Goal: Check status: Check status

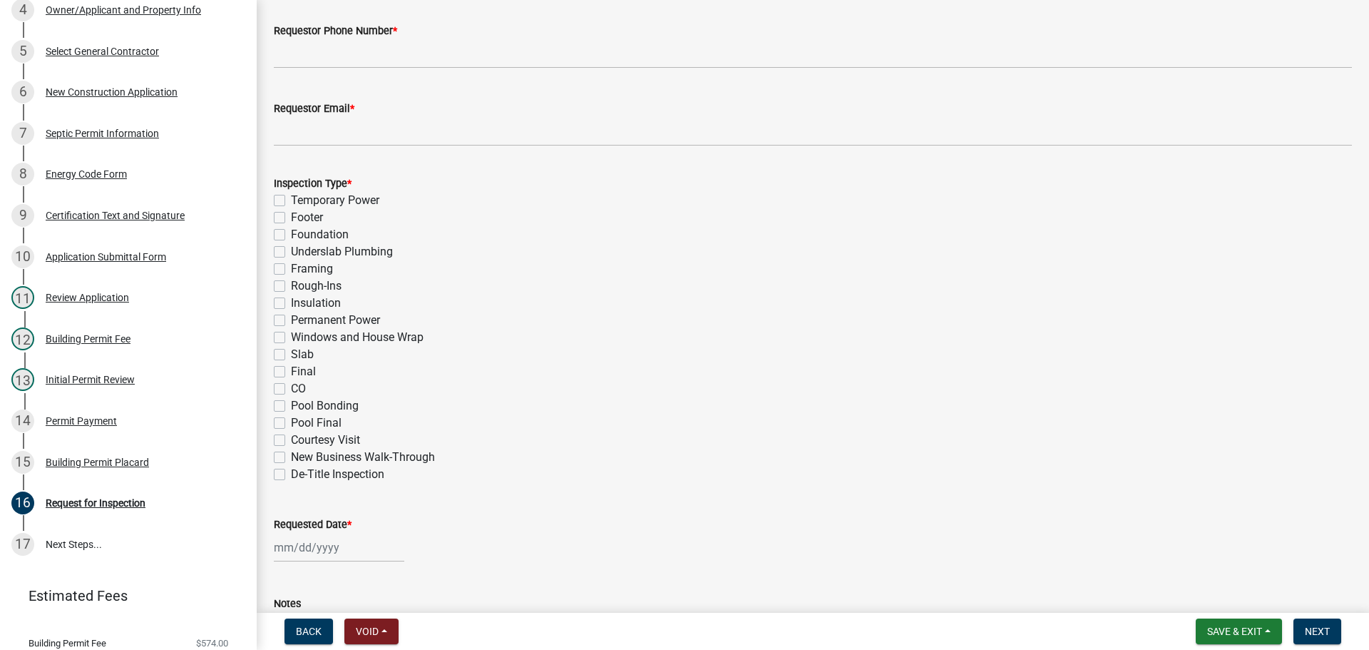
scroll to position [701, 0]
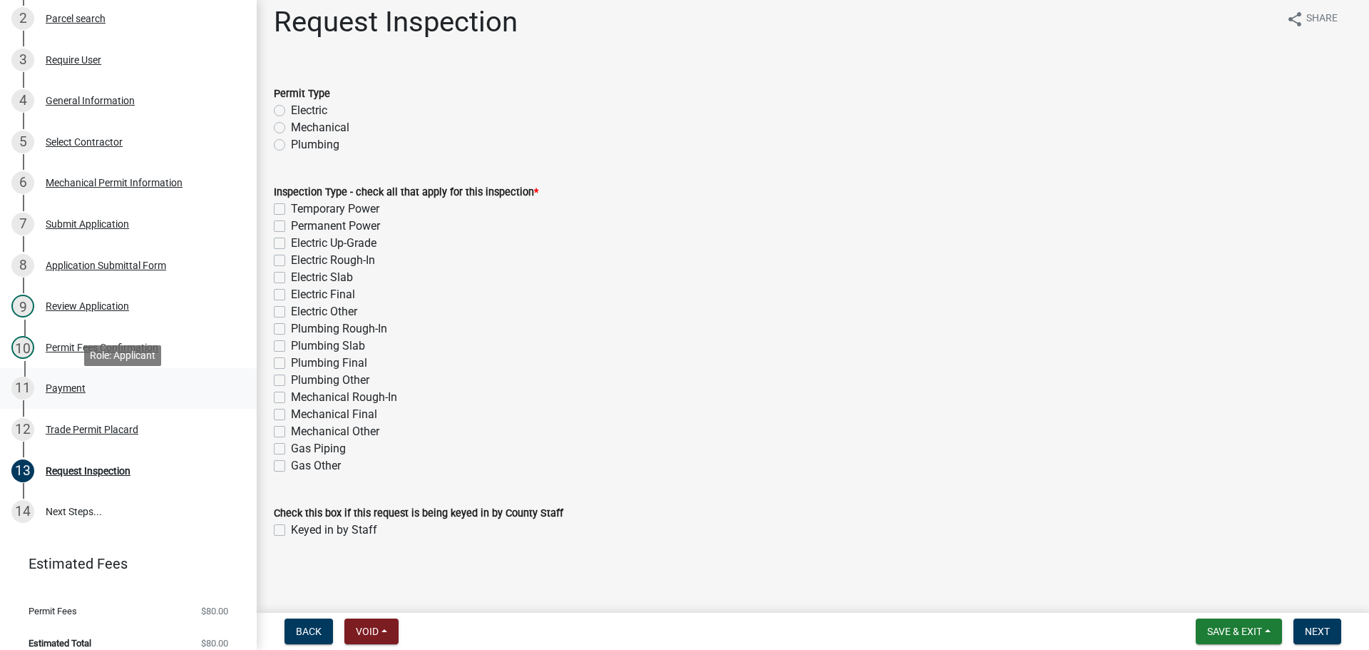
scroll to position [332, 0]
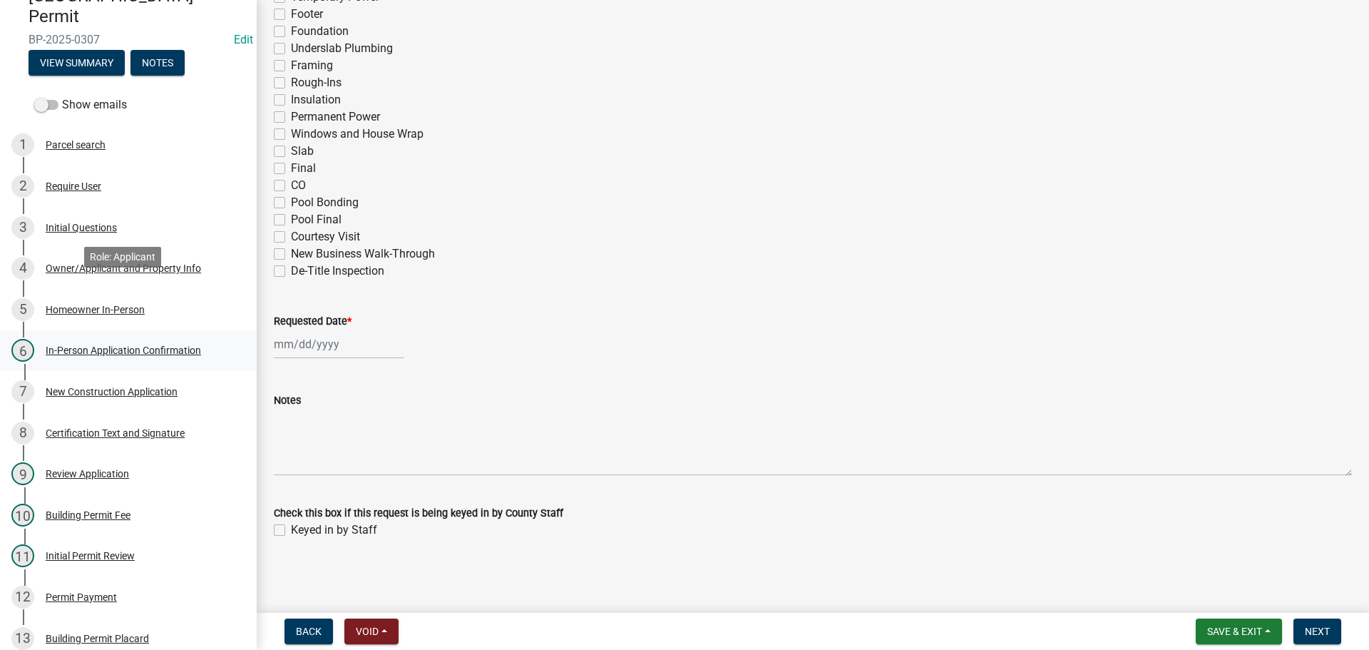
scroll to position [214, 0]
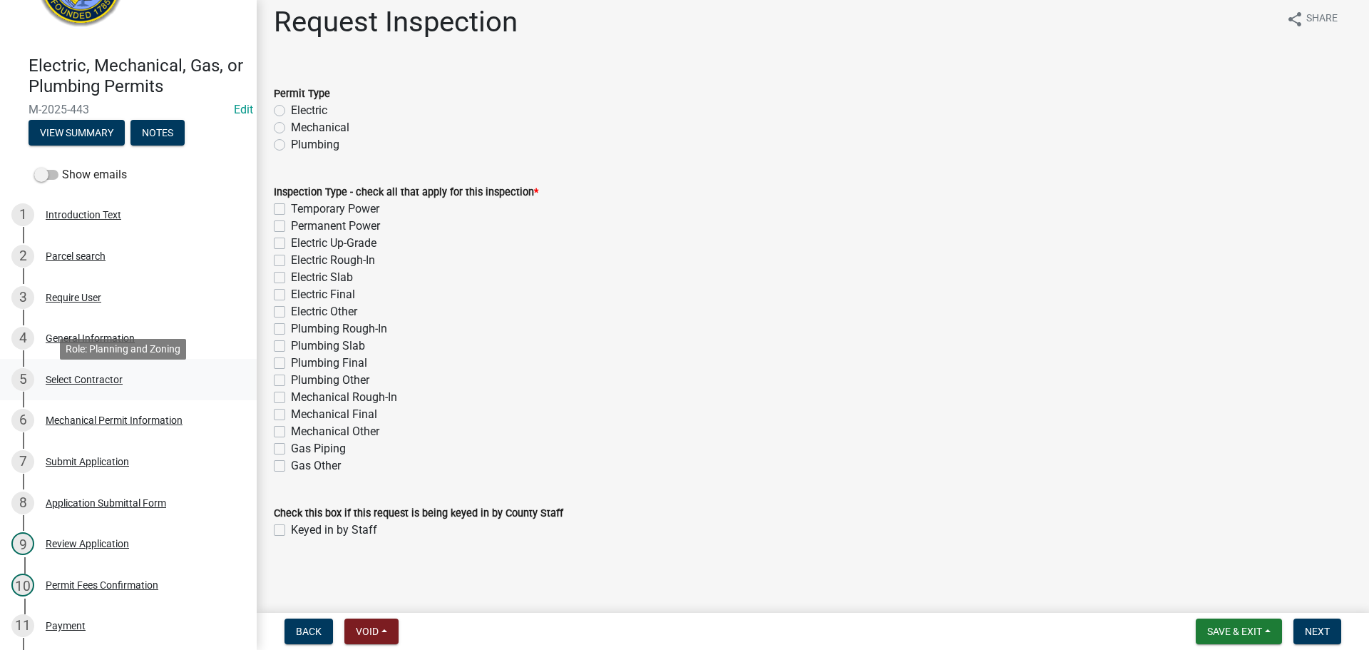
scroll to position [285, 0]
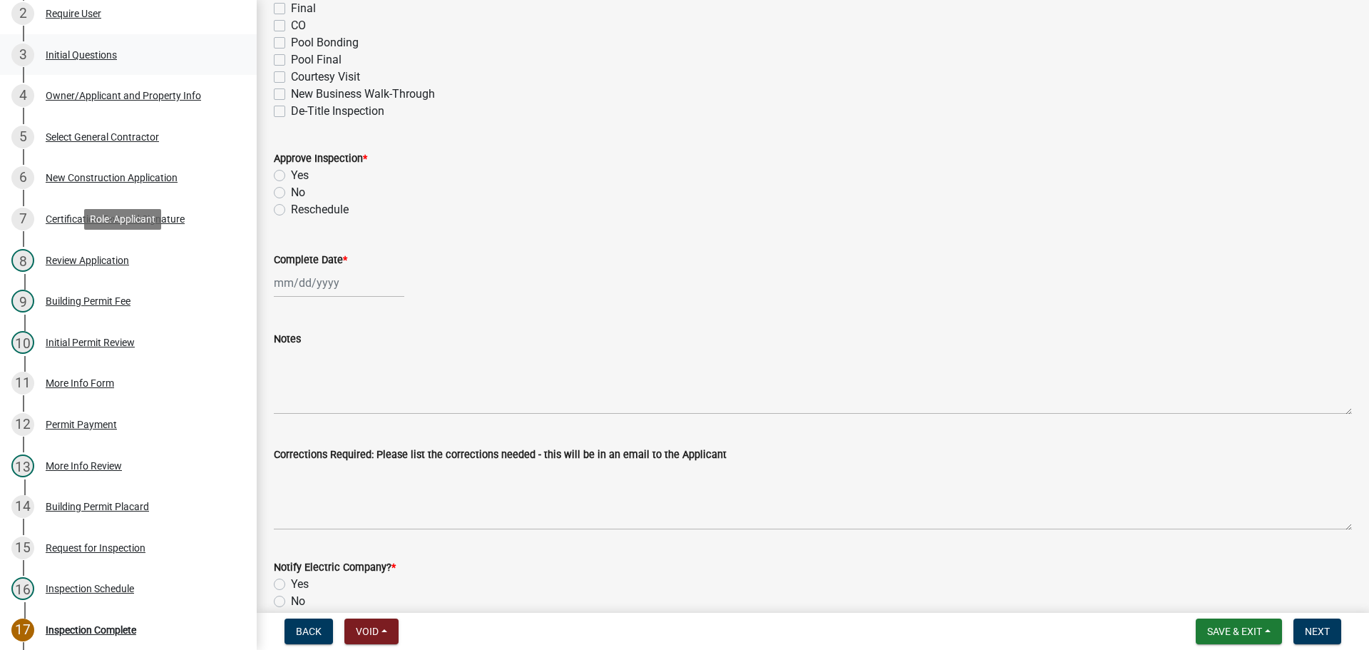
scroll to position [282, 0]
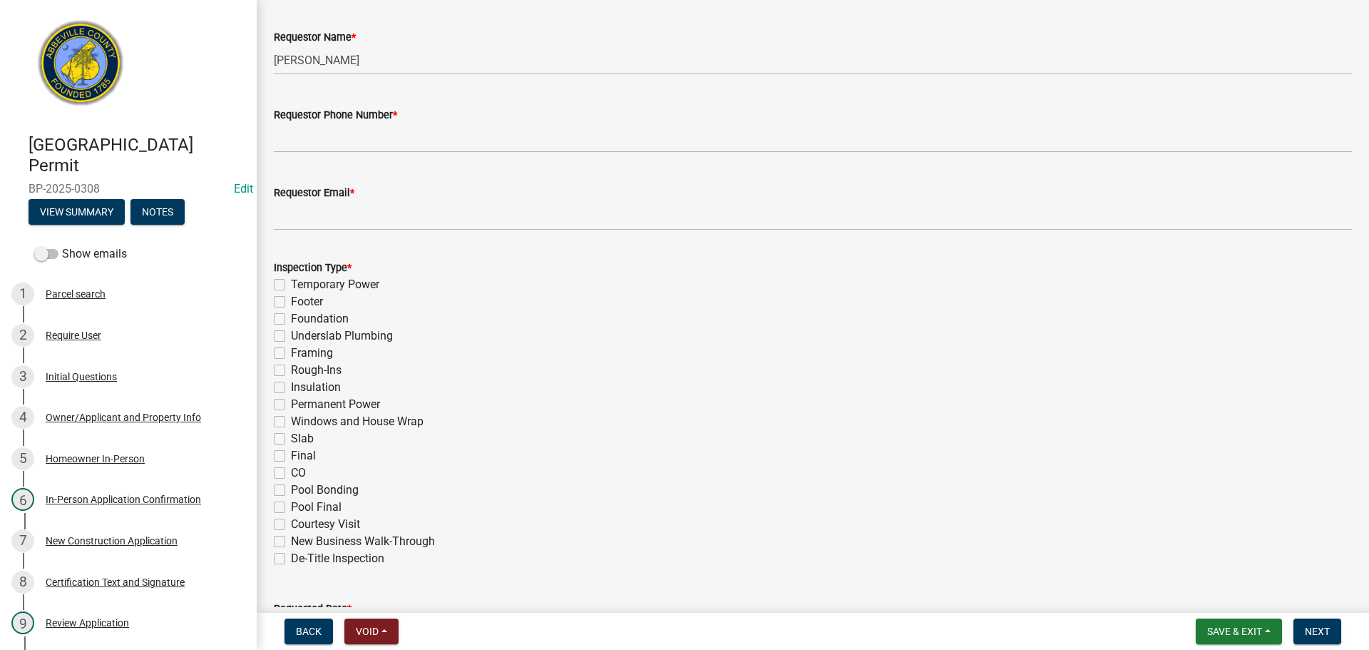
scroll to position [571, 0]
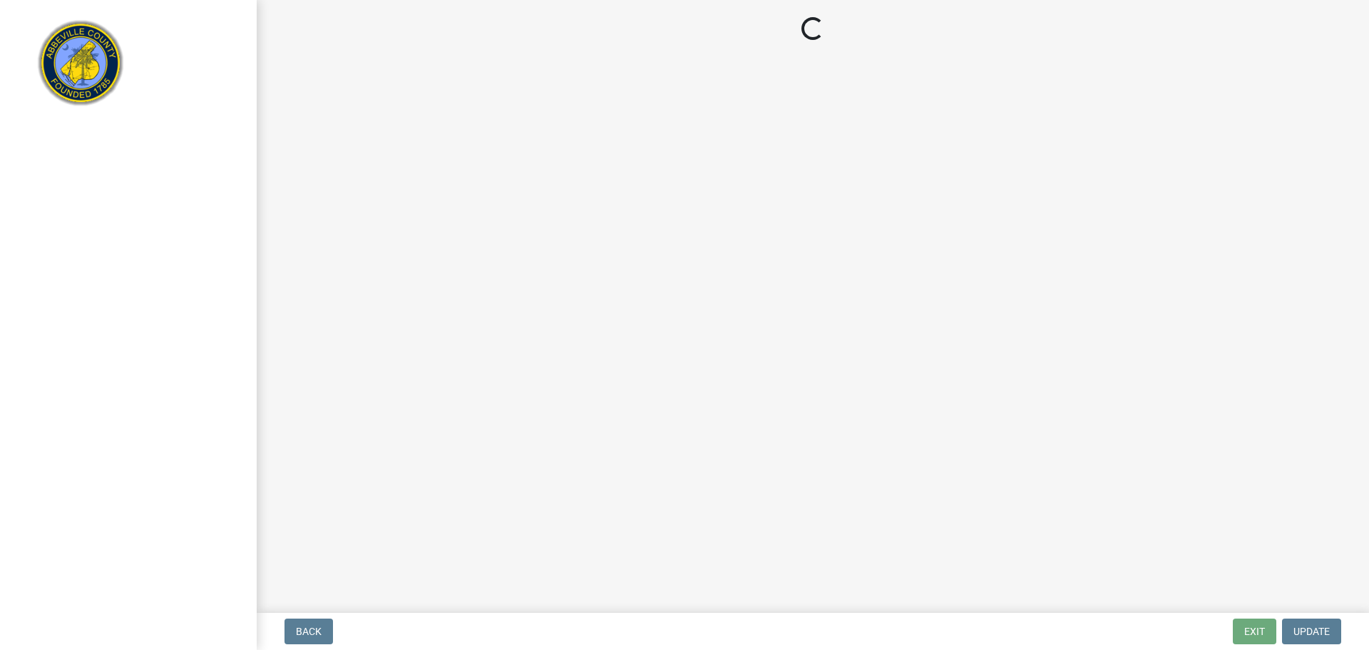
select select "3: 3"
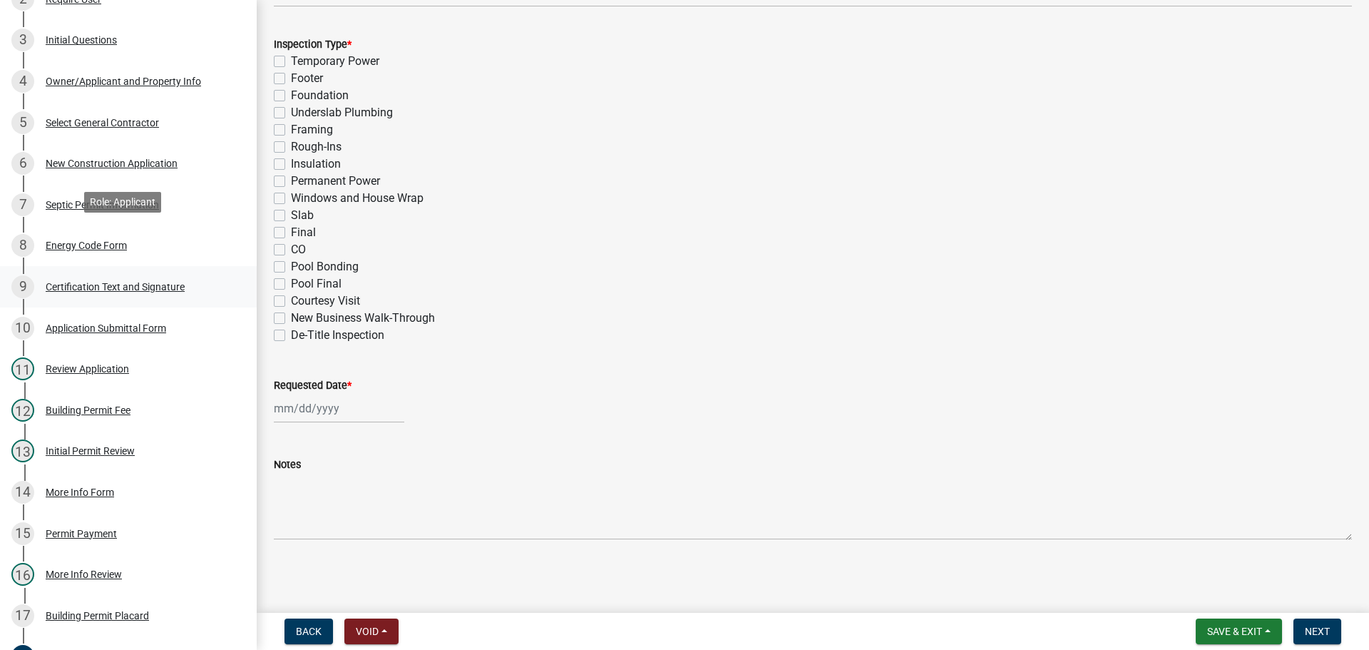
scroll to position [640, 0]
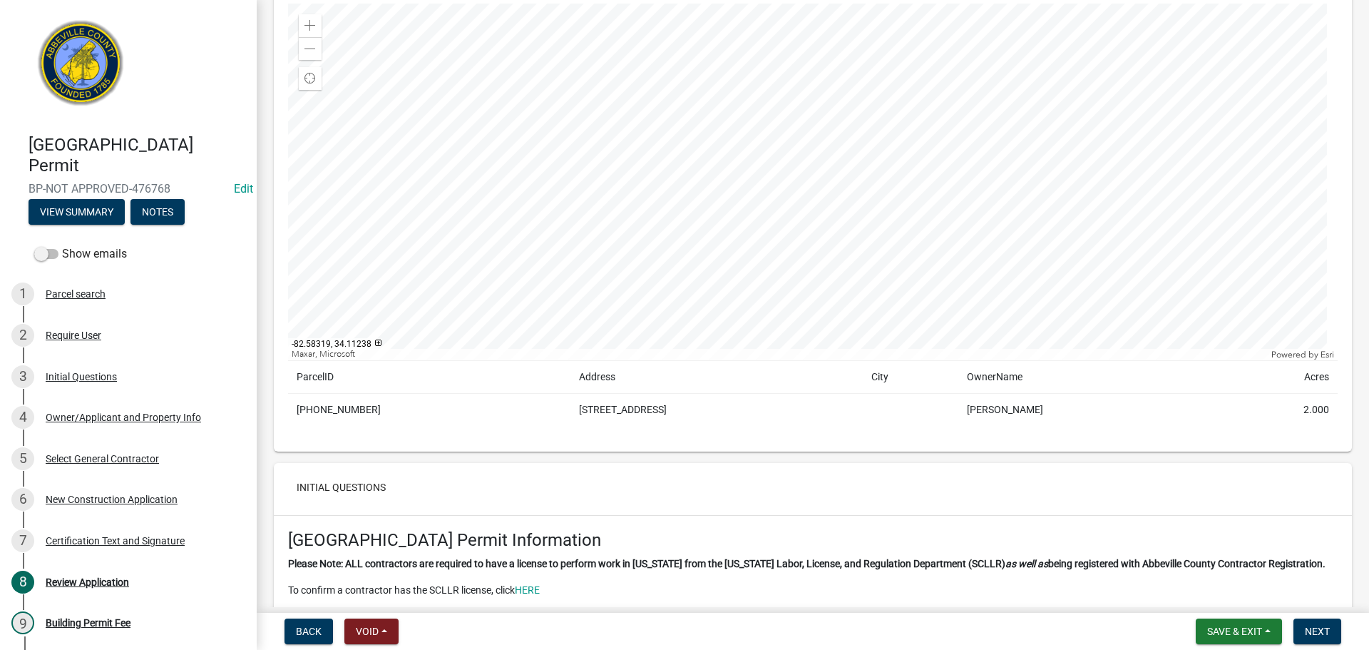
scroll to position [143, 0]
click at [344, 411] on td "142-00-00-006" at bounding box center [429, 410] width 282 height 33
click at [345, 410] on td "142-00-00-006" at bounding box center [429, 410] width 282 height 33
click at [454, 410] on div "Copy" at bounding box center [449, 410] width 37 height 21
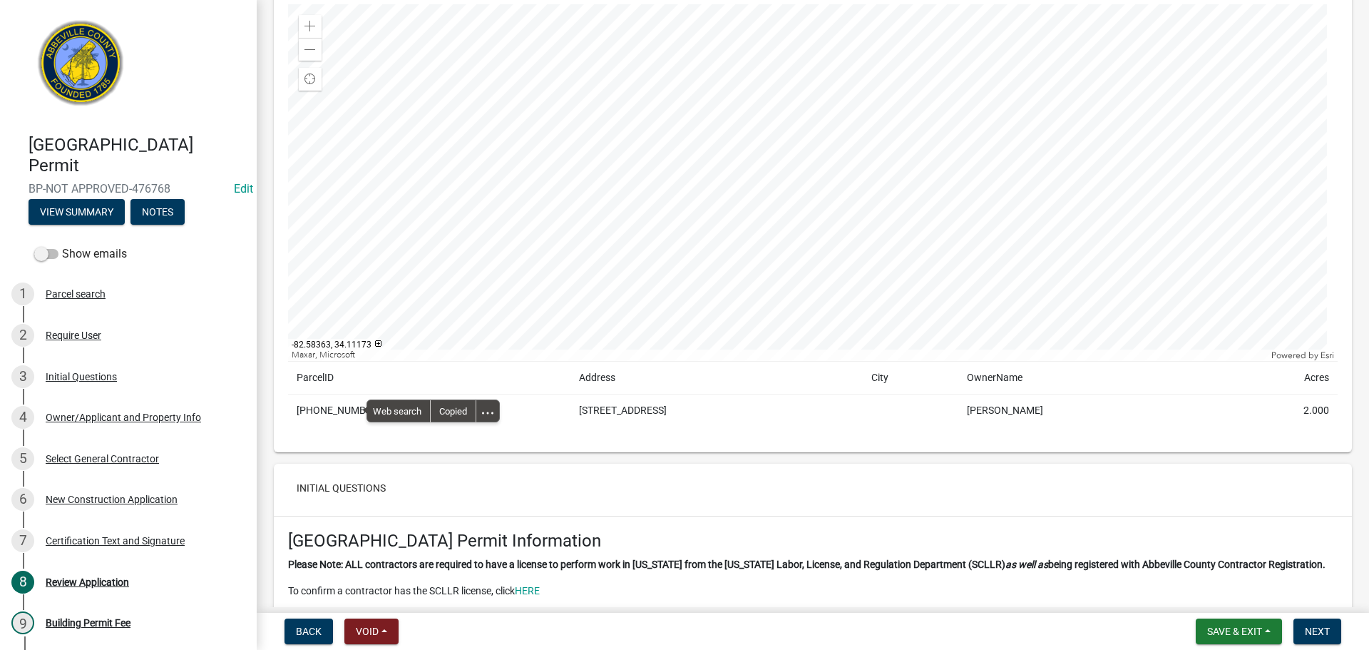
click at [571, 401] on td "773 PEACH ORCHARD RD" at bounding box center [717, 410] width 292 height 33
drag, startPoint x: 513, startPoint y: 409, endPoint x: 673, endPoint y: 409, distance: 160.5
click at [673, 409] on td "773 PEACH ORCHARD RD" at bounding box center [717, 410] width 292 height 33
click at [711, 404] on div "Copy" at bounding box center [716, 410] width 37 height 21
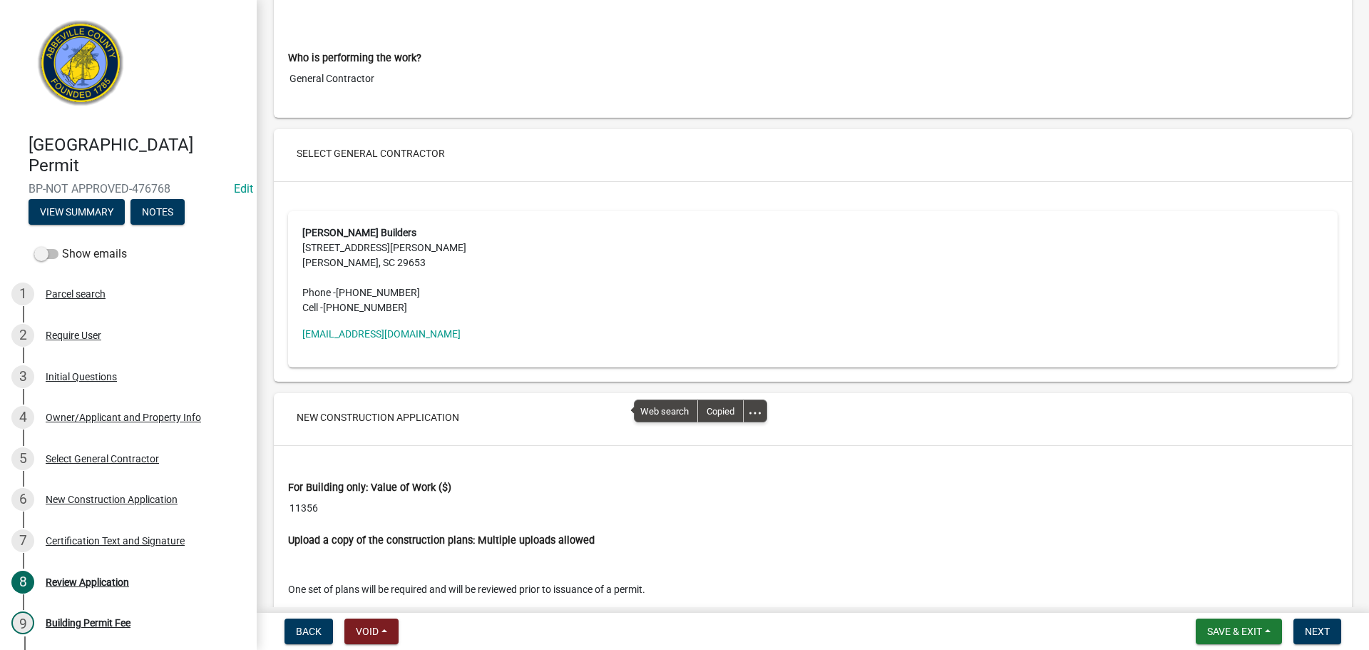
scroll to position [2567, 0]
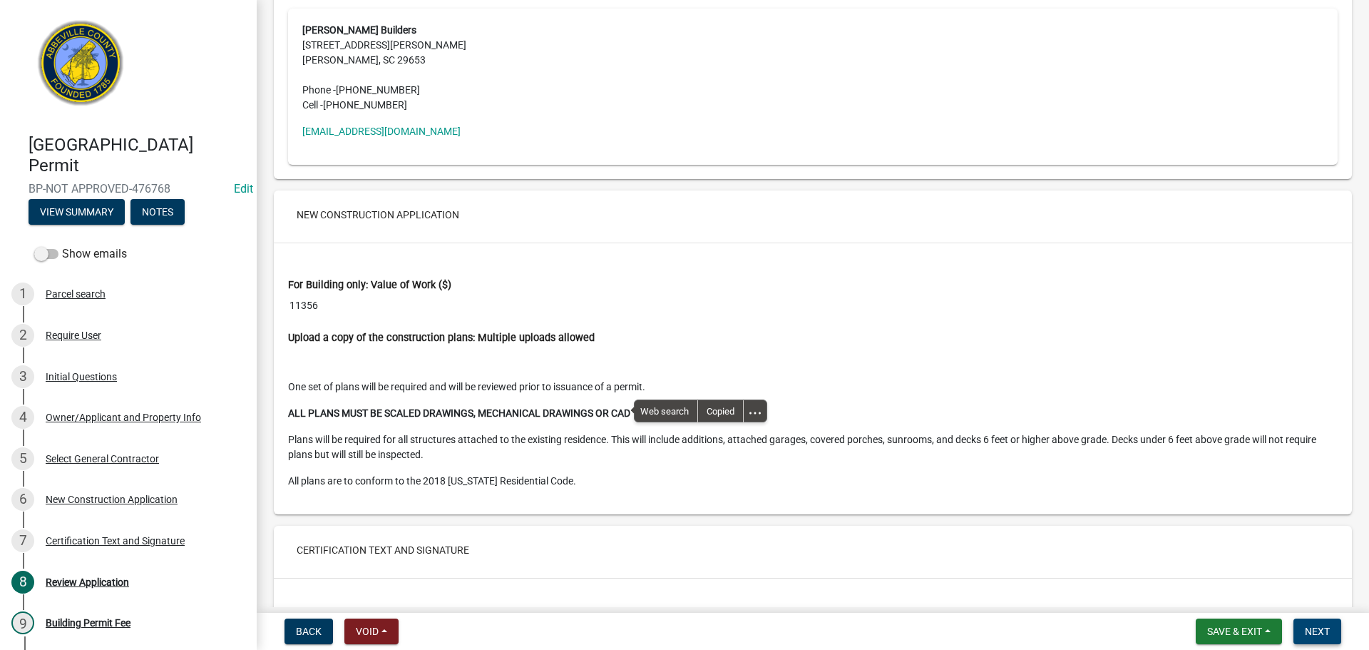
click at [1329, 630] on span "Next" at bounding box center [1317, 630] width 25 height 11
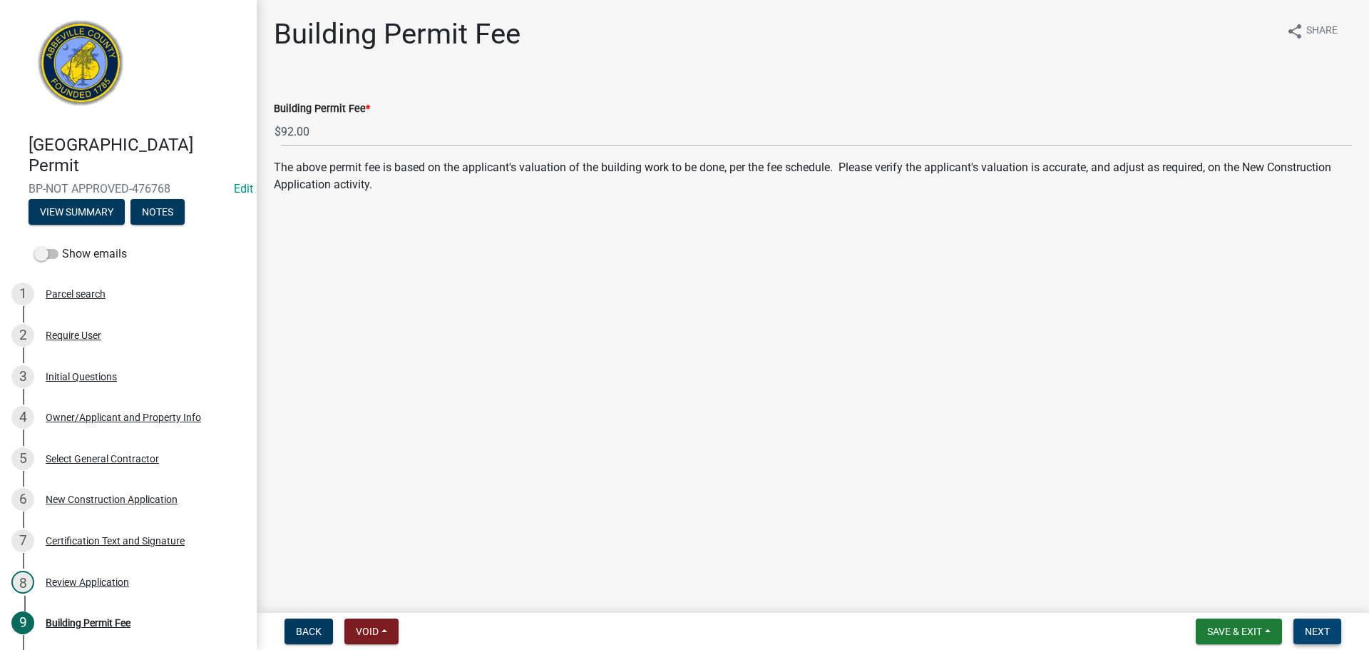
click at [1329, 627] on span "Next" at bounding box center [1317, 630] width 25 height 11
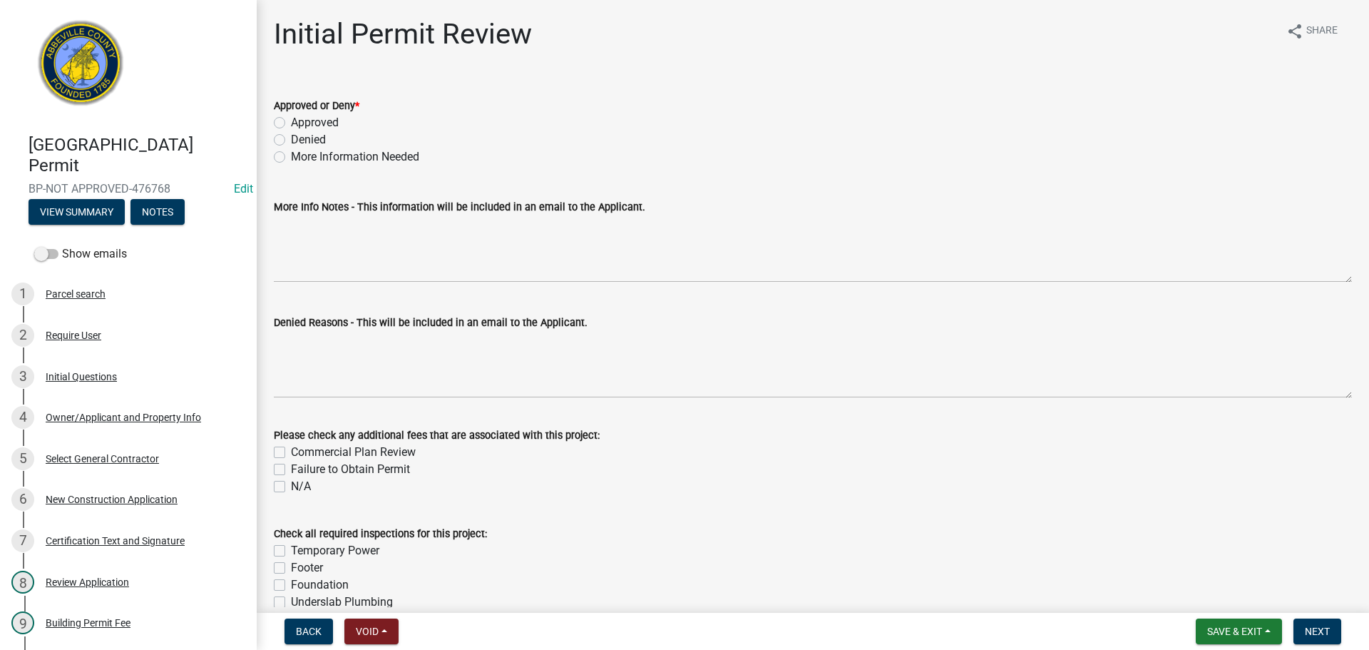
click at [291, 121] on label "Approved" at bounding box center [315, 122] width 48 height 17
click at [291, 121] on input "Approved" at bounding box center [295, 118] width 9 height 9
radio input "true"
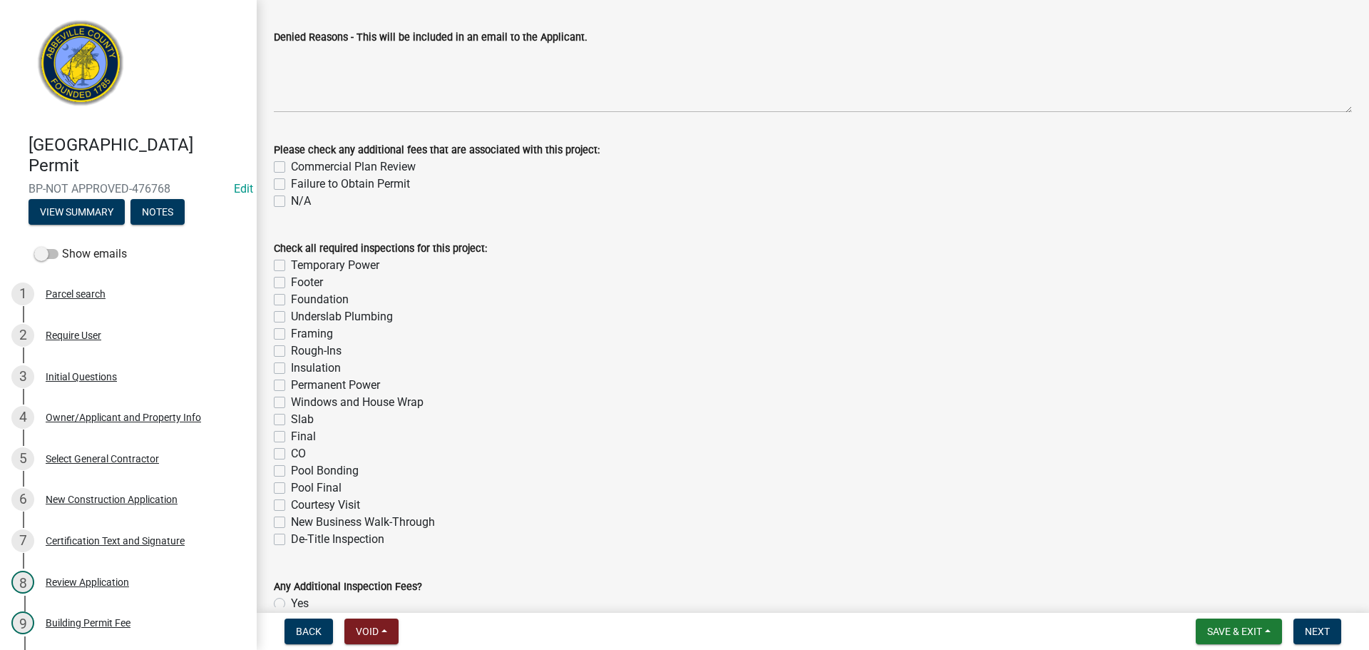
scroll to position [376, 0]
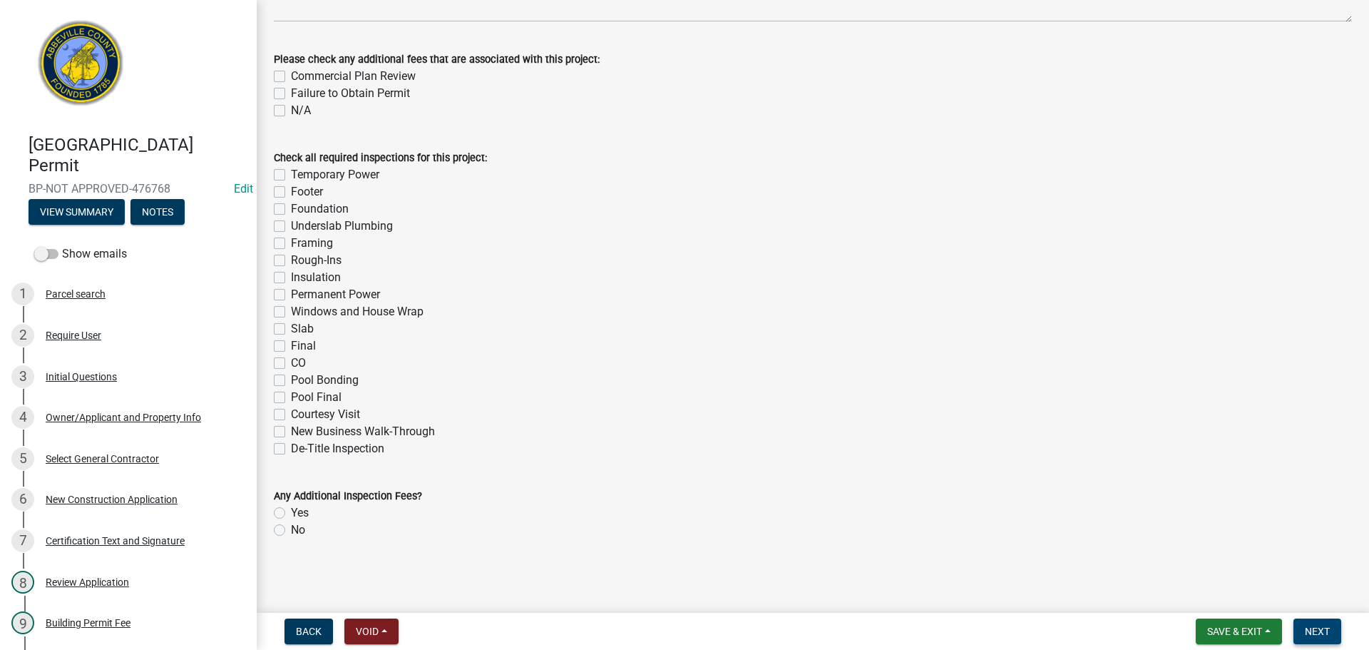
click at [1320, 636] on span "Next" at bounding box center [1317, 630] width 25 height 11
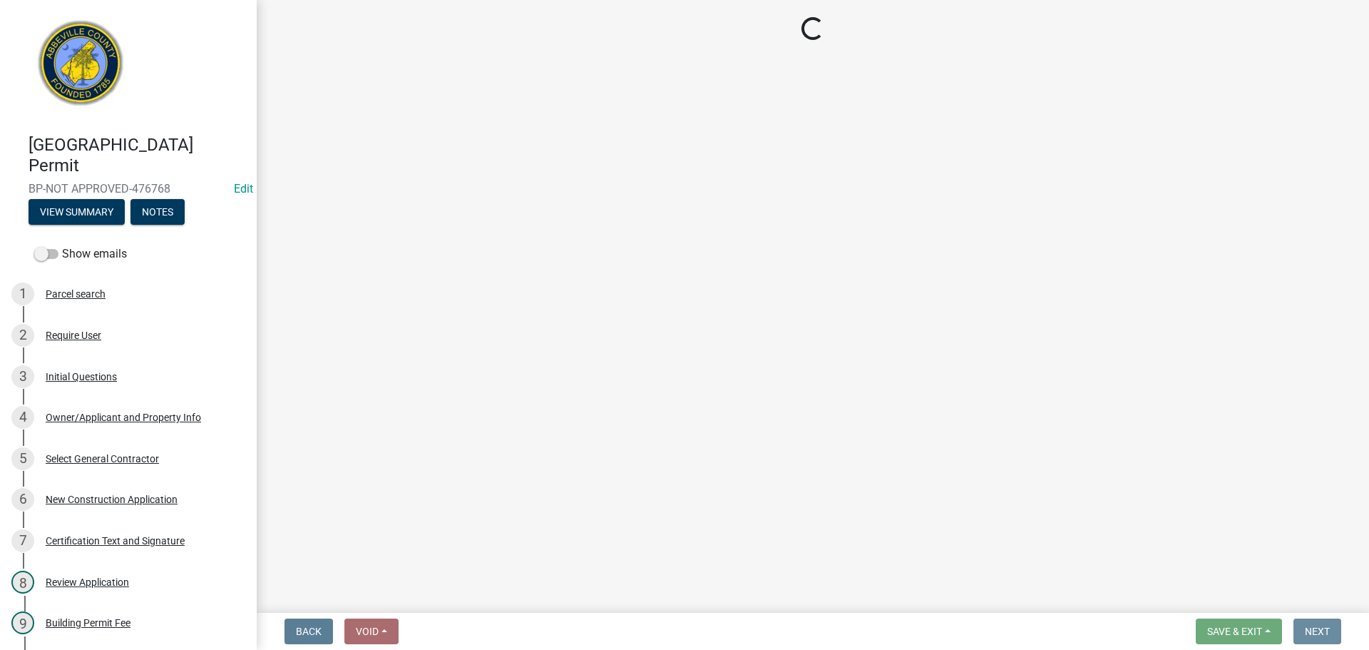
scroll to position [0, 0]
select select "3: 3"
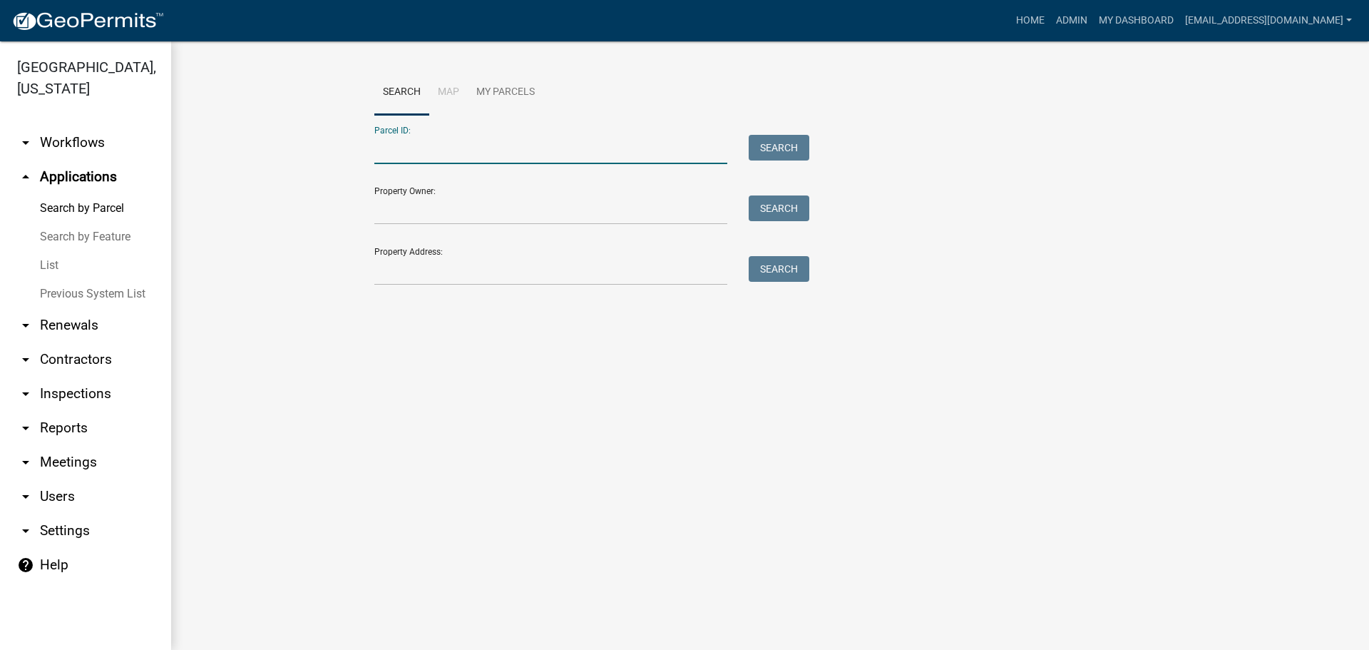
click at [446, 150] on input "Parcel ID:" at bounding box center [550, 149] width 353 height 29
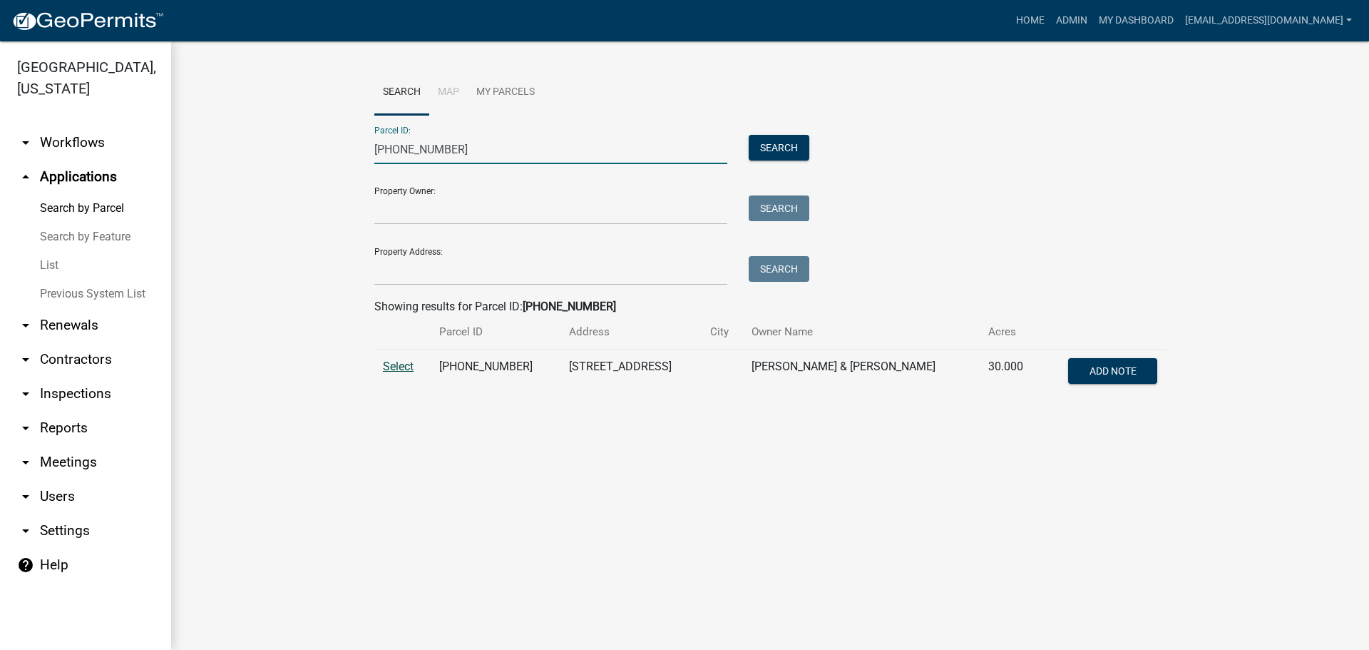
type input "057-00-00-033"
click at [402, 370] on span "Select" at bounding box center [398, 366] width 31 height 14
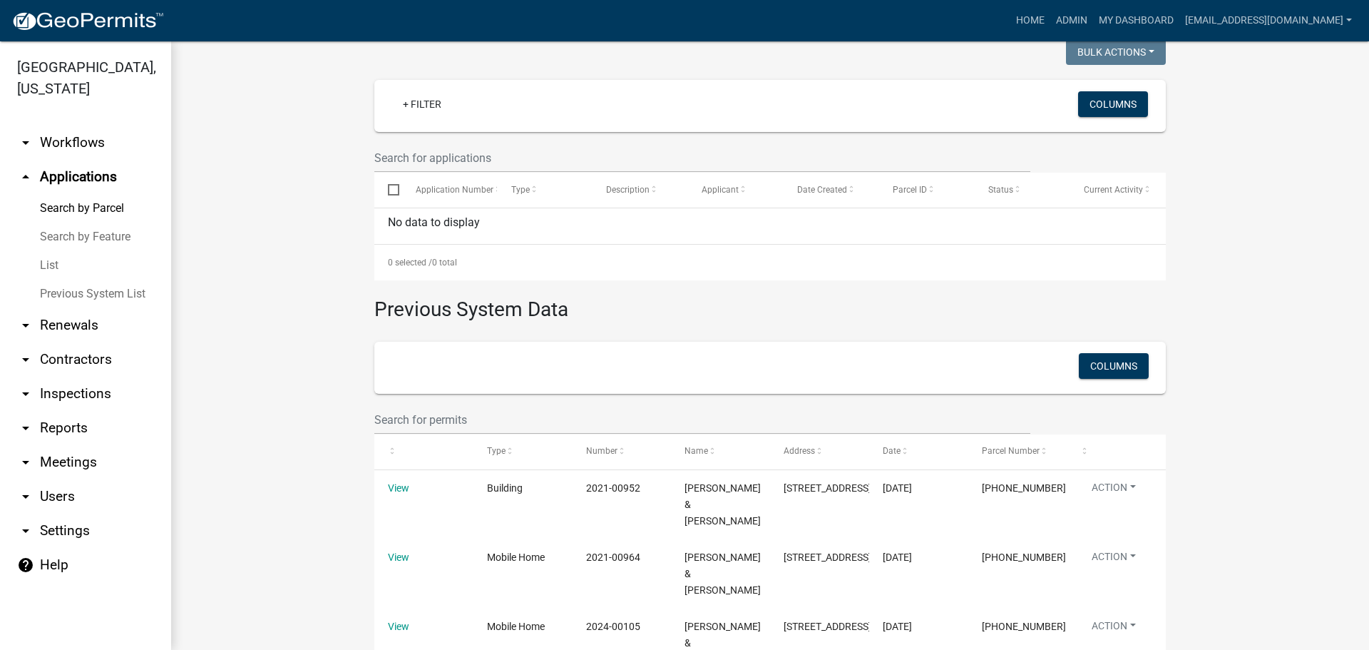
scroll to position [486, 0]
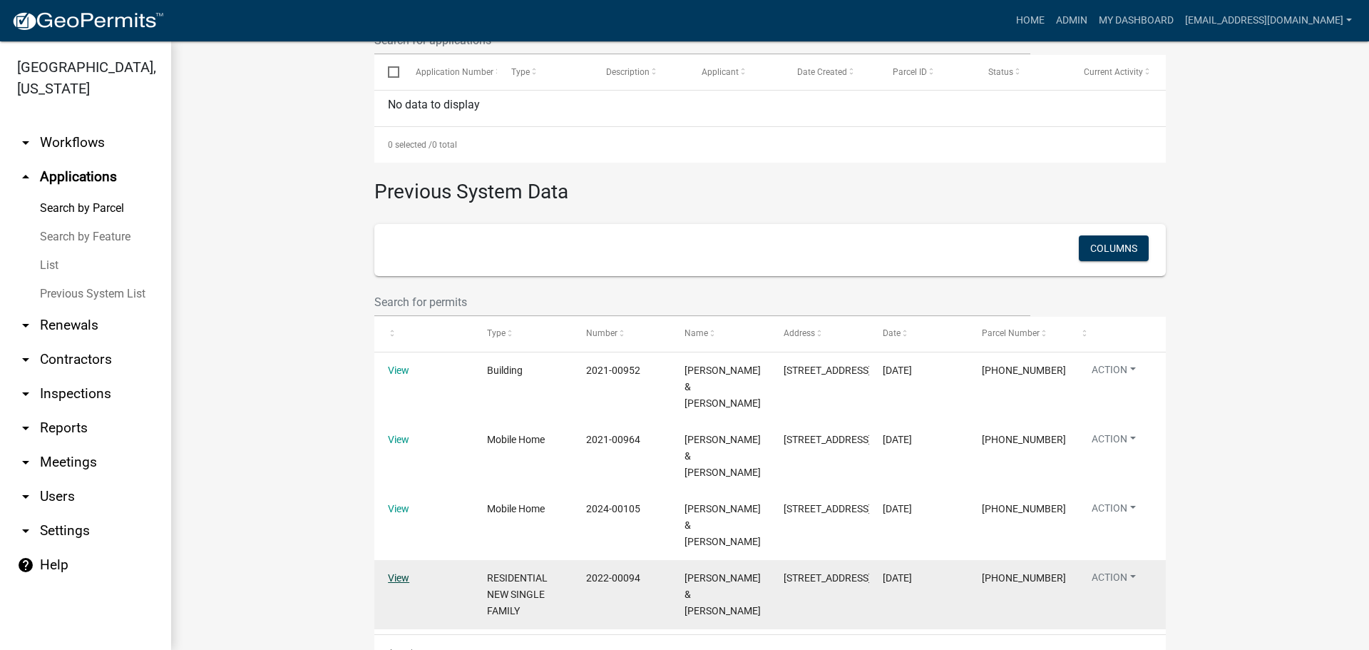
click at [401, 572] on link "View" at bounding box center [398, 577] width 21 height 11
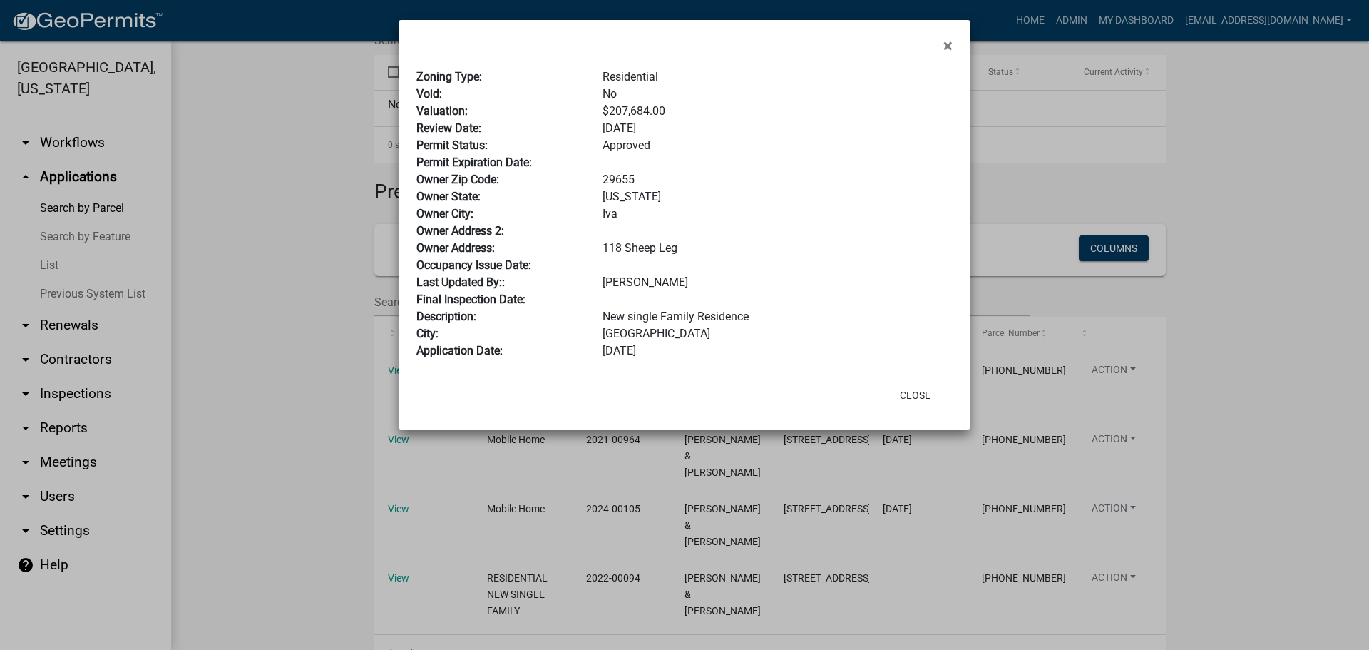
click at [293, 402] on ngb-modal-window "× Zoning Type: Residential Void: No Valuation: $207,684.00 Review Date: 1/27/20…" at bounding box center [684, 325] width 1369 height 650
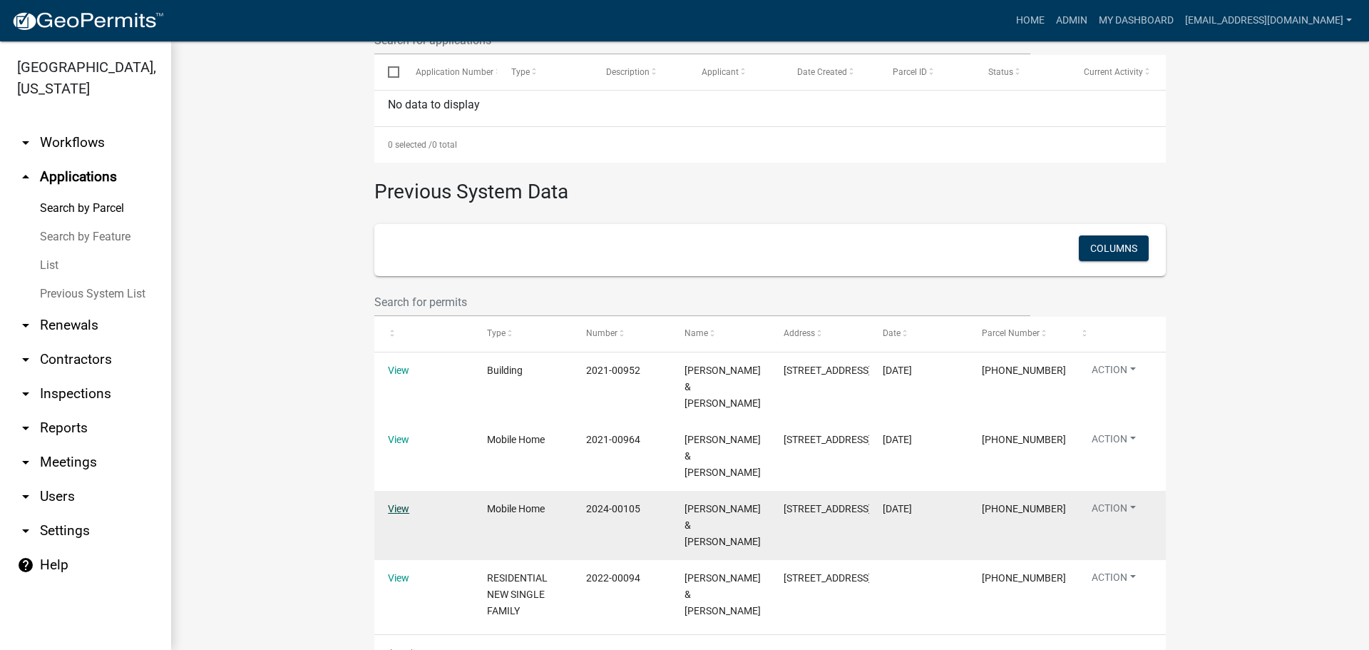
click at [400, 503] on link "View" at bounding box center [398, 508] width 21 height 11
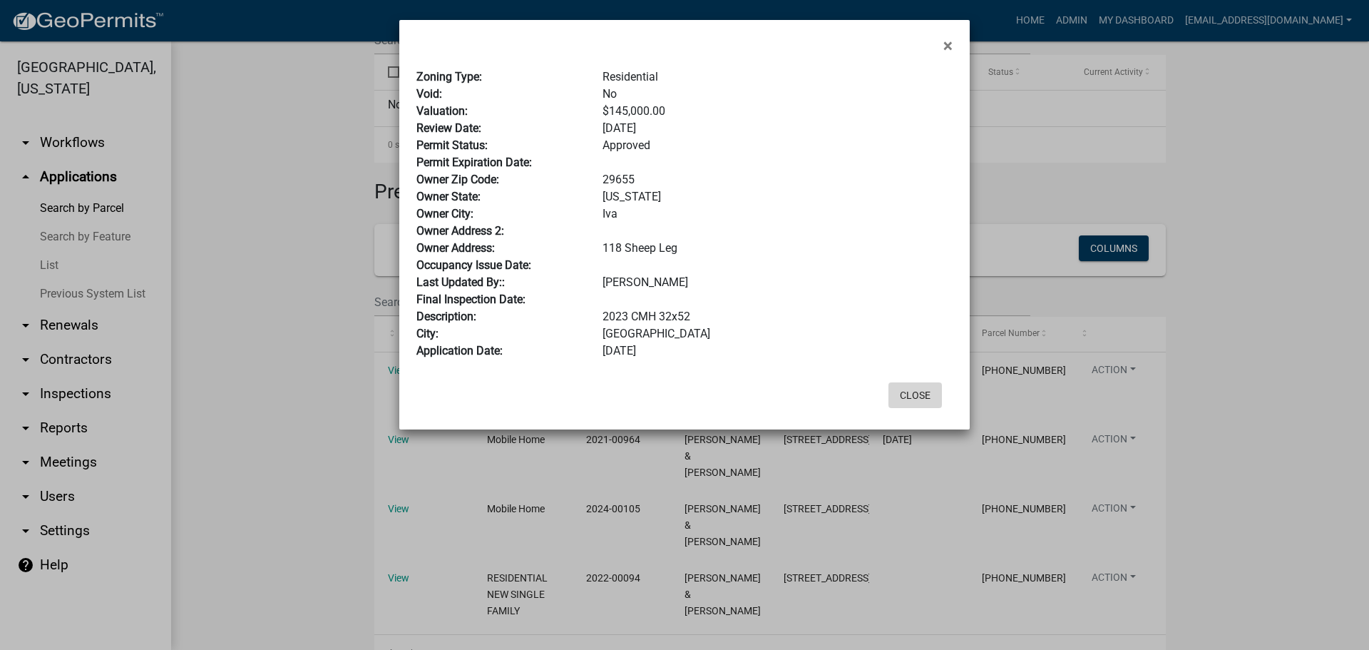
click at [914, 391] on button "Close" at bounding box center [915, 395] width 53 height 26
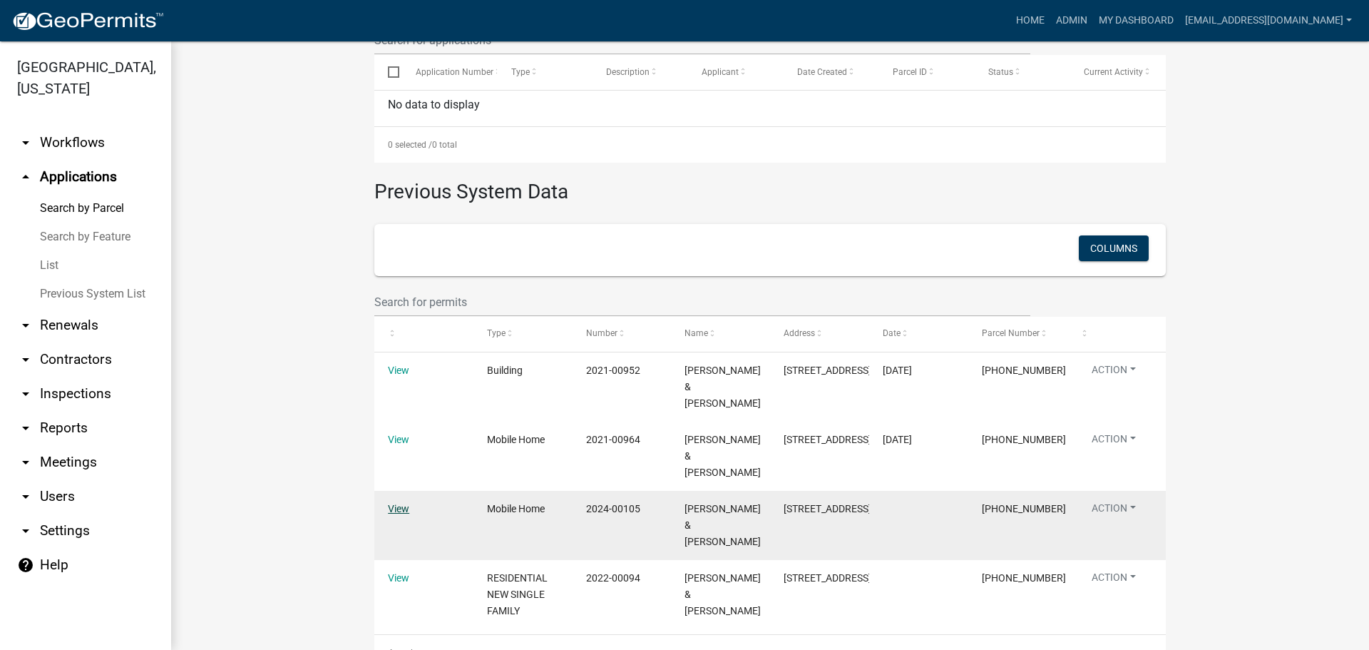
click at [397, 503] on link "View" at bounding box center [398, 508] width 21 height 11
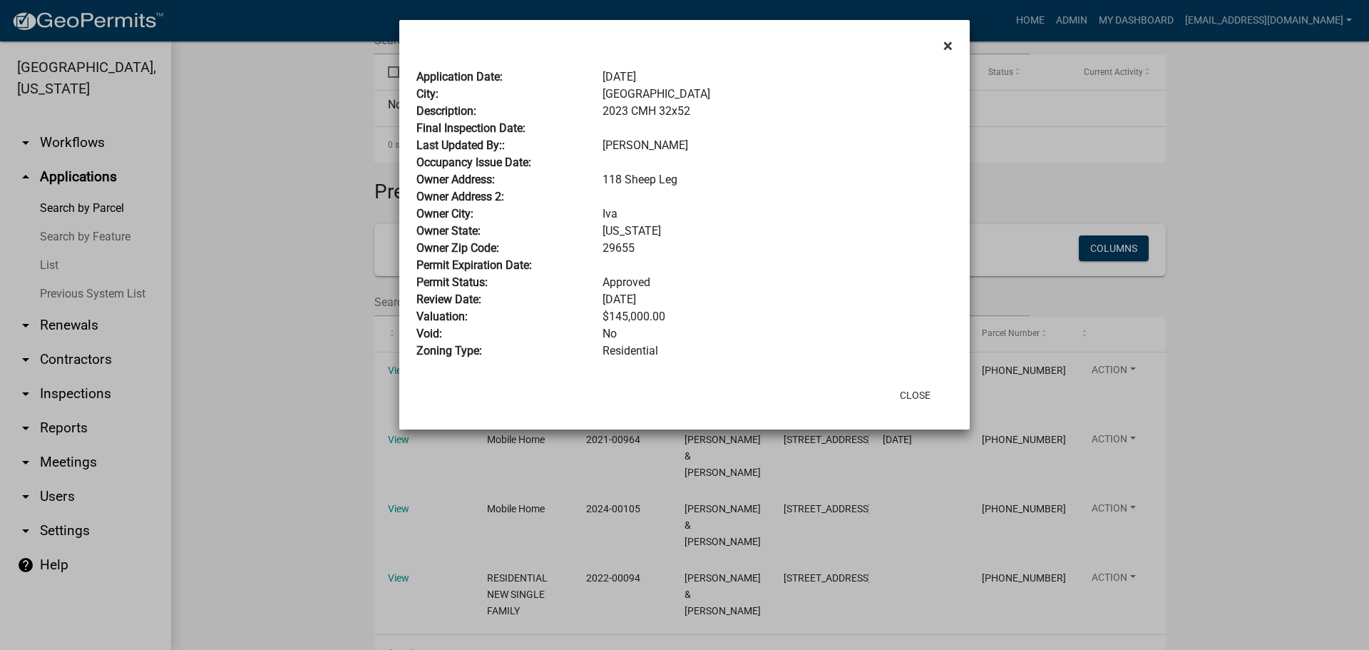
click at [945, 44] on span "×" at bounding box center [948, 46] width 9 height 20
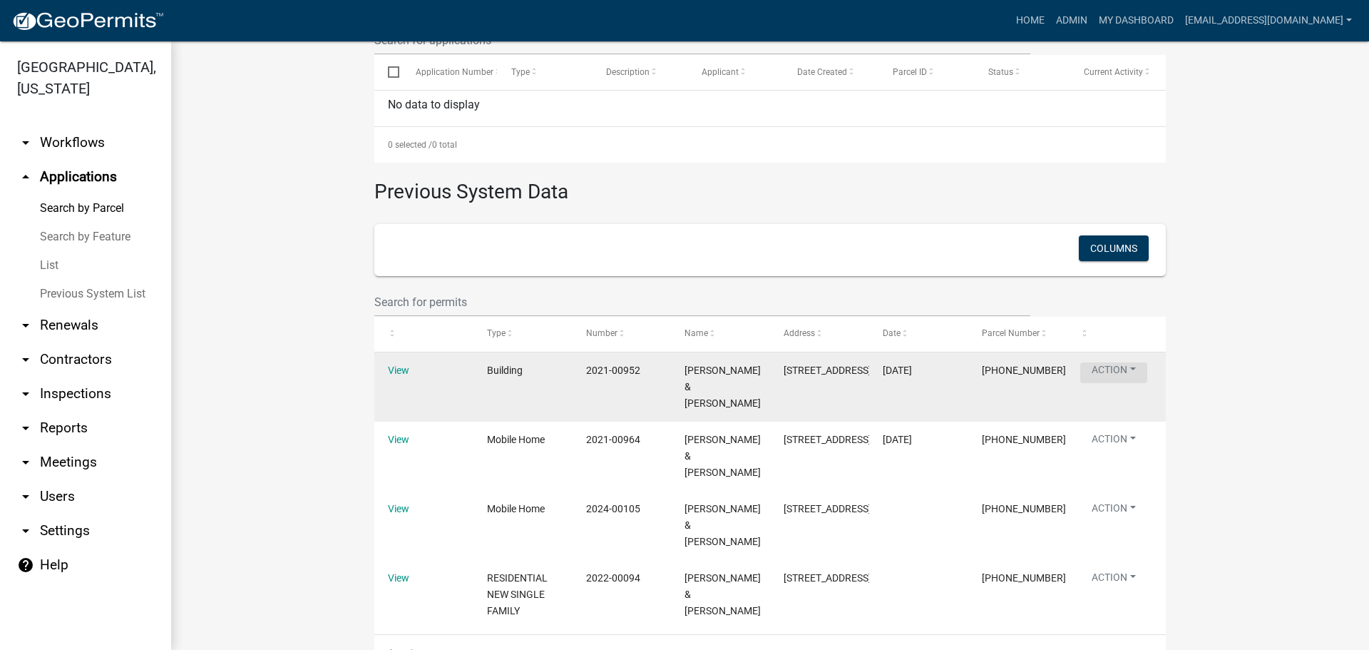
click at [1130, 365] on button "Action" at bounding box center [1113, 372] width 67 height 21
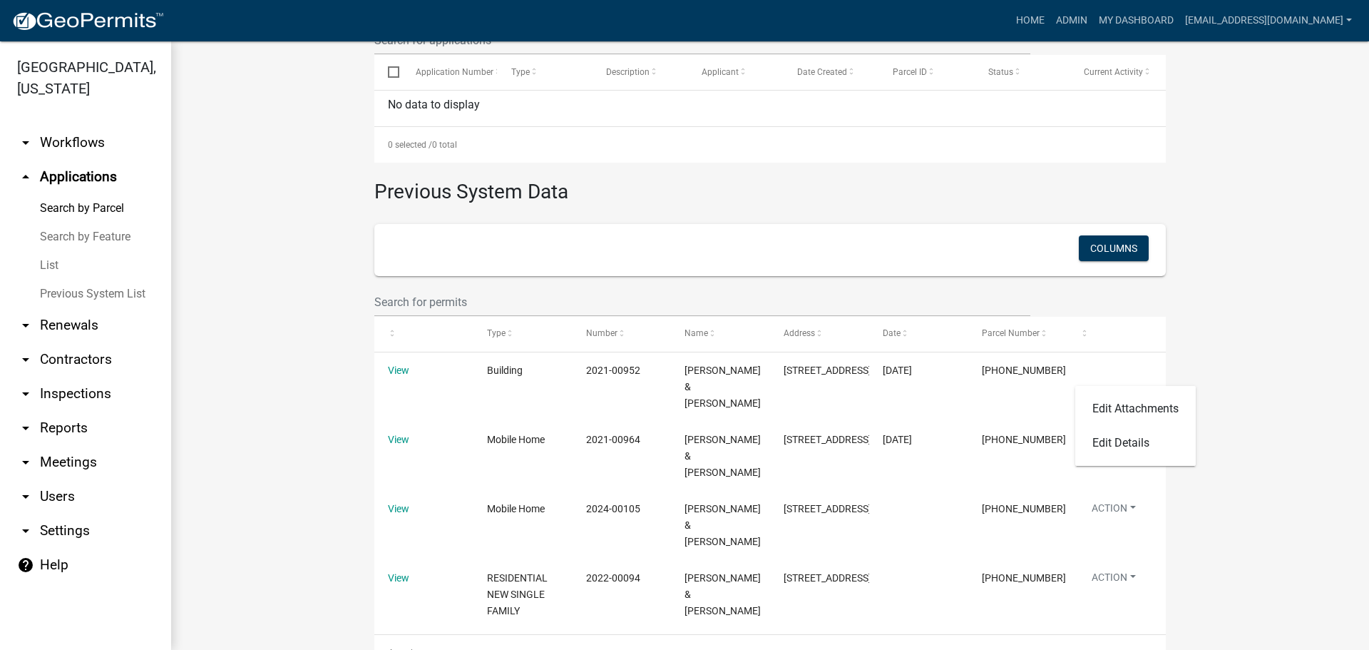
click at [1289, 411] on wm-workflow-application-search-view "Search Map My Parcels Parcel ID: 057-00-00-033 Search Property Owner: Search Pr…" at bounding box center [770, 127] width 1141 height 1086
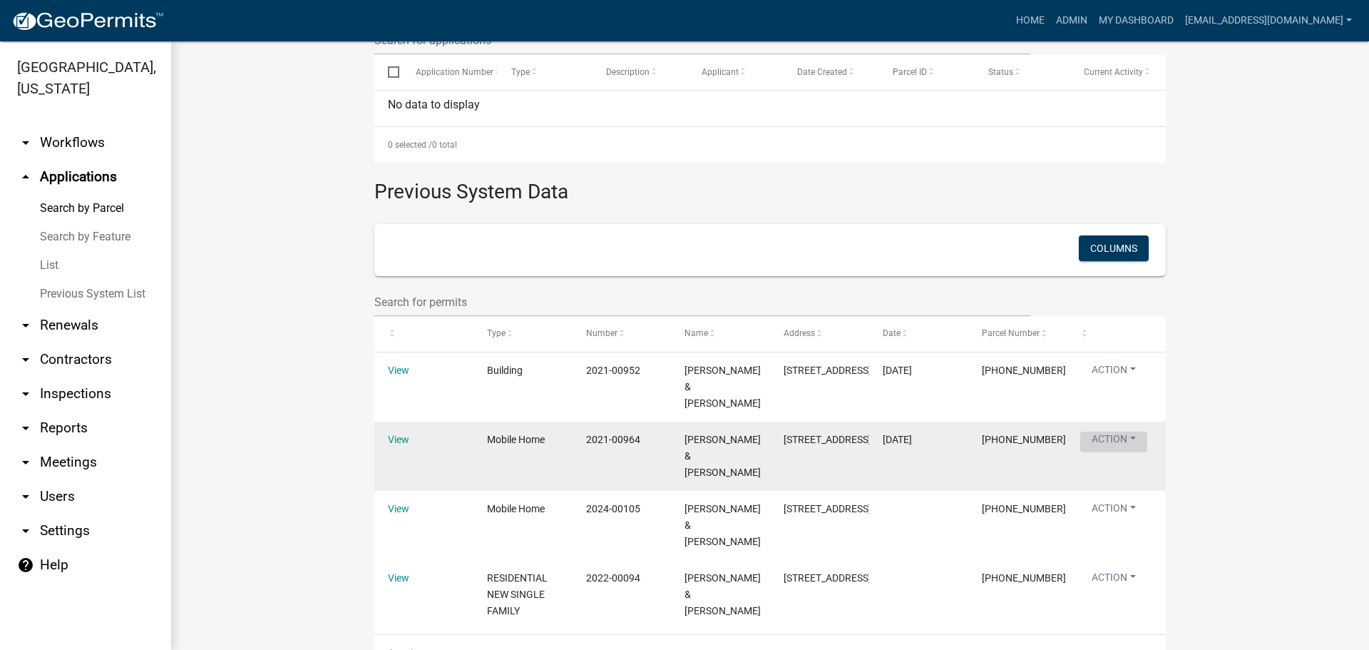
click at [1131, 431] on button "Action" at bounding box center [1113, 441] width 67 height 21
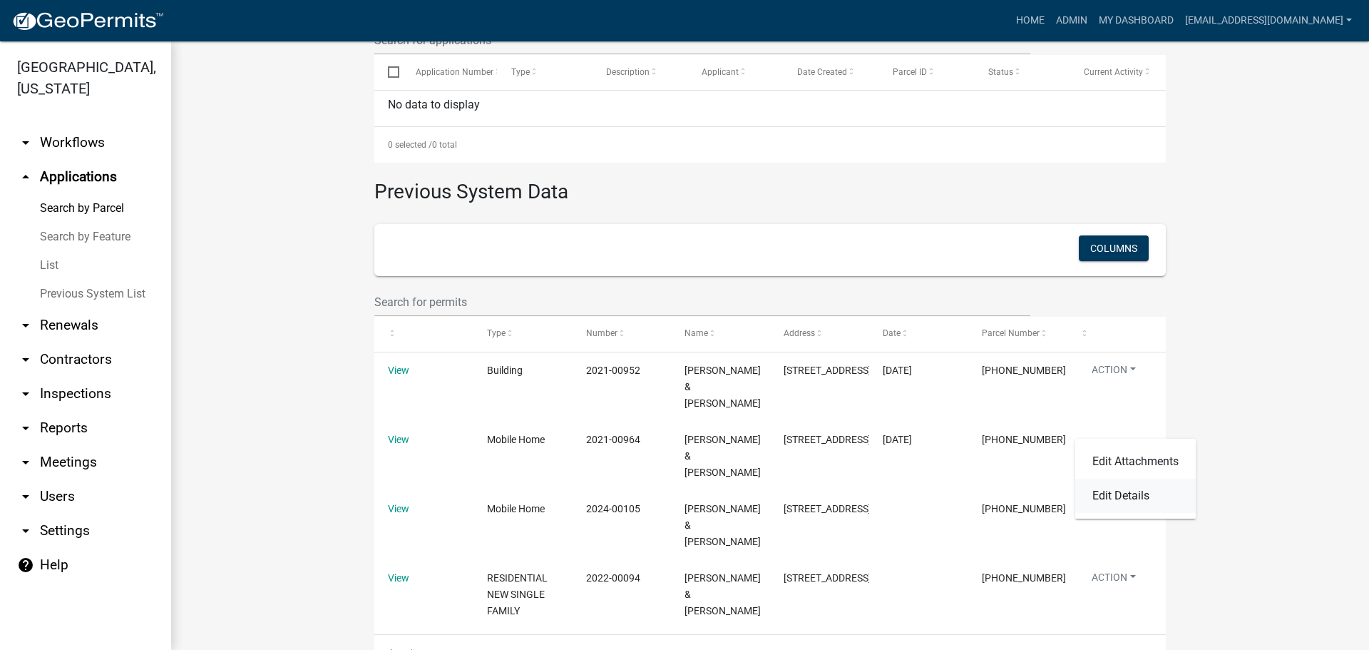
click at [1156, 494] on link "Edit Details" at bounding box center [1135, 496] width 121 height 34
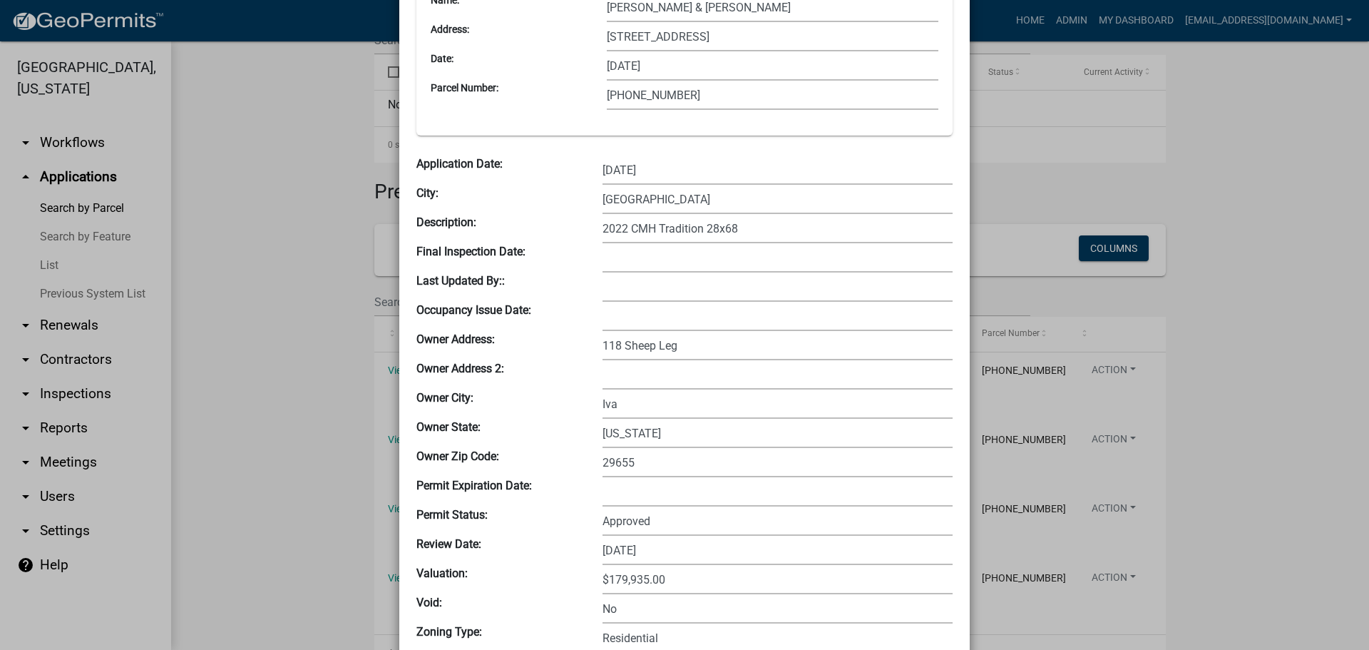
scroll to position [0, 0]
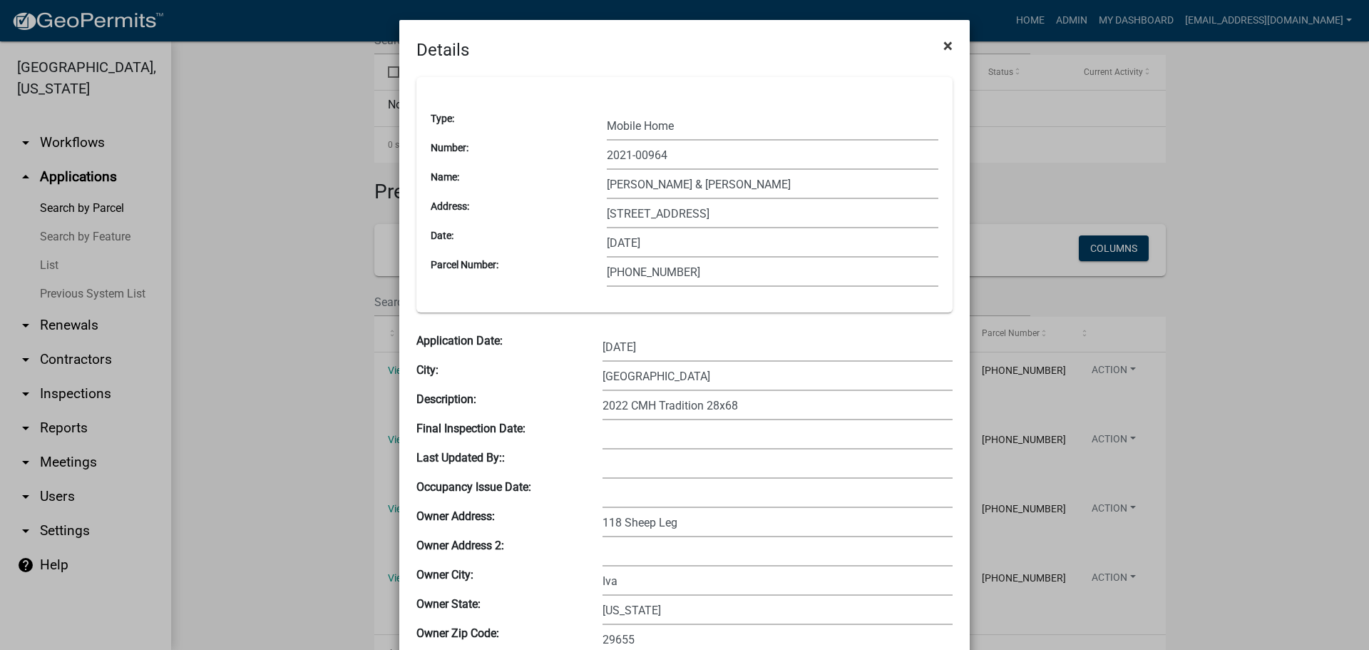
click at [944, 41] on span "×" at bounding box center [948, 46] width 9 height 20
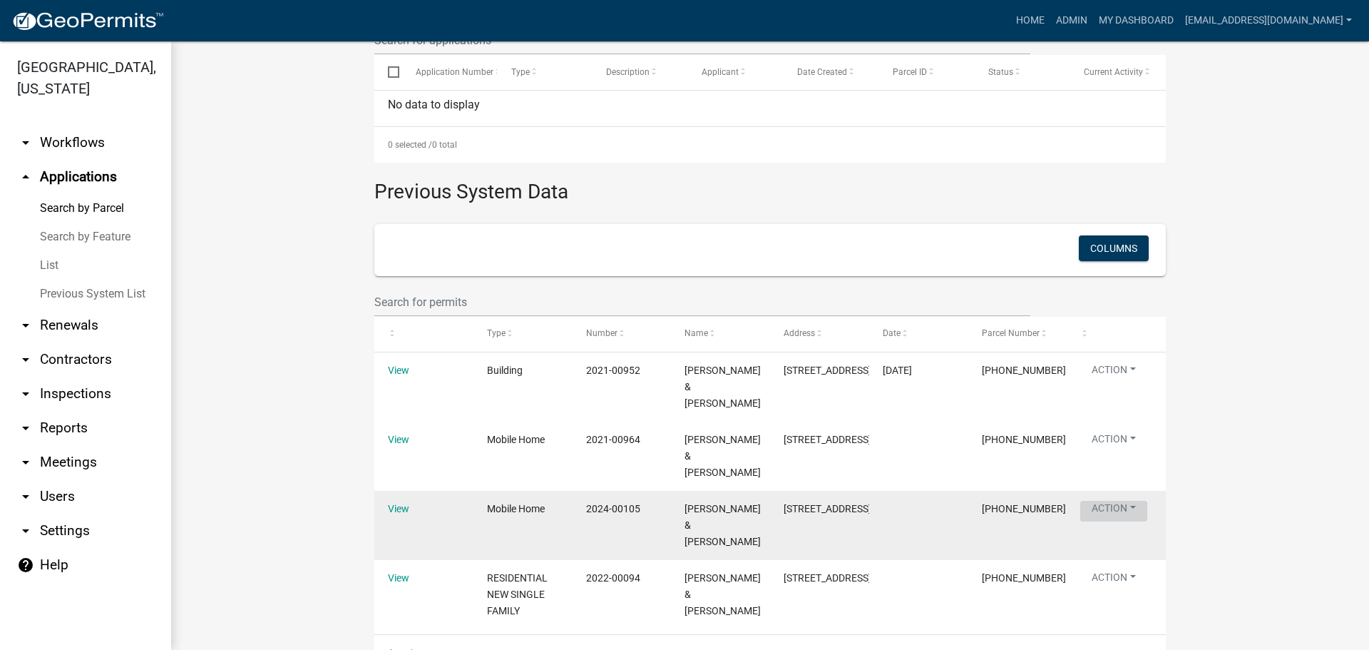
click at [1133, 501] on button "Action" at bounding box center [1113, 511] width 67 height 21
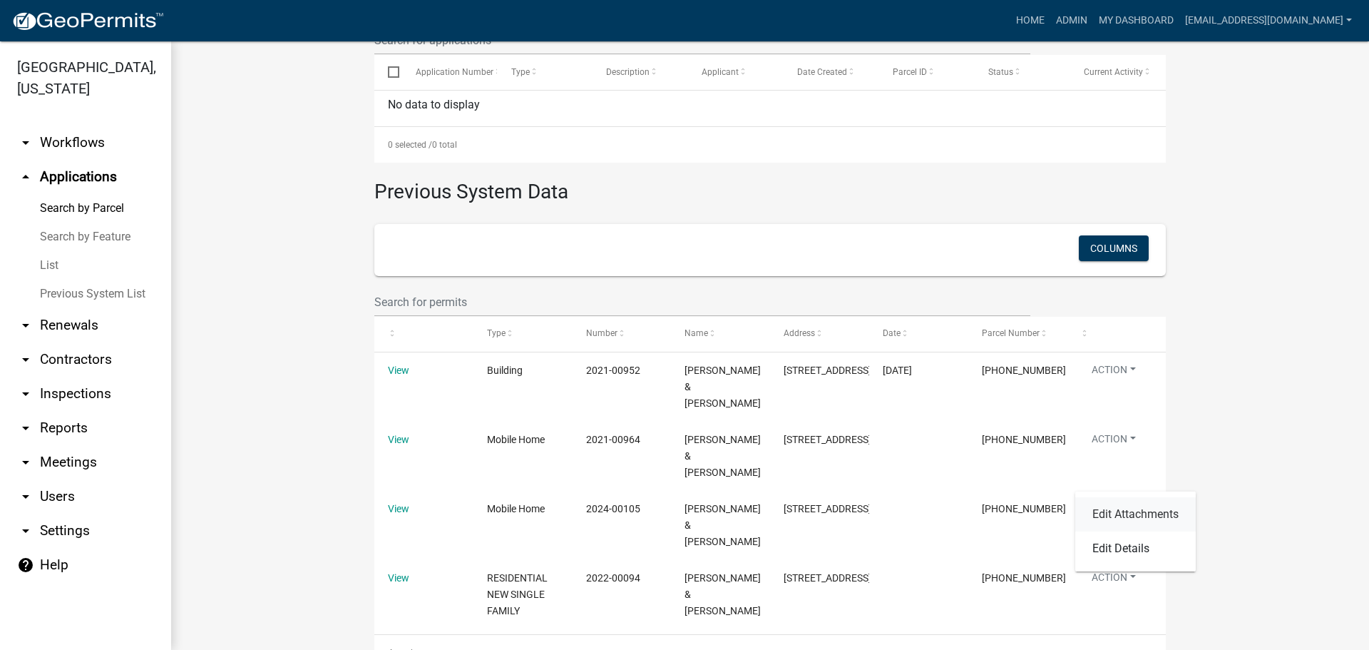
click at [1132, 513] on link "Edit Attachments" at bounding box center [1135, 514] width 121 height 34
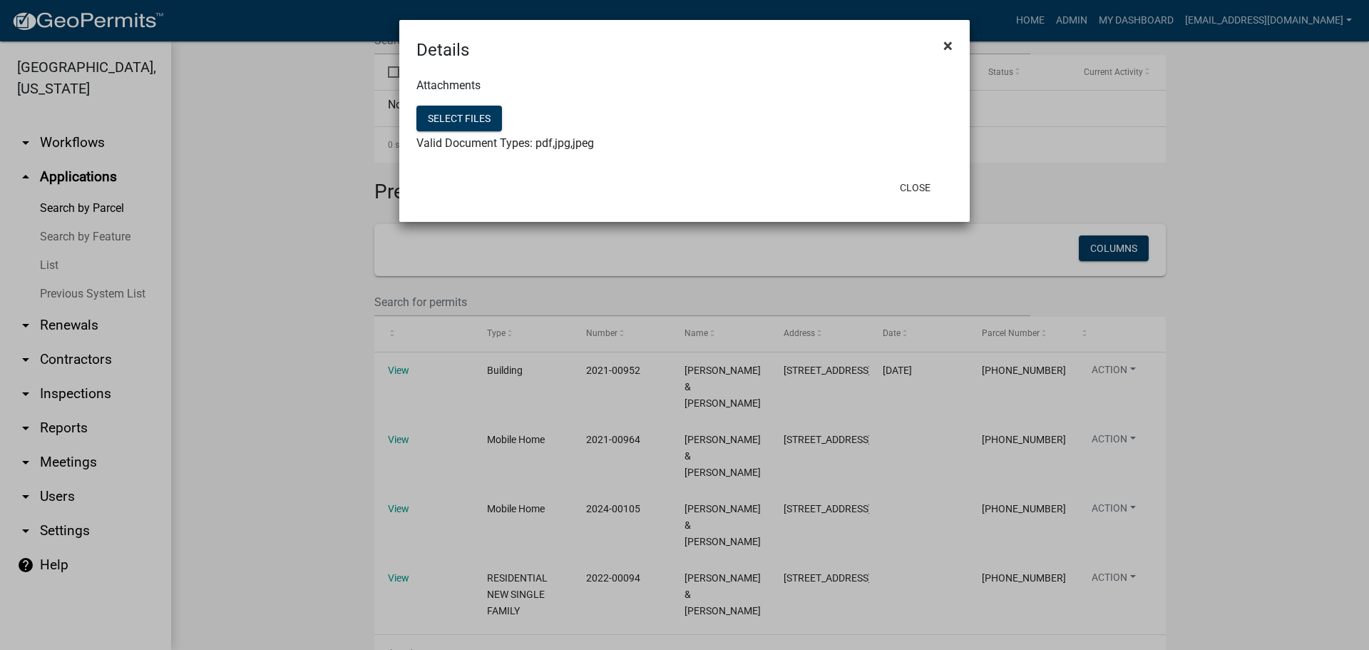
drag, startPoint x: 947, startPoint y: 41, endPoint x: 956, endPoint y: 51, distance: 12.6
click at [949, 42] on span "×" at bounding box center [948, 46] width 9 height 20
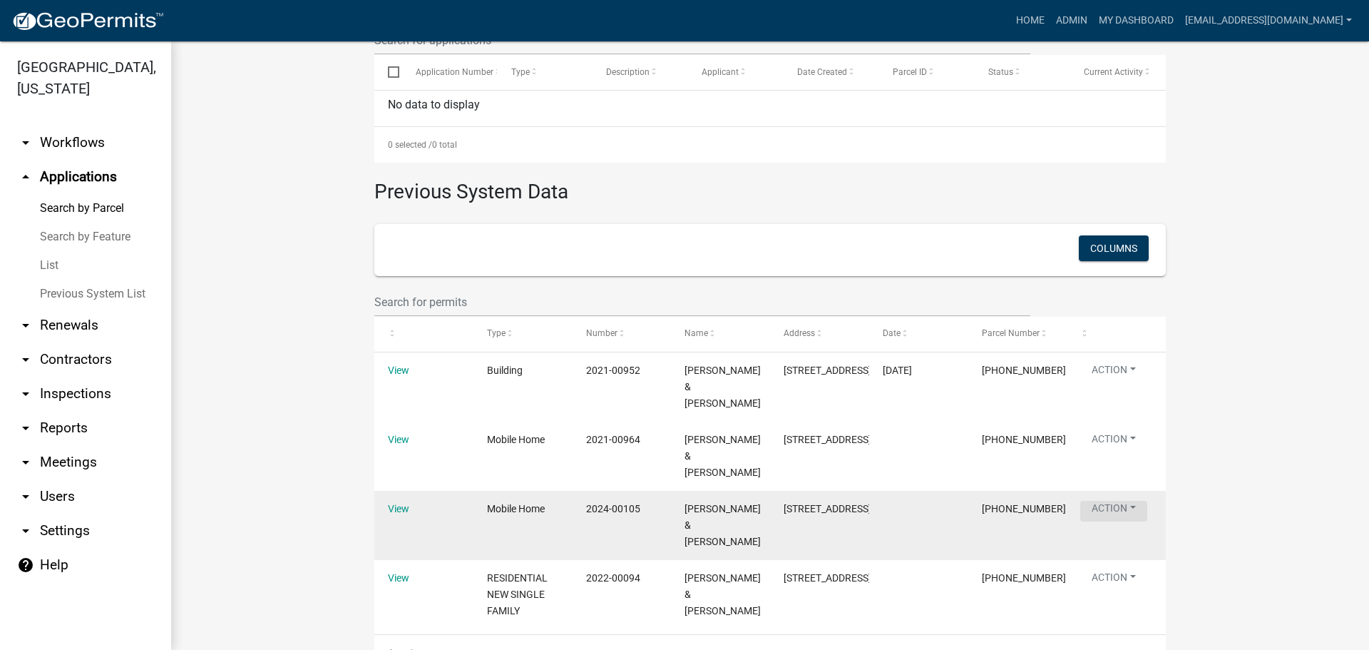
click at [1134, 501] on button "Action" at bounding box center [1113, 511] width 67 height 21
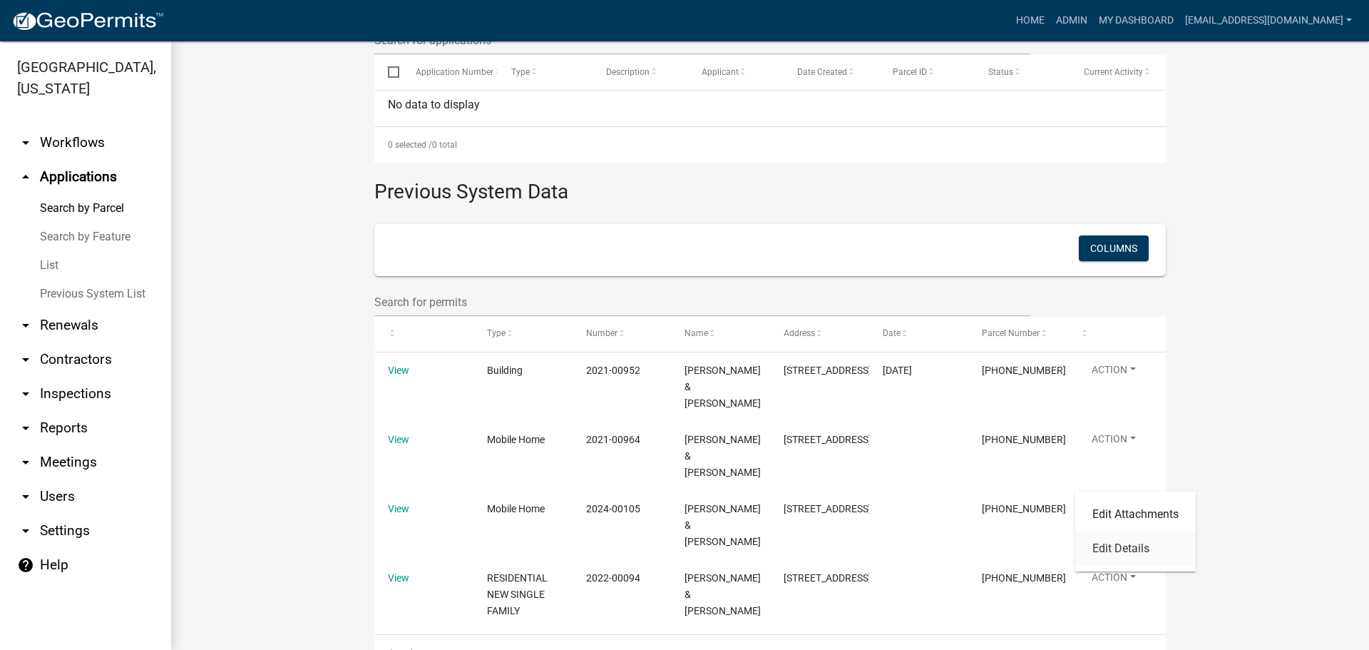
click at [1137, 539] on link "Edit Details" at bounding box center [1135, 548] width 121 height 34
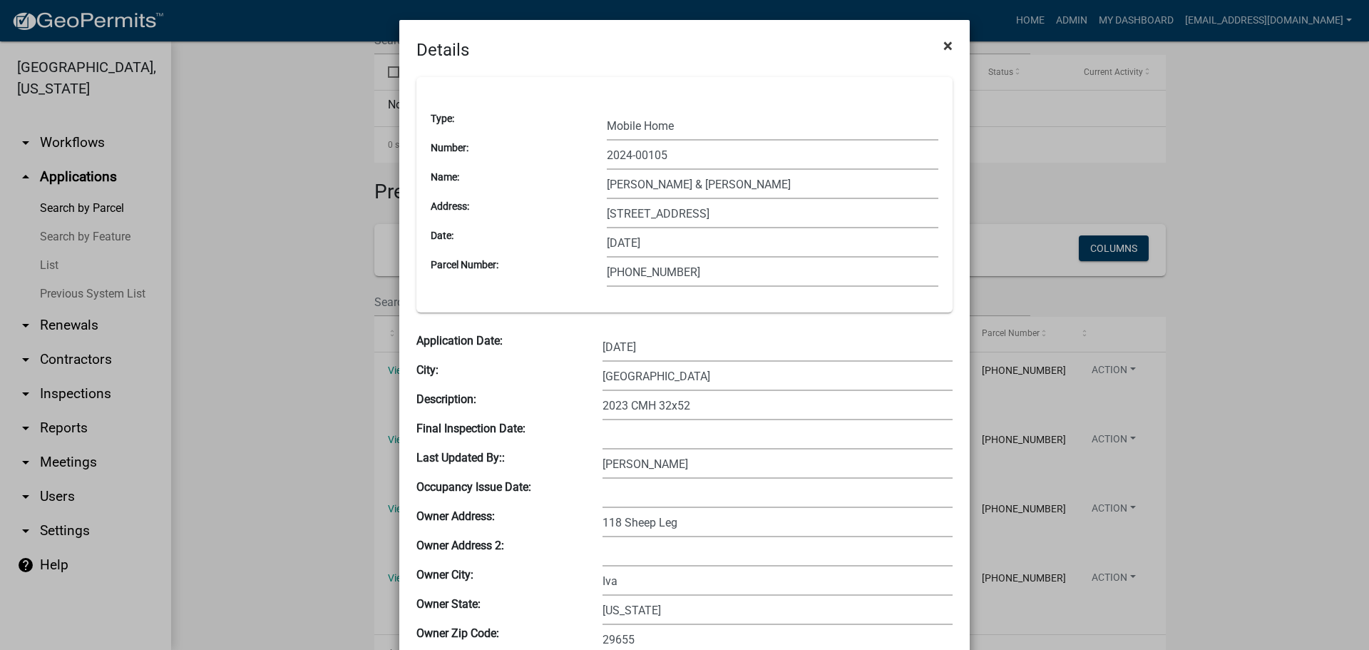
click at [936, 48] on button "×" at bounding box center [948, 46] width 32 height 40
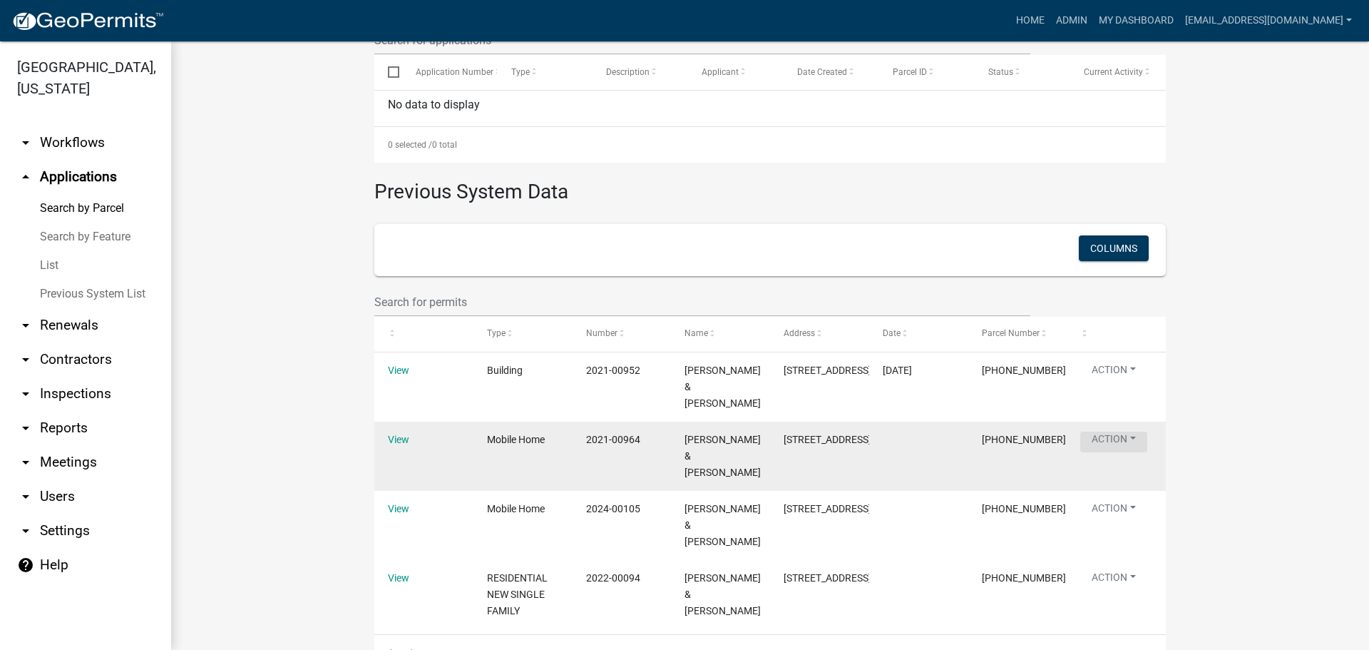
click at [1123, 431] on button "Action" at bounding box center [1113, 441] width 67 height 21
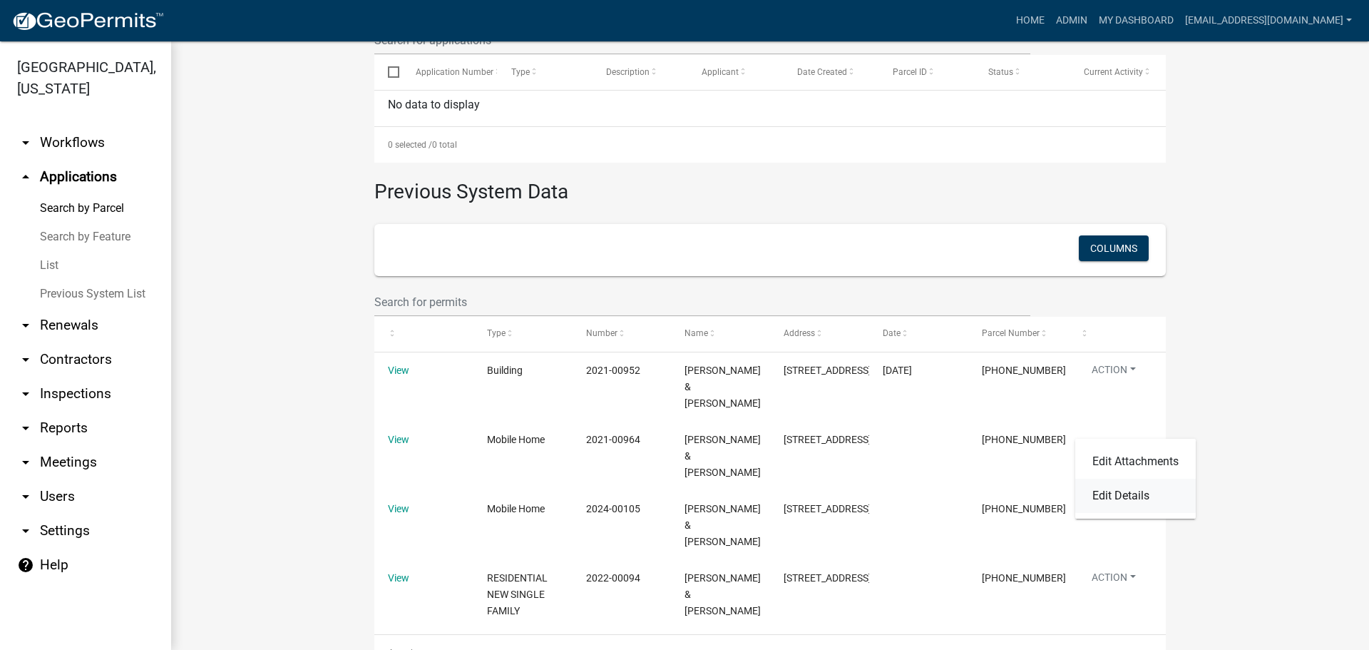
click at [1151, 492] on link "Edit Details" at bounding box center [1135, 496] width 121 height 34
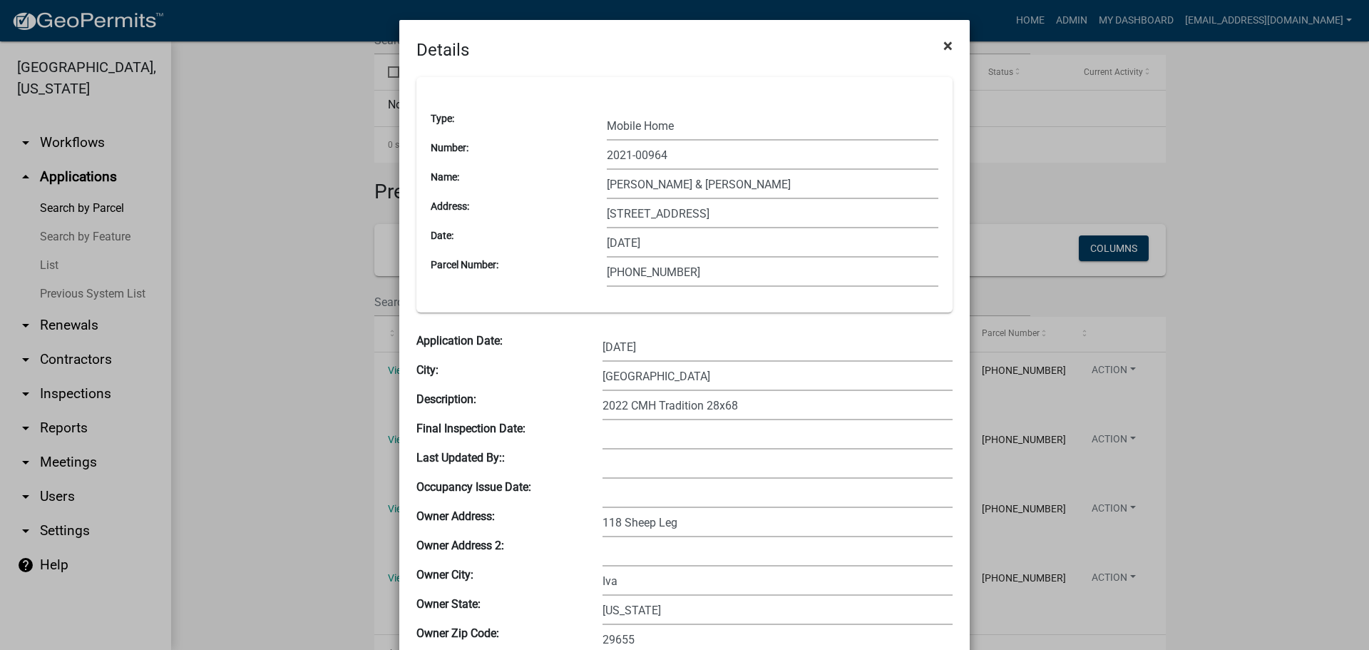
click at [944, 46] on span "×" at bounding box center [948, 46] width 9 height 20
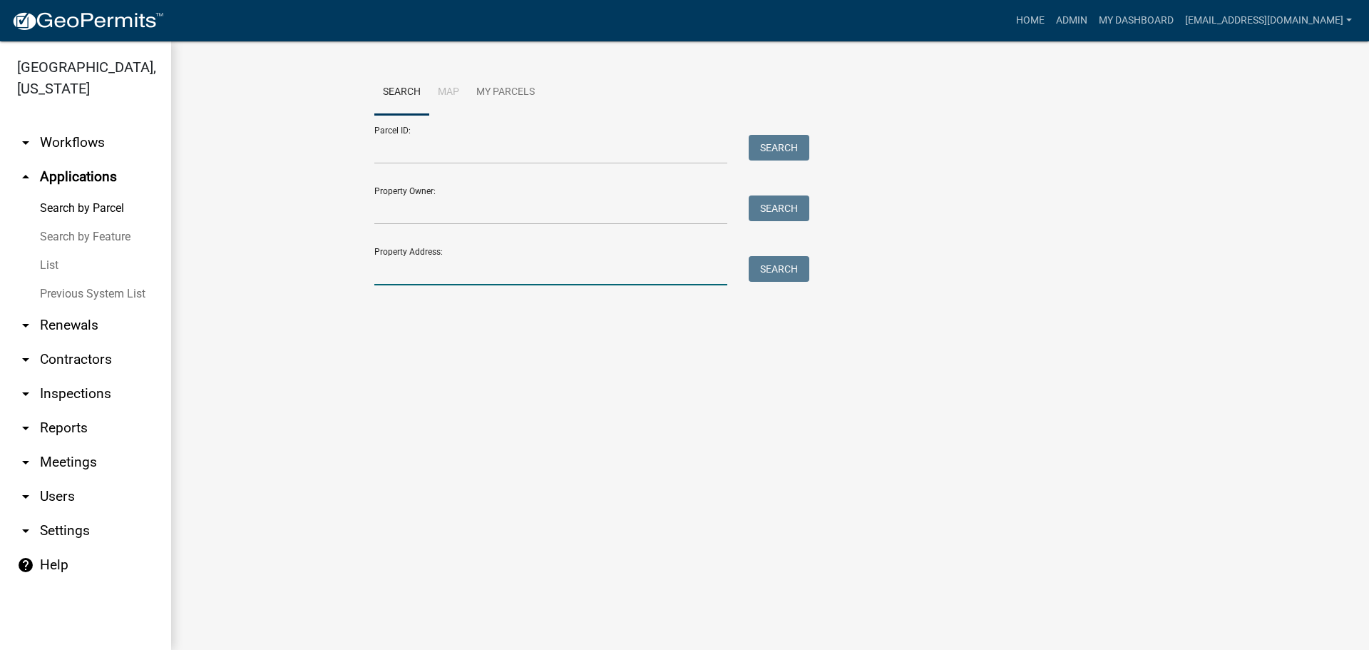
click at [489, 267] on input "Property Address:" at bounding box center [550, 270] width 353 height 29
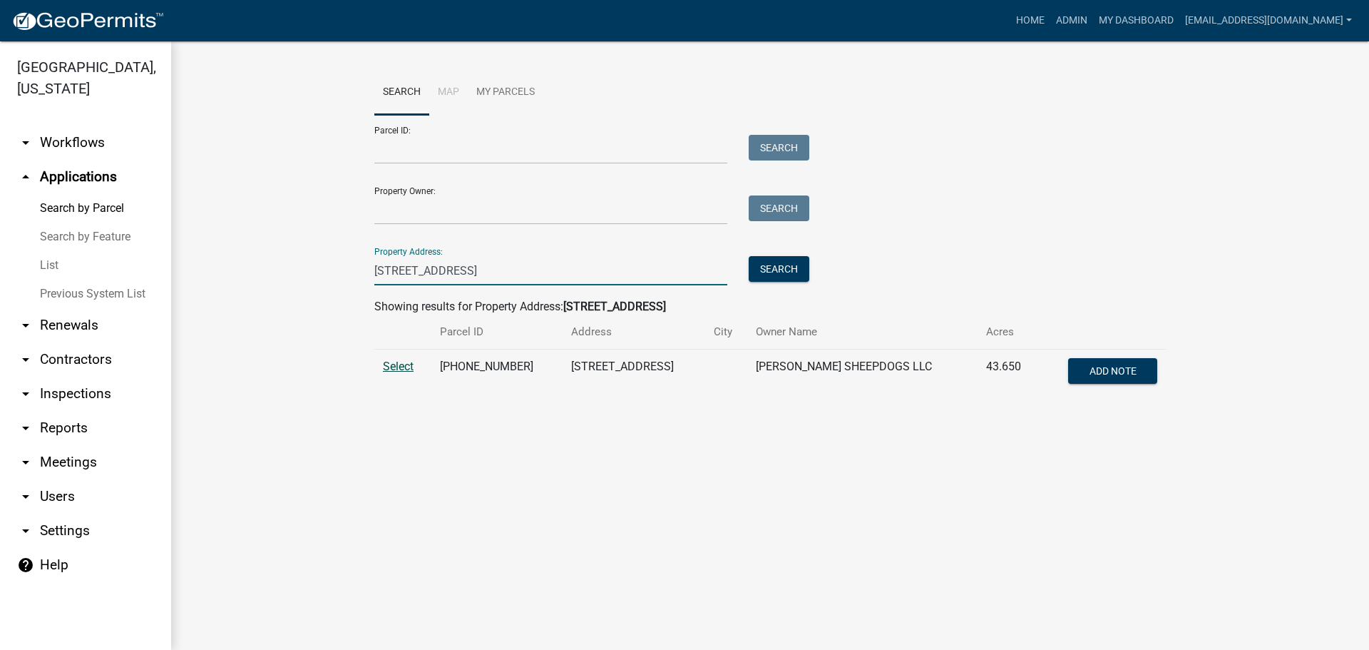
type input "734 gin house rd"
click at [393, 366] on span "Select" at bounding box center [398, 366] width 31 height 14
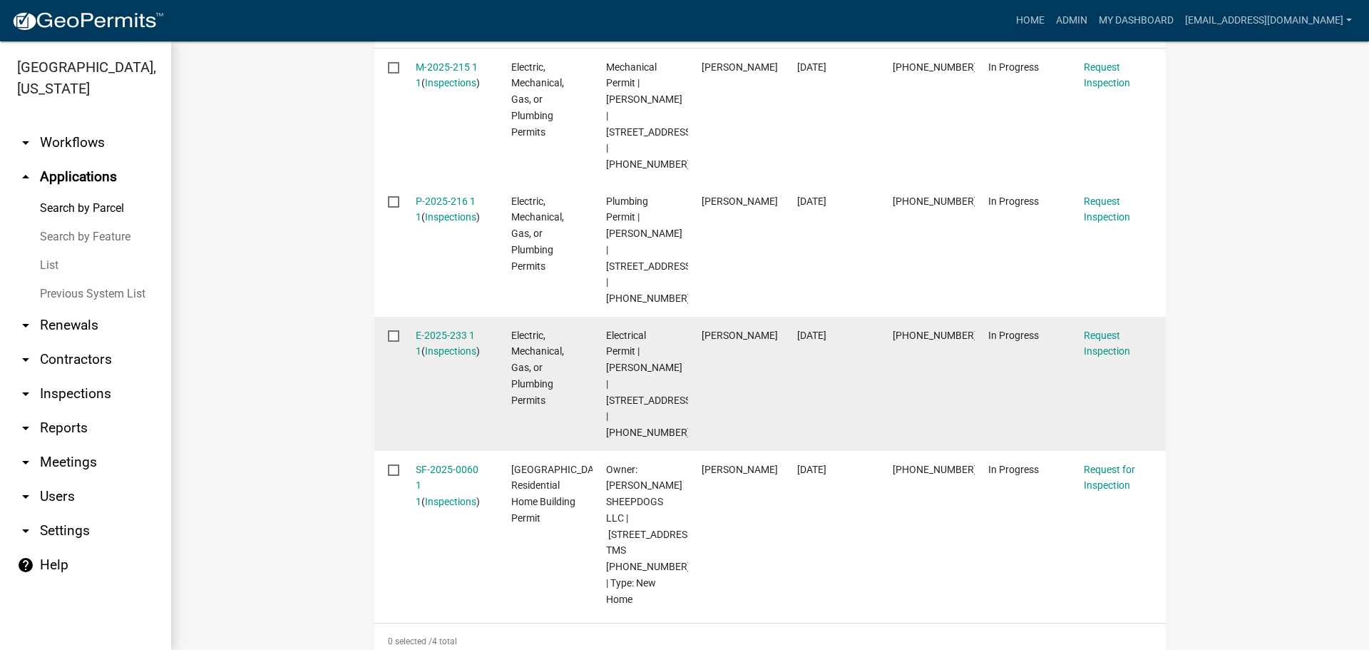
scroll to position [571, 0]
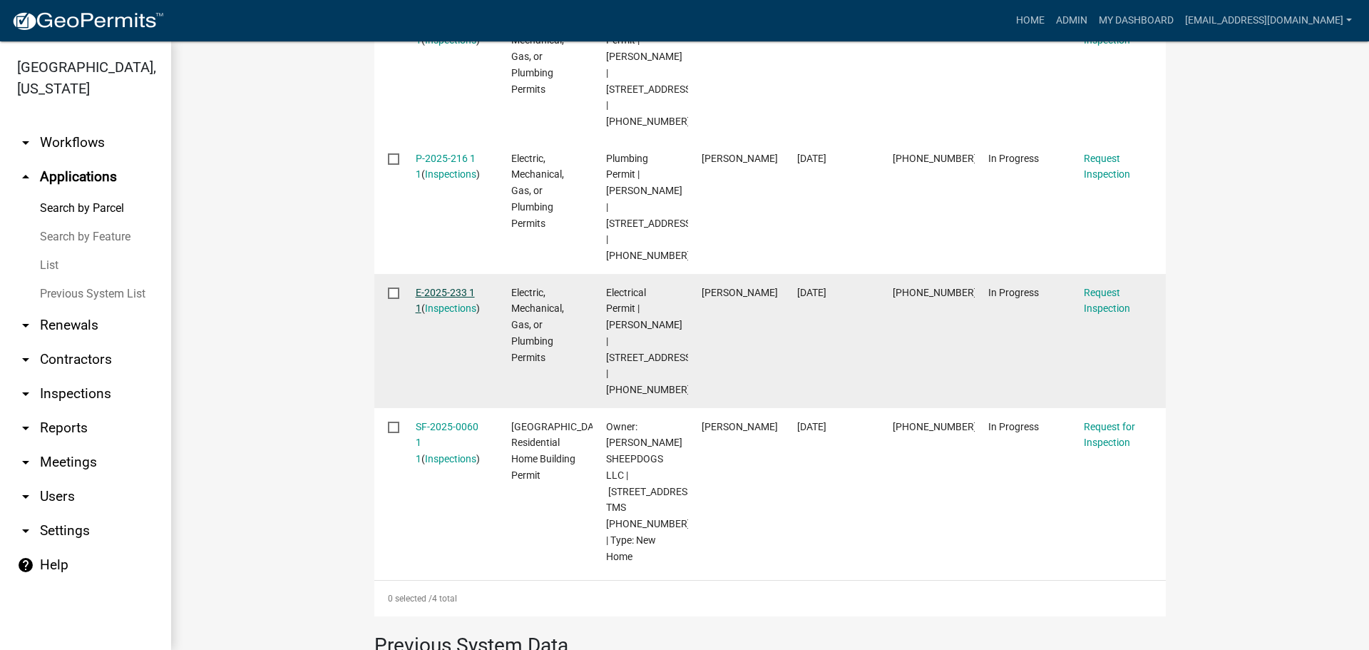
click at [443, 287] on link "E-2025-233 1 1" at bounding box center [445, 301] width 59 height 28
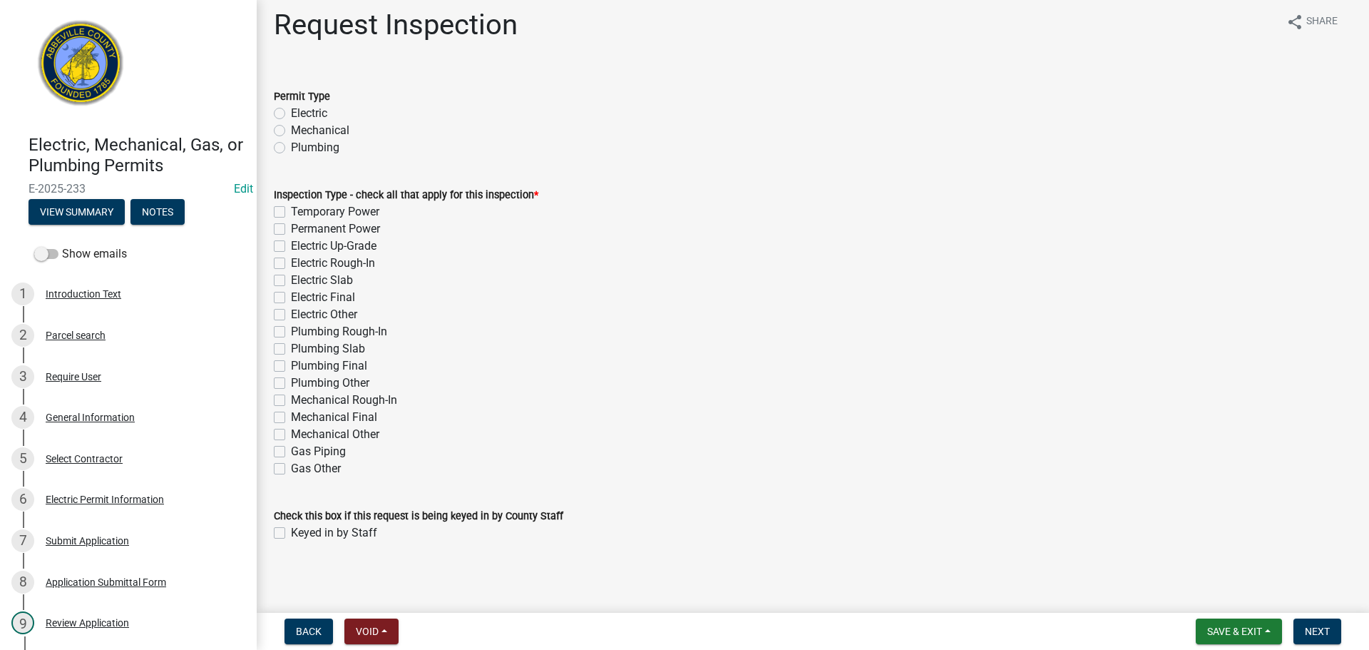
scroll to position [12, 0]
click at [84, 210] on button "View Summary" at bounding box center [77, 212] width 96 height 26
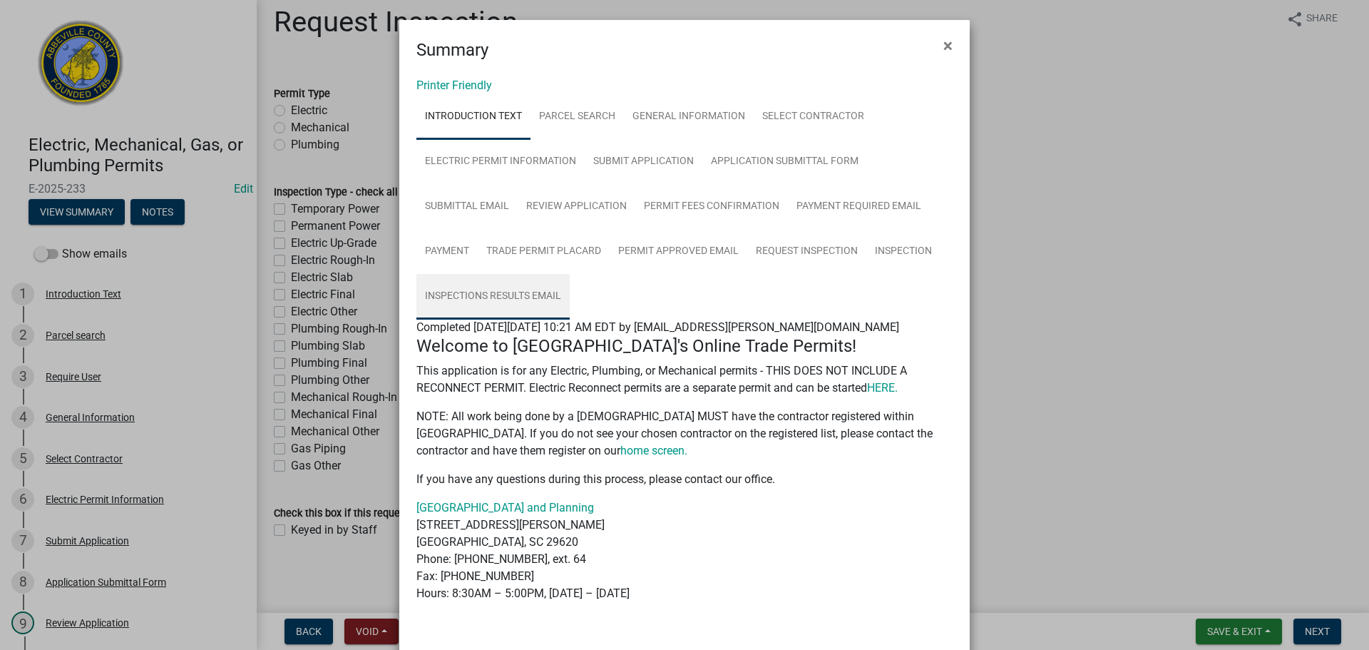
click at [536, 285] on link "Inspections Results Email" at bounding box center [492, 297] width 153 height 46
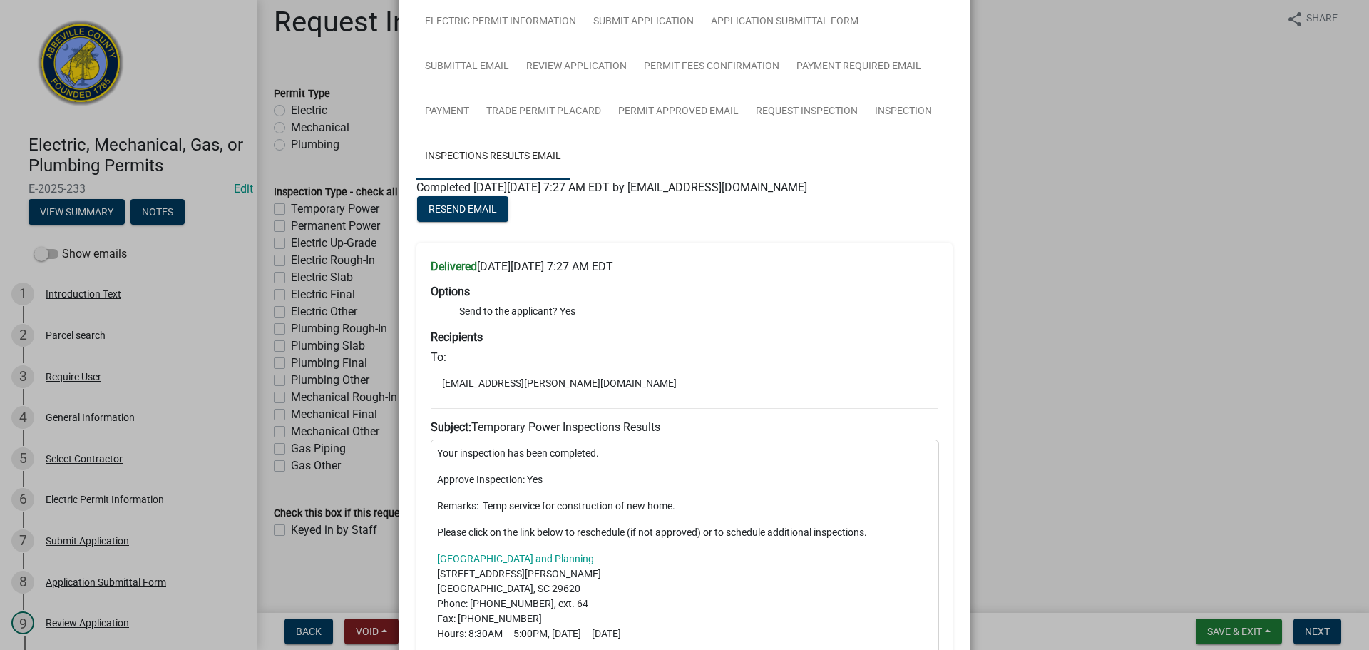
scroll to position [56, 0]
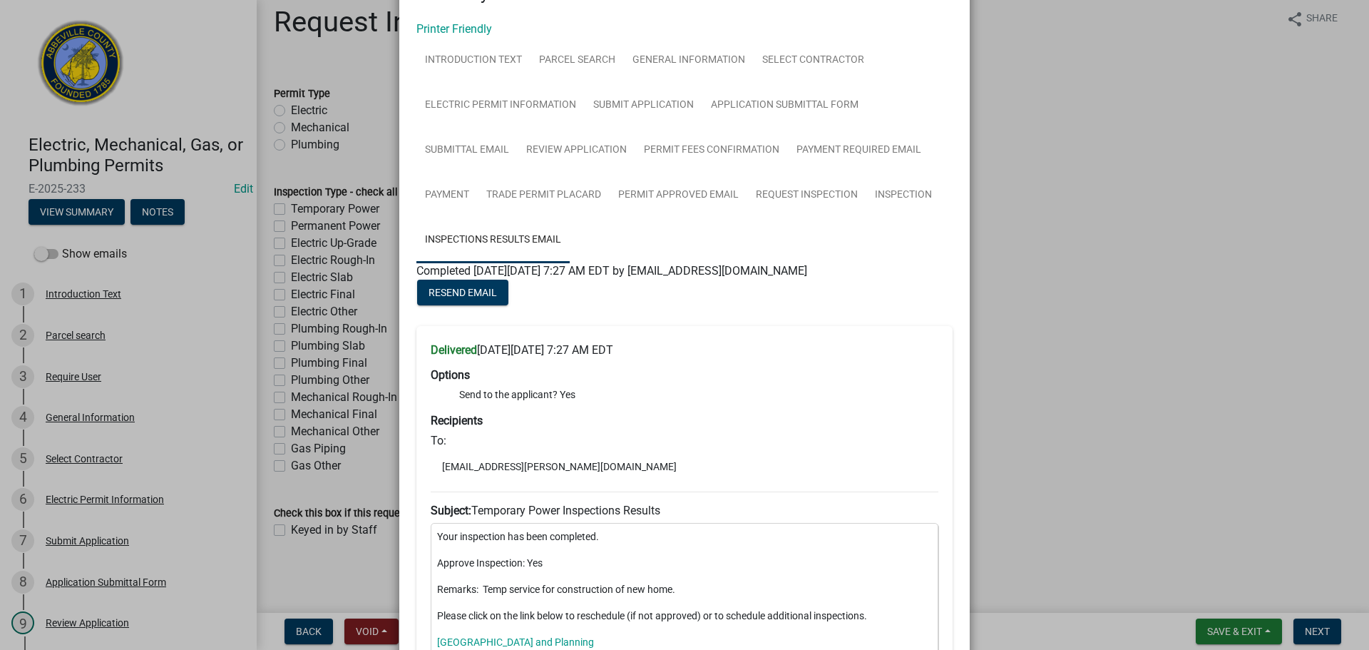
click at [205, 295] on ngb-modal-window "Summary × Printer Friendly Introduction Text Parcel search General Information …" at bounding box center [684, 325] width 1369 height 650
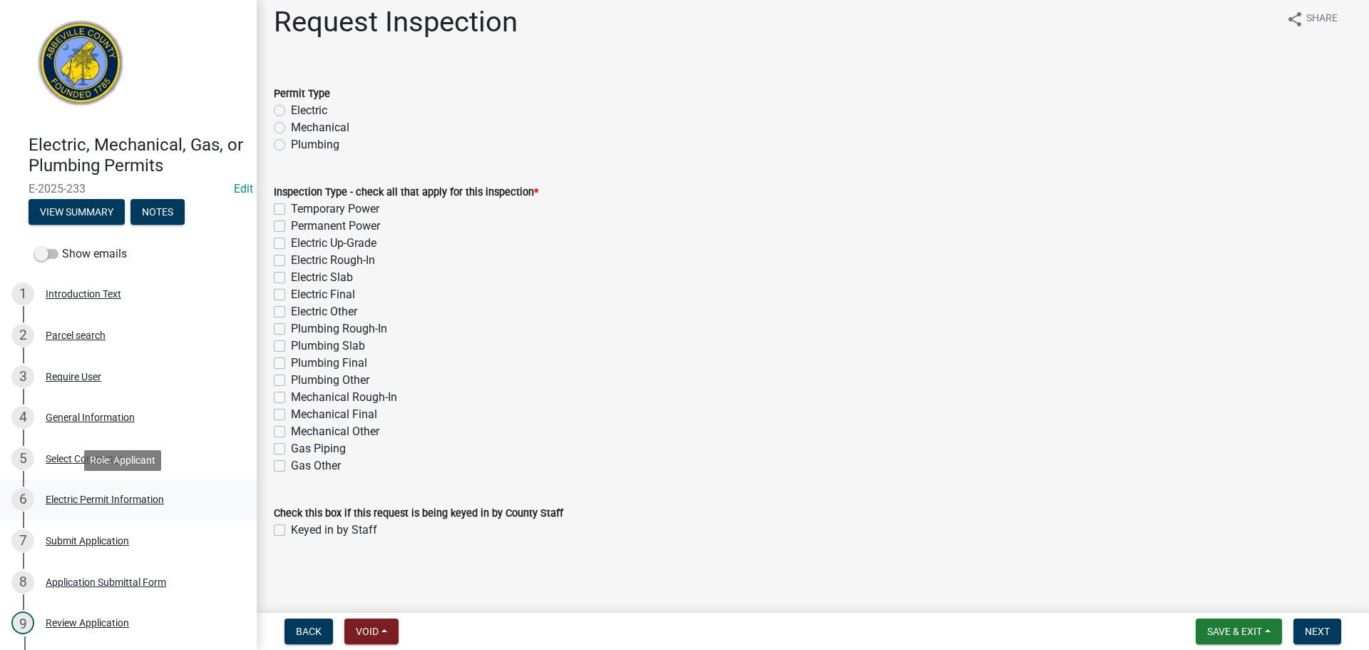
click at [98, 505] on div "6 Electric Permit Information" at bounding box center [122, 499] width 223 height 23
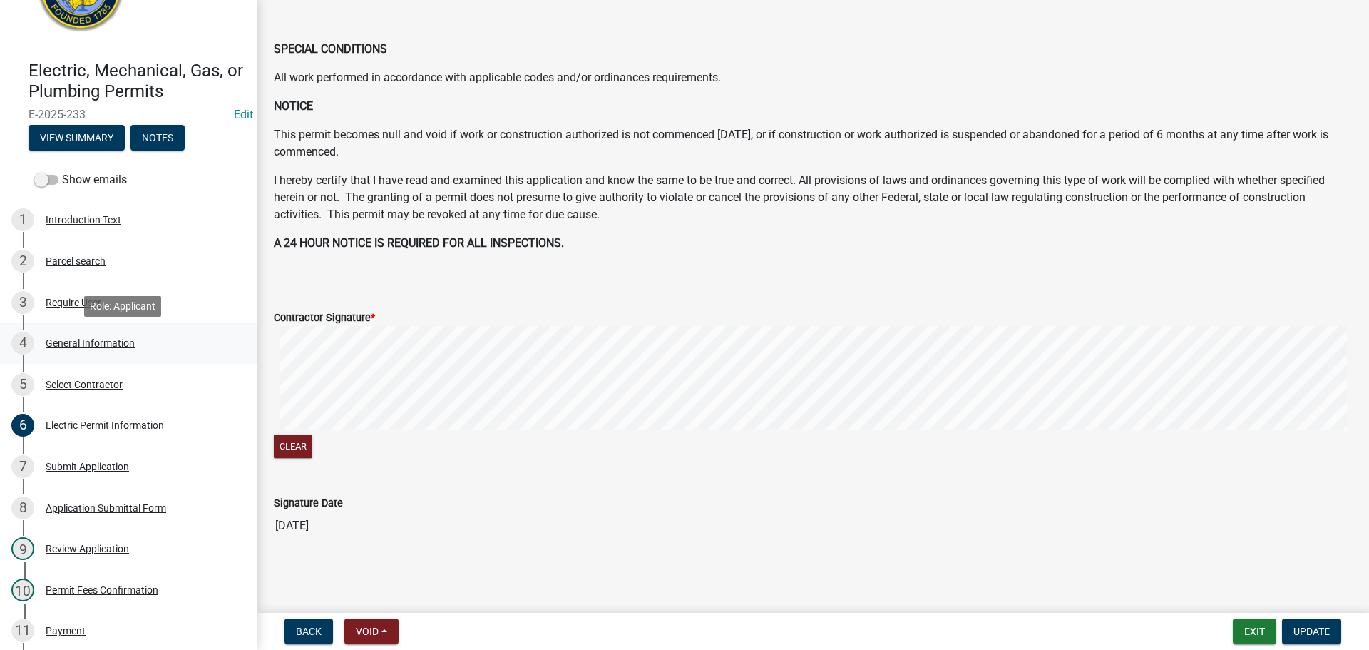
scroll to position [71, 0]
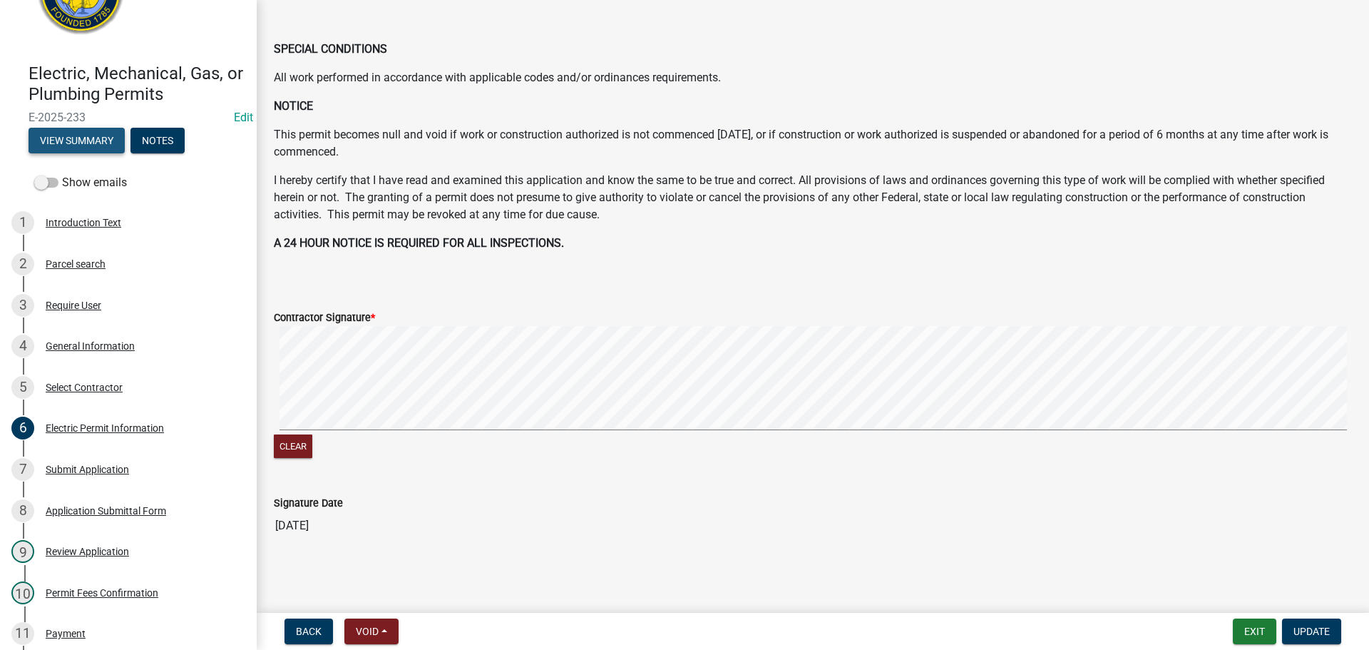
click at [61, 143] on button "View Summary" at bounding box center [77, 141] width 96 height 26
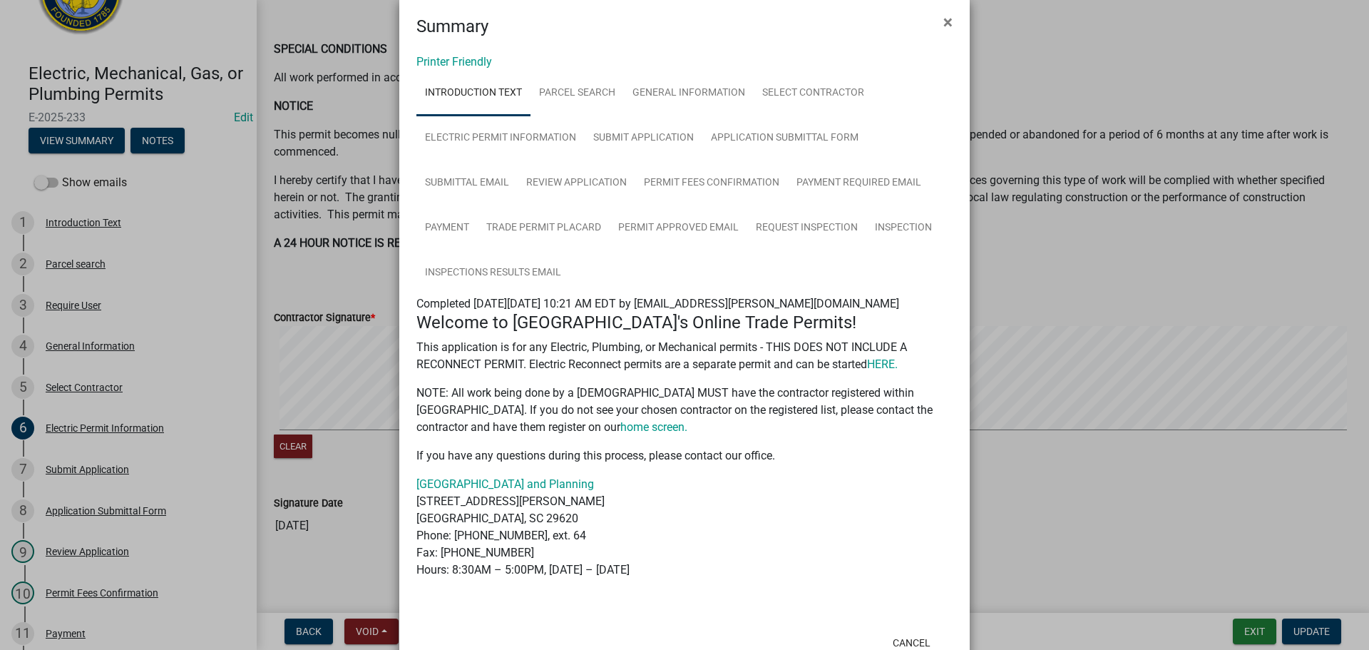
scroll to position [0, 0]
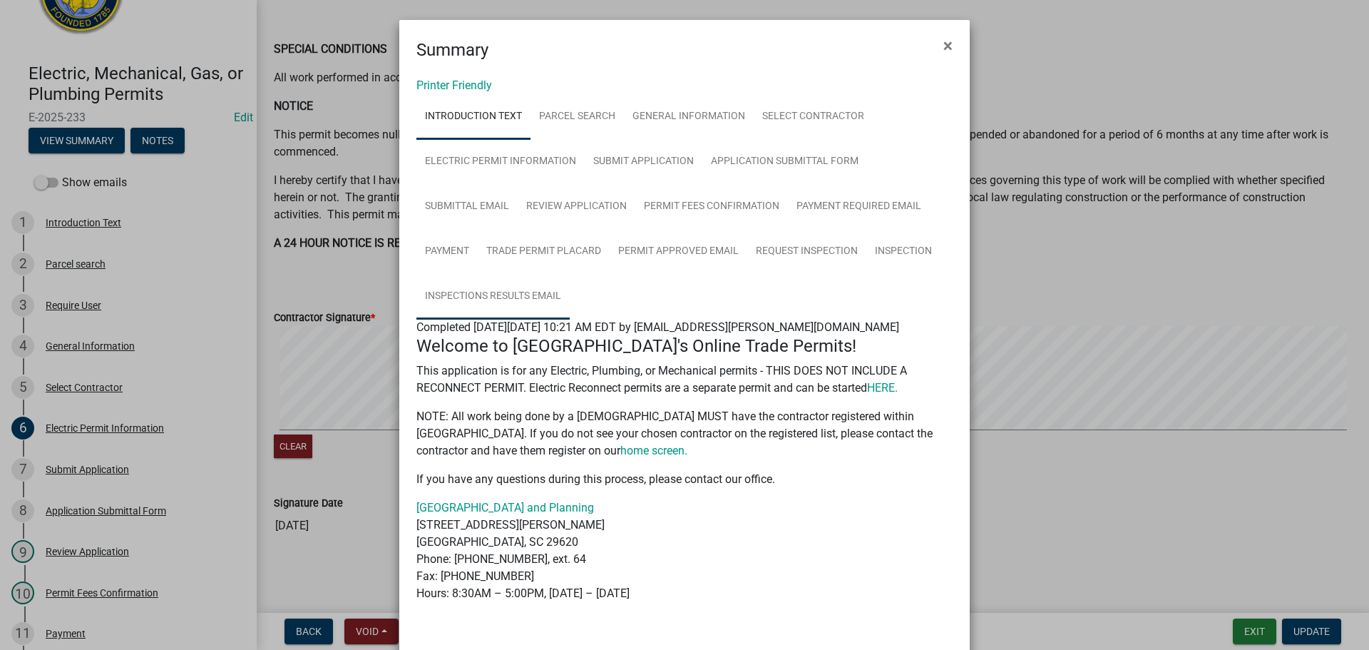
click at [521, 295] on link "Inspections Results Email" at bounding box center [492, 297] width 153 height 46
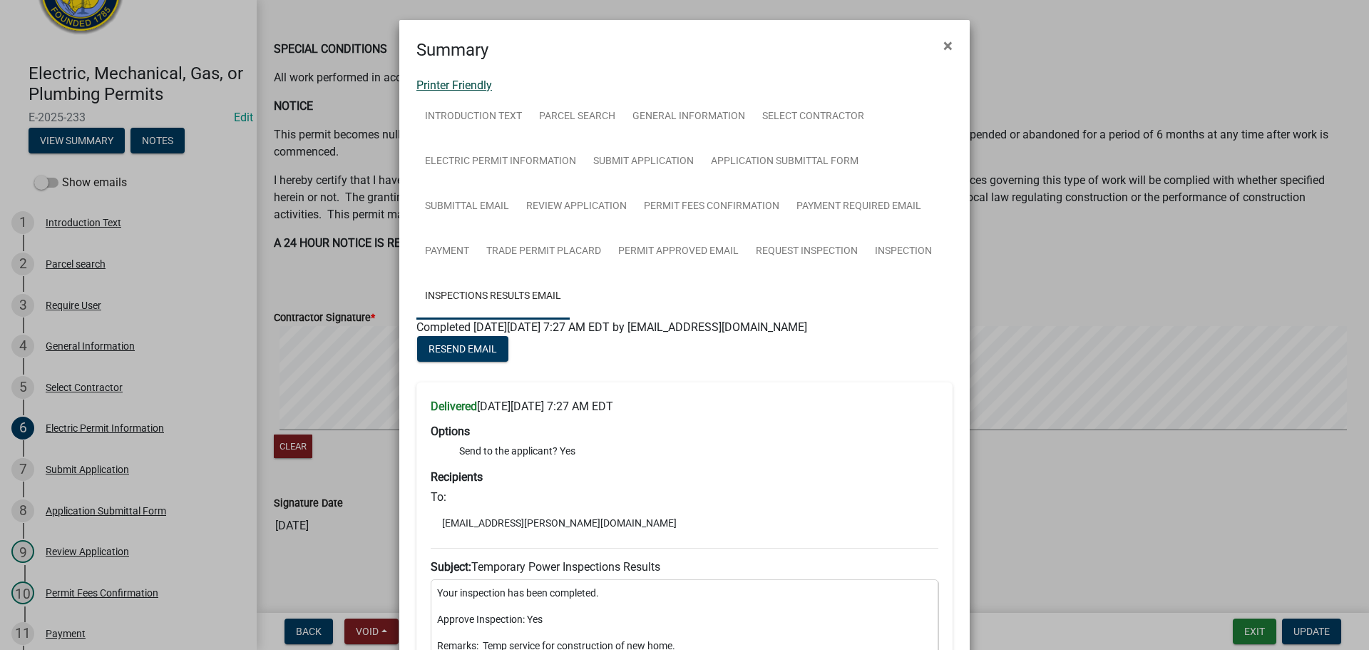
click at [475, 85] on link "Printer Friendly" at bounding box center [454, 85] width 76 height 14
click at [511, 290] on link "Inspections Results Email" at bounding box center [492, 297] width 153 height 46
click at [468, 87] on link "Printer Friendly" at bounding box center [454, 85] width 76 height 14
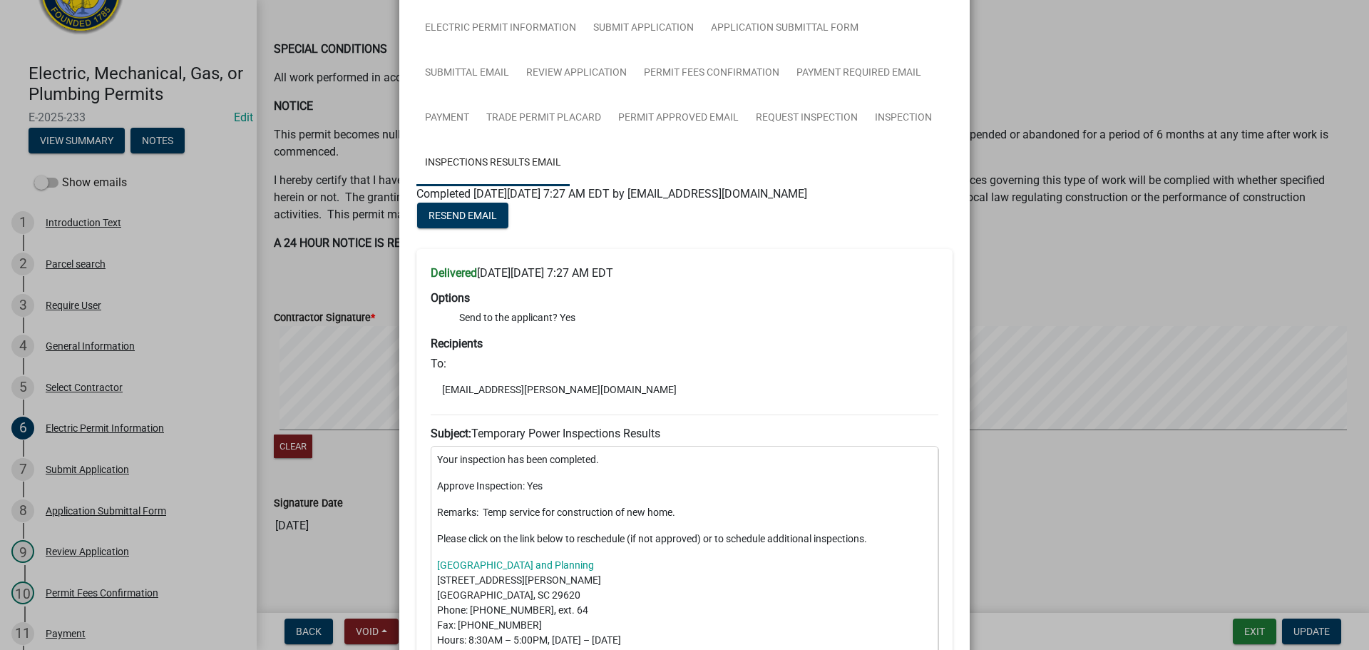
scroll to position [128, 0]
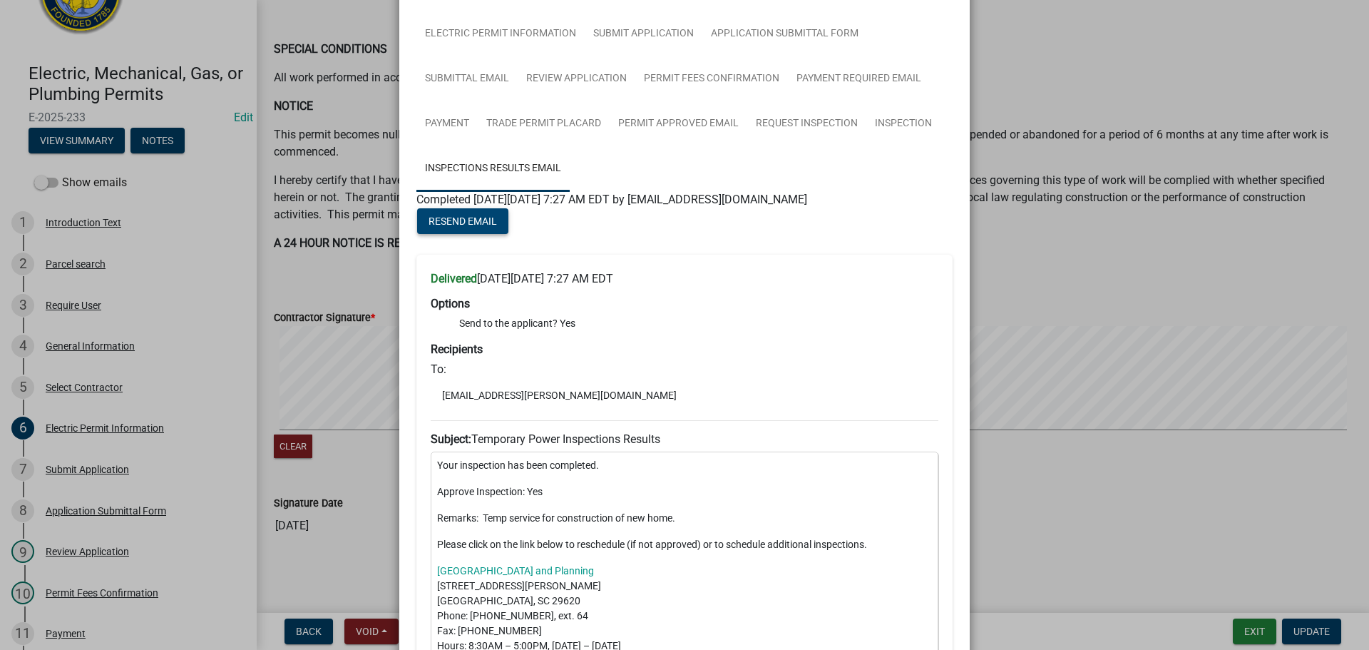
click at [489, 215] on span "Resend Email" at bounding box center [463, 220] width 68 height 11
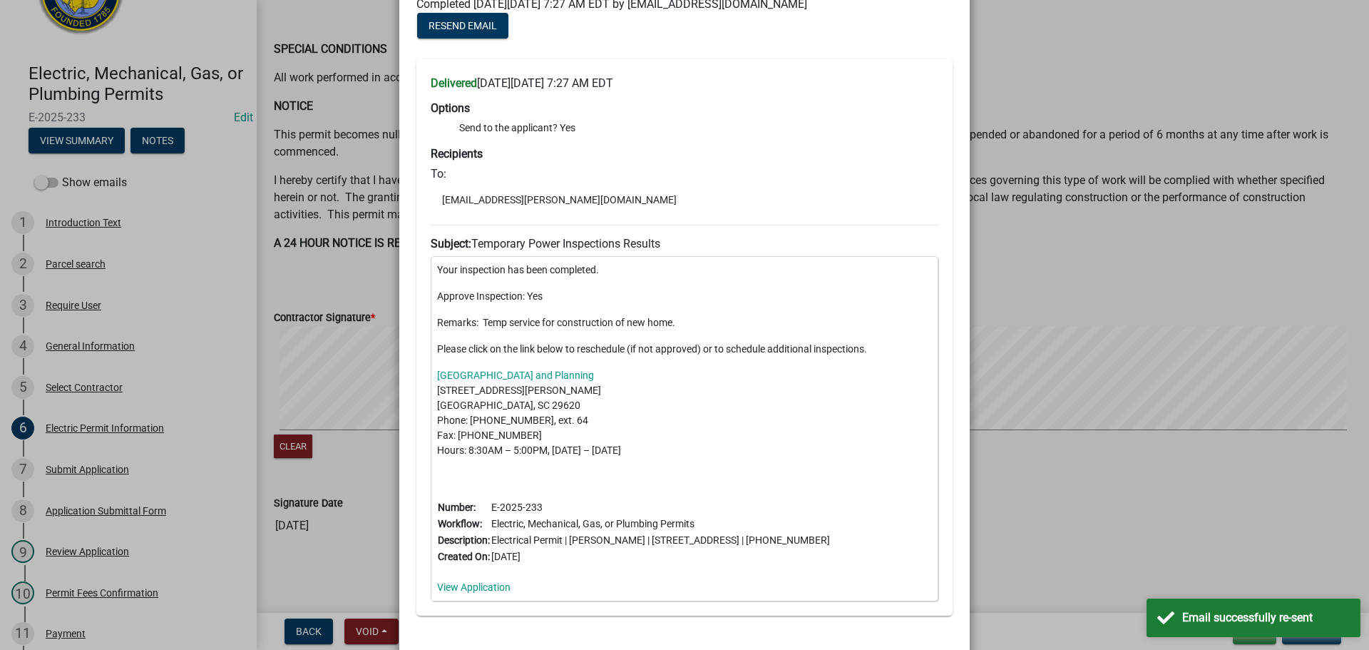
scroll to position [199, 0]
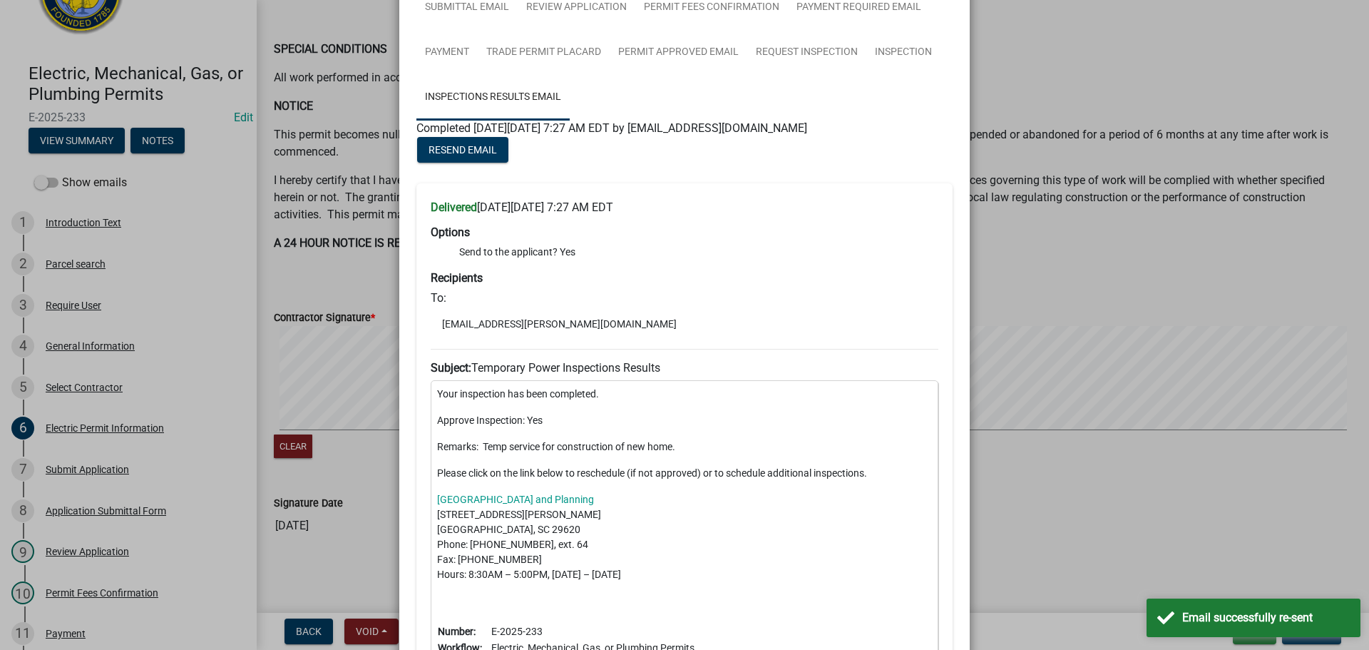
click at [1130, 68] on ngb-modal-window "Summary × Printer Friendly Introduction Text Parcel search General Information …" at bounding box center [684, 325] width 1369 height 650
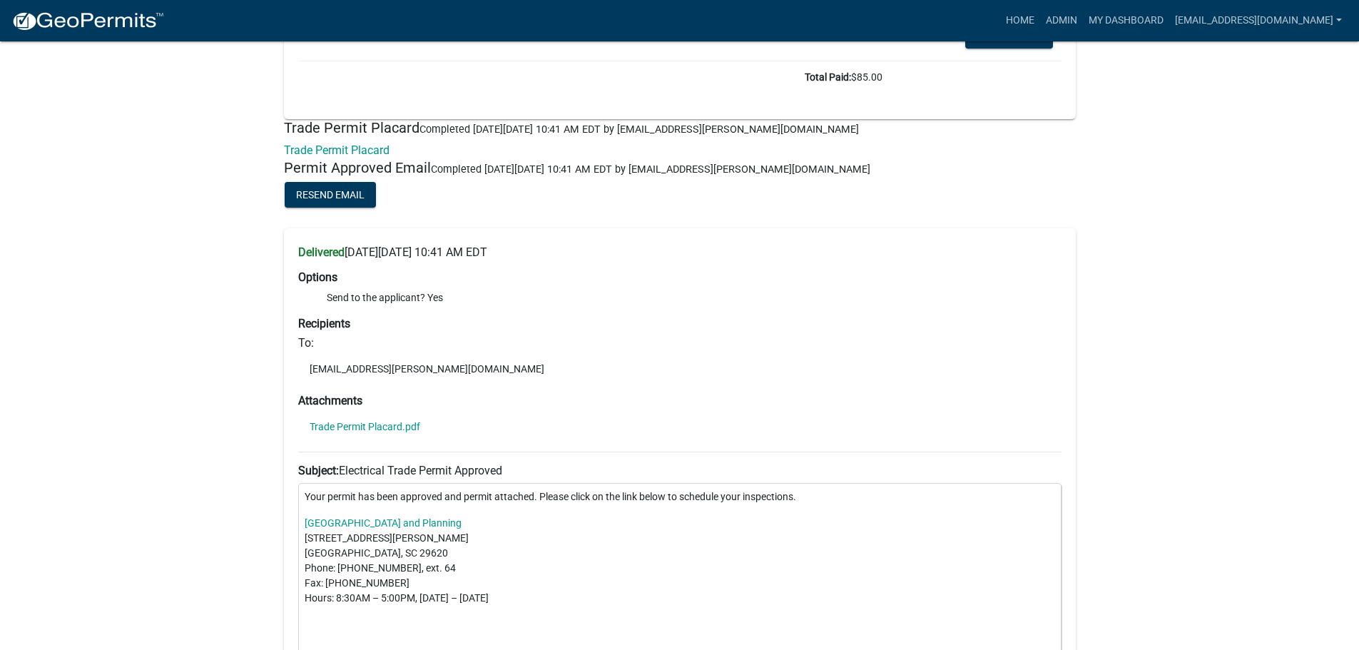
scroll to position [6276, 0]
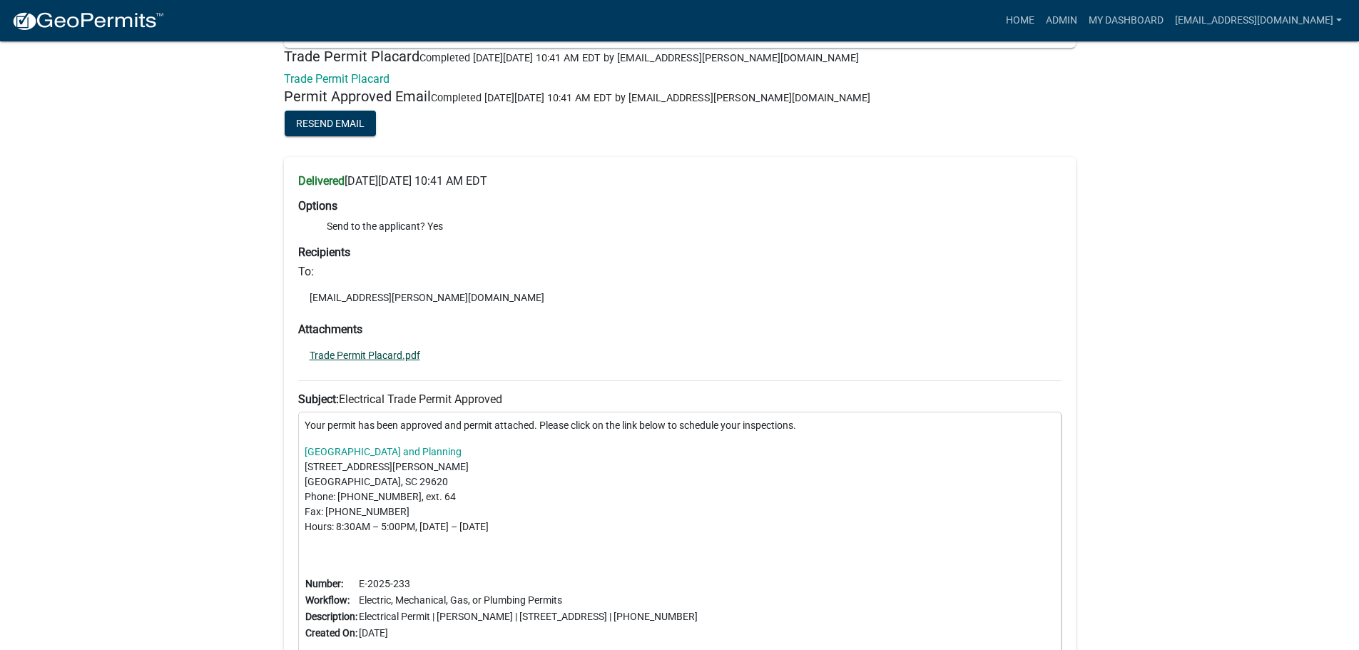
click at [373, 350] on link "Trade Permit Placard.pdf" at bounding box center [365, 355] width 111 height 10
click at [390, 350] on link "Trade Permit Placard.pdf" at bounding box center [365, 355] width 111 height 10
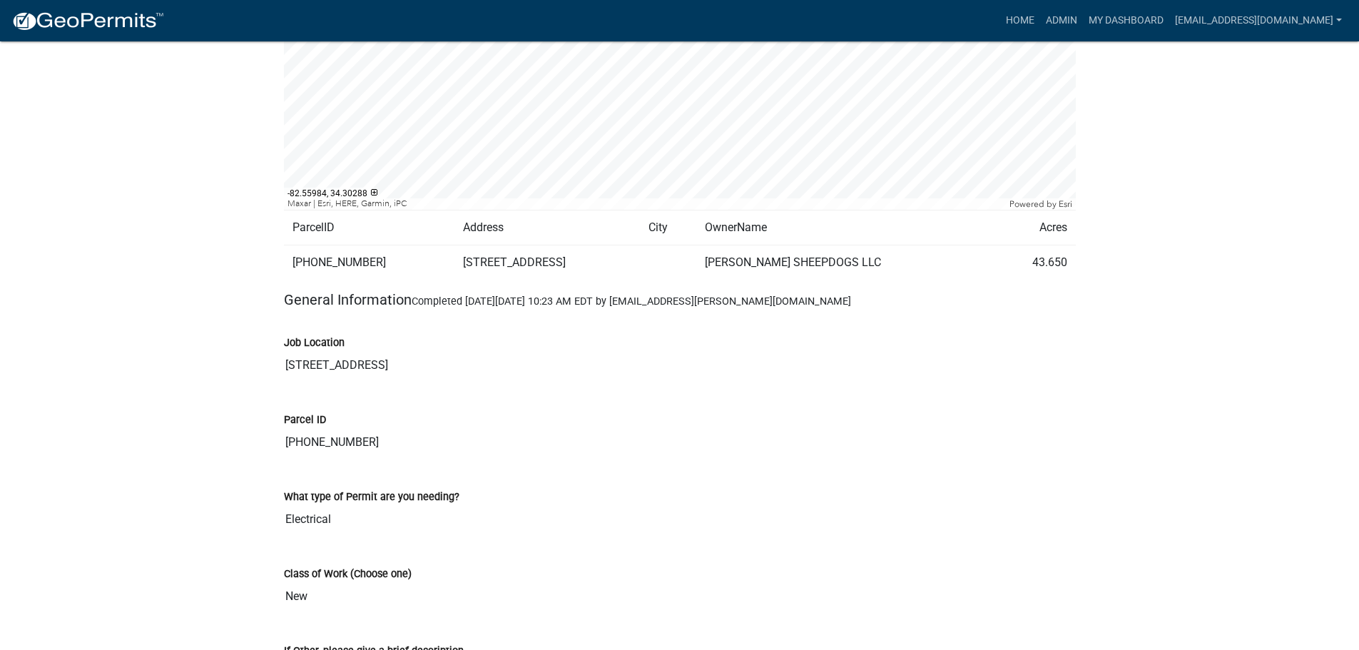
scroll to position [0, 0]
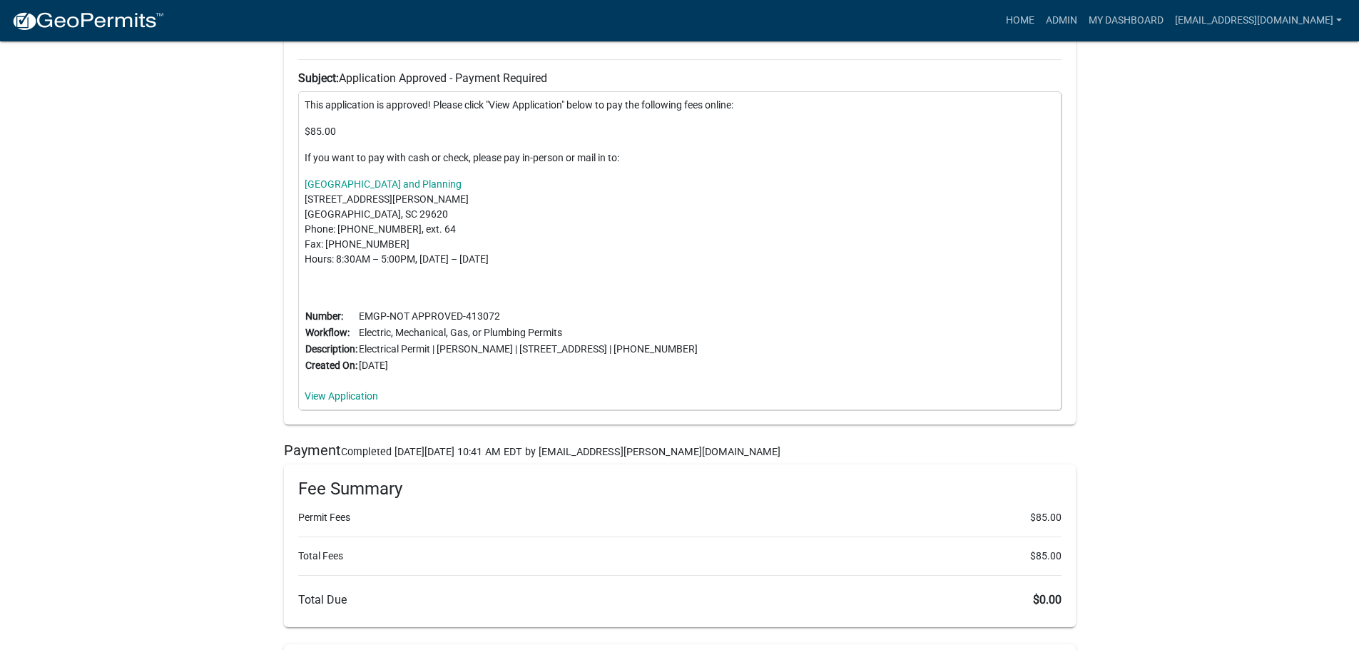
scroll to position [5425, 0]
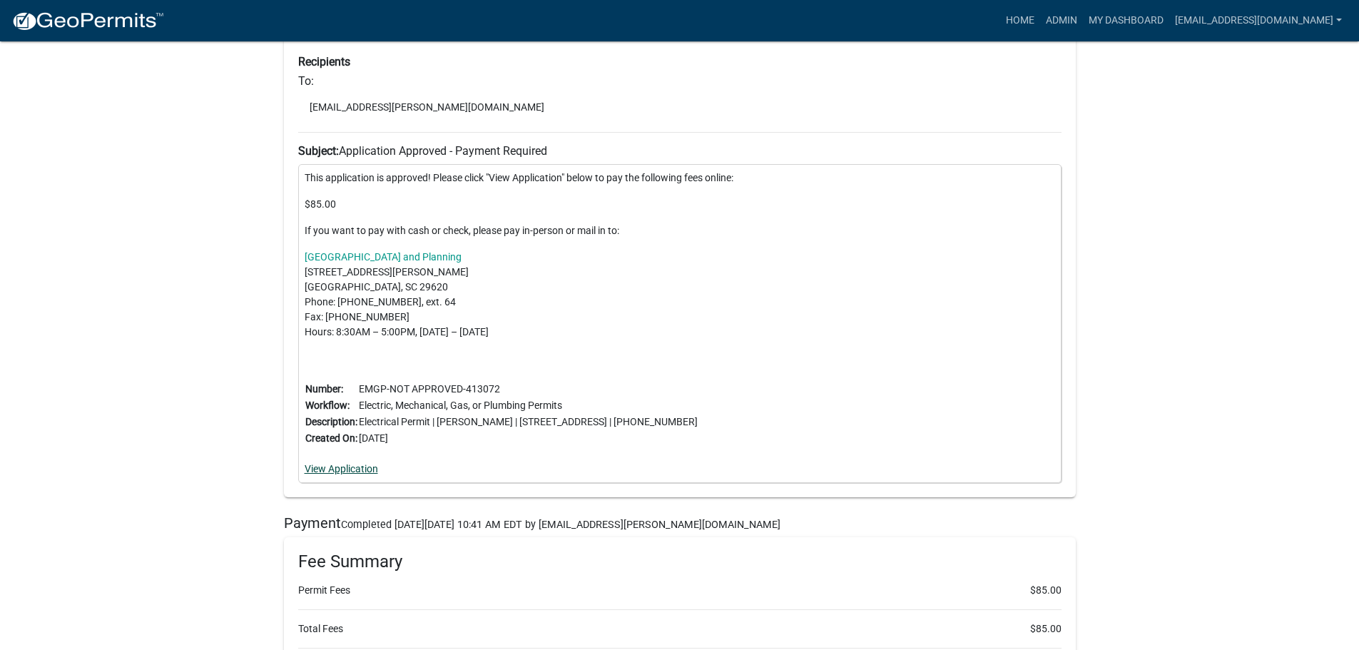
click at [330, 463] on link "View Application" at bounding box center [341, 468] width 73 height 11
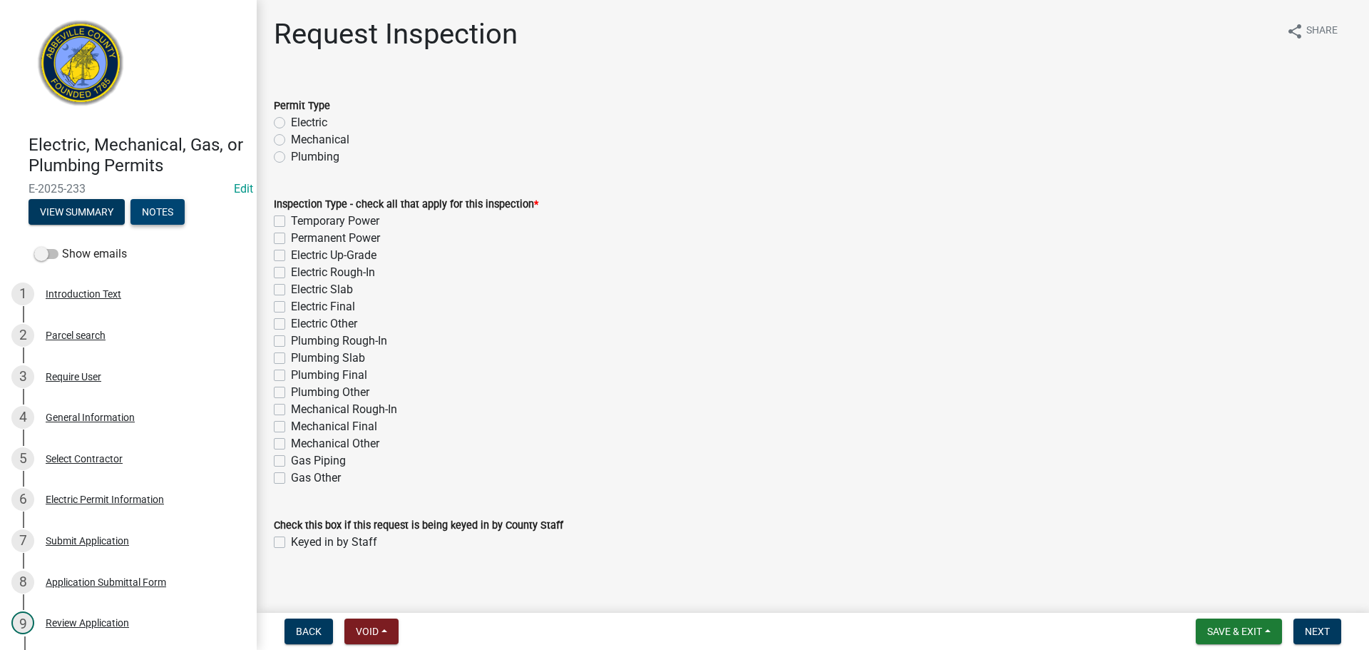
click at [160, 200] on button "Notes" at bounding box center [158, 212] width 54 height 26
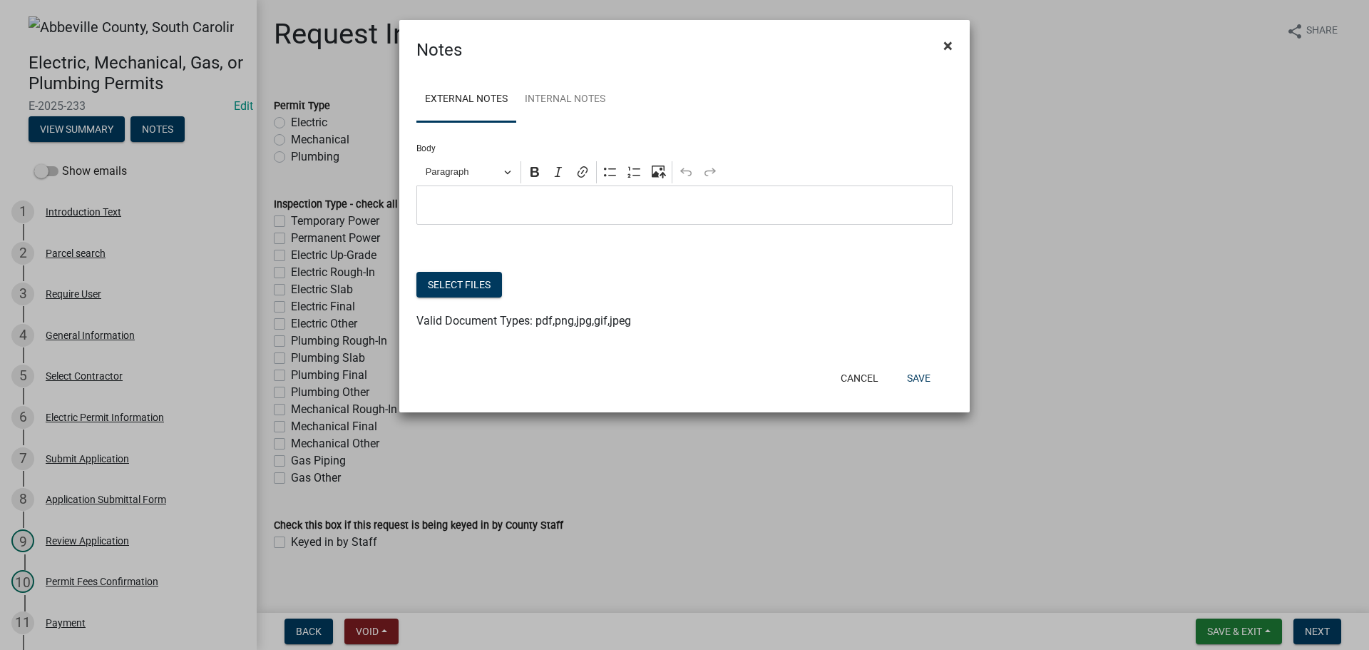
click at [947, 43] on span "×" at bounding box center [948, 46] width 9 height 20
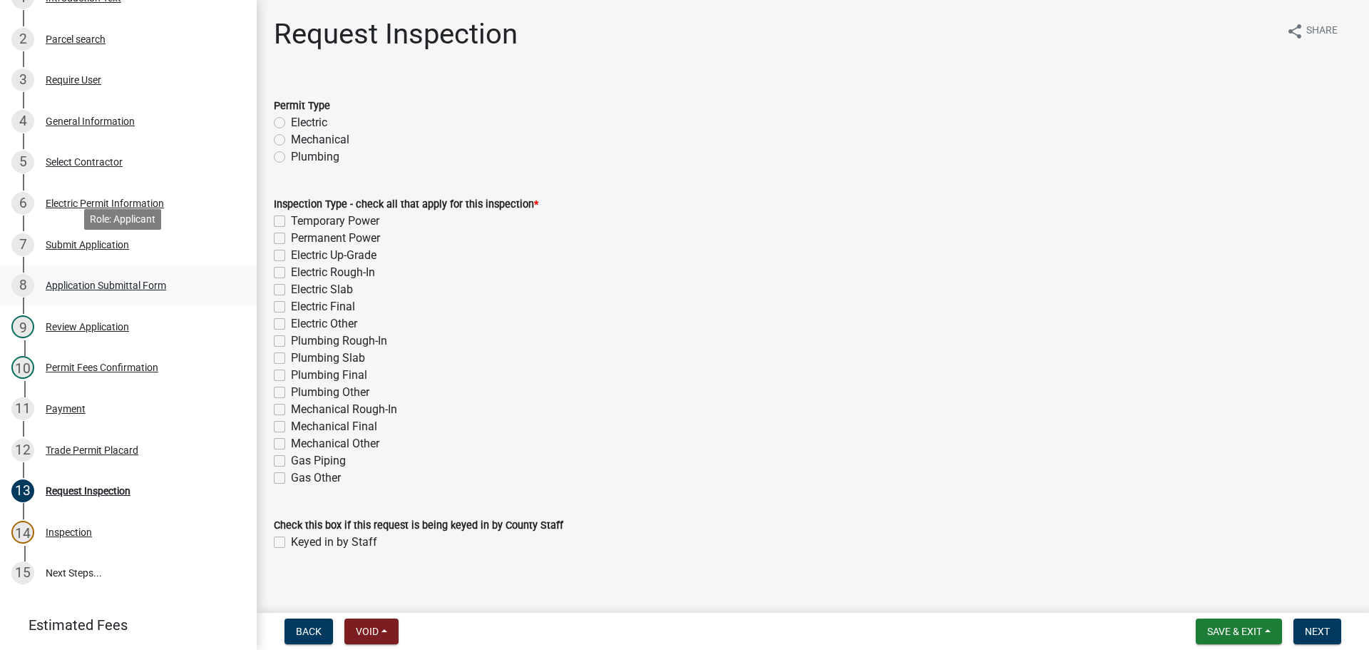
scroll to position [290, 0]
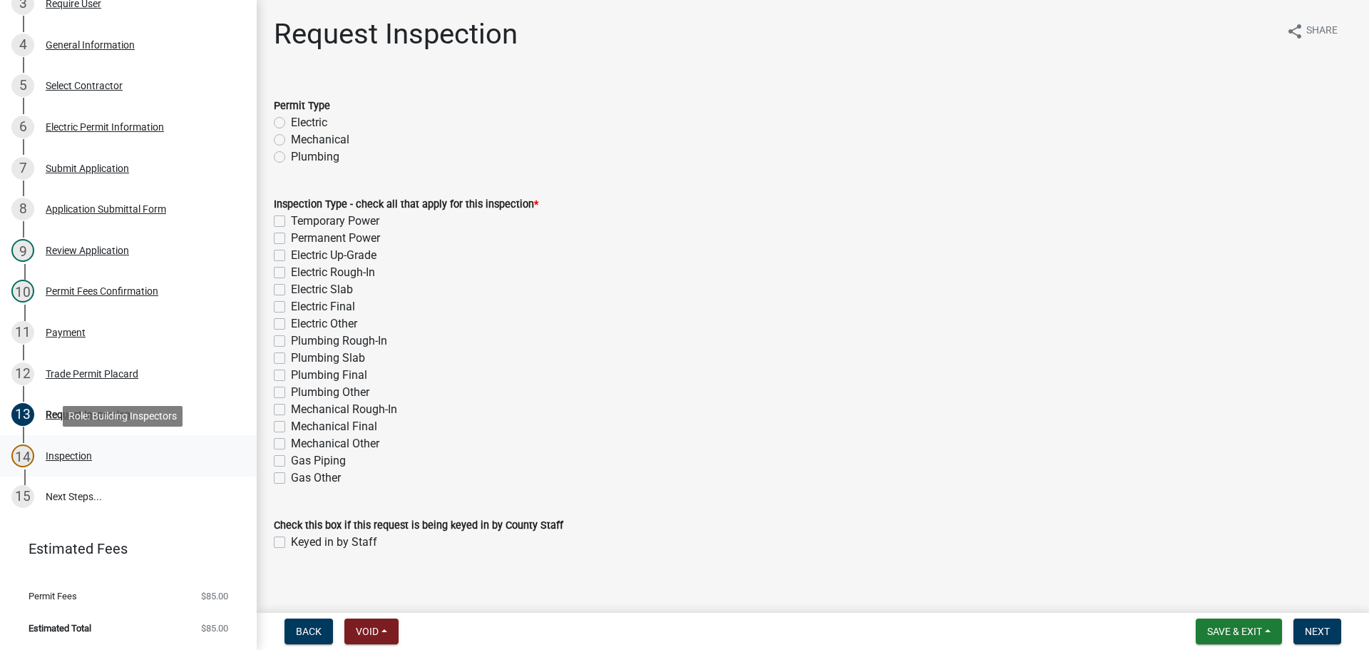
click at [68, 454] on div "Inspection" at bounding box center [69, 456] width 46 height 10
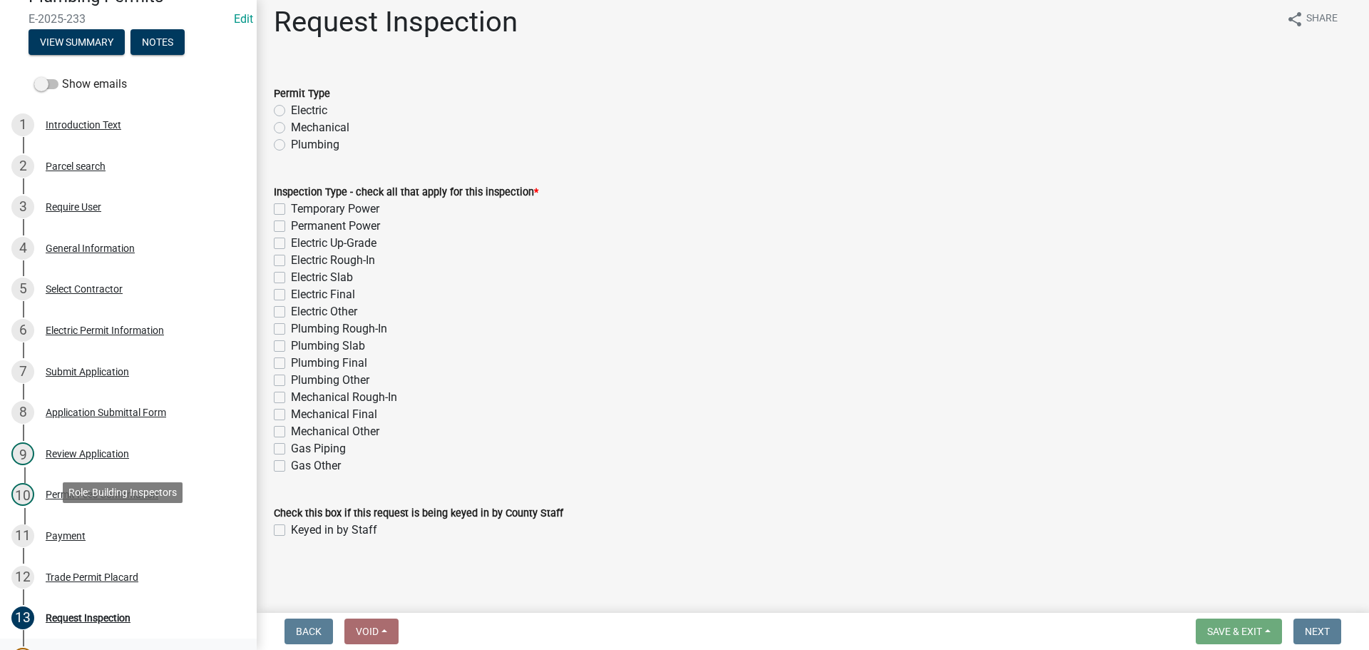
scroll to position [76, 0]
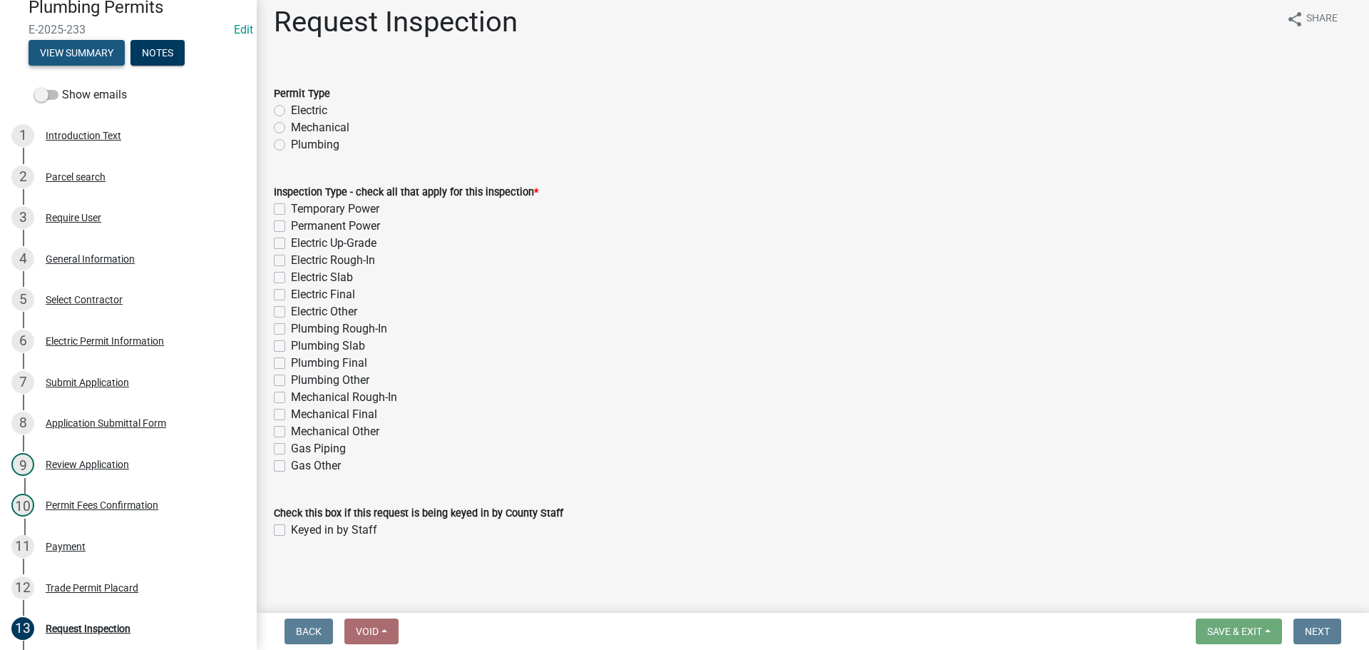
click at [96, 46] on button "View Summary" at bounding box center [77, 53] width 96 height 26
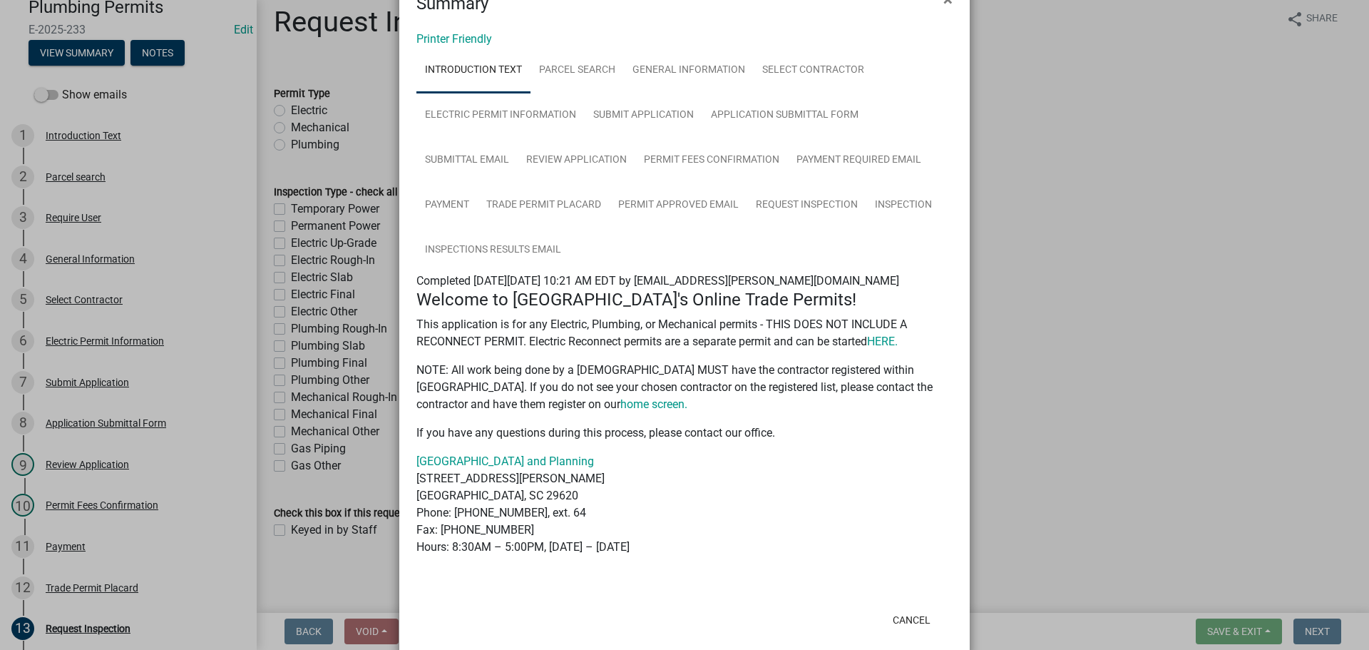
scroll to position [71, 0]
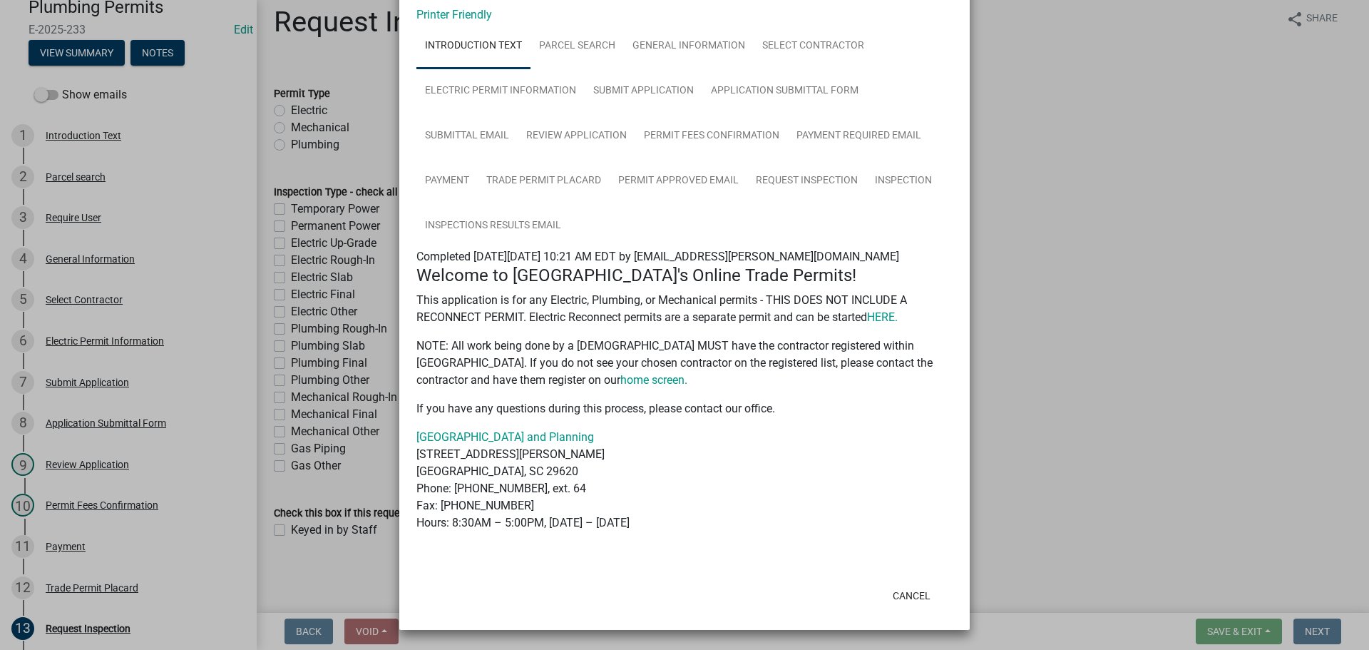
click at [1081, 243] on ngb-modal-window "Summary × Printer Friendly Introduction Text Parcel search General Information …" at bounding box center [684, 325] width 1369 height 650
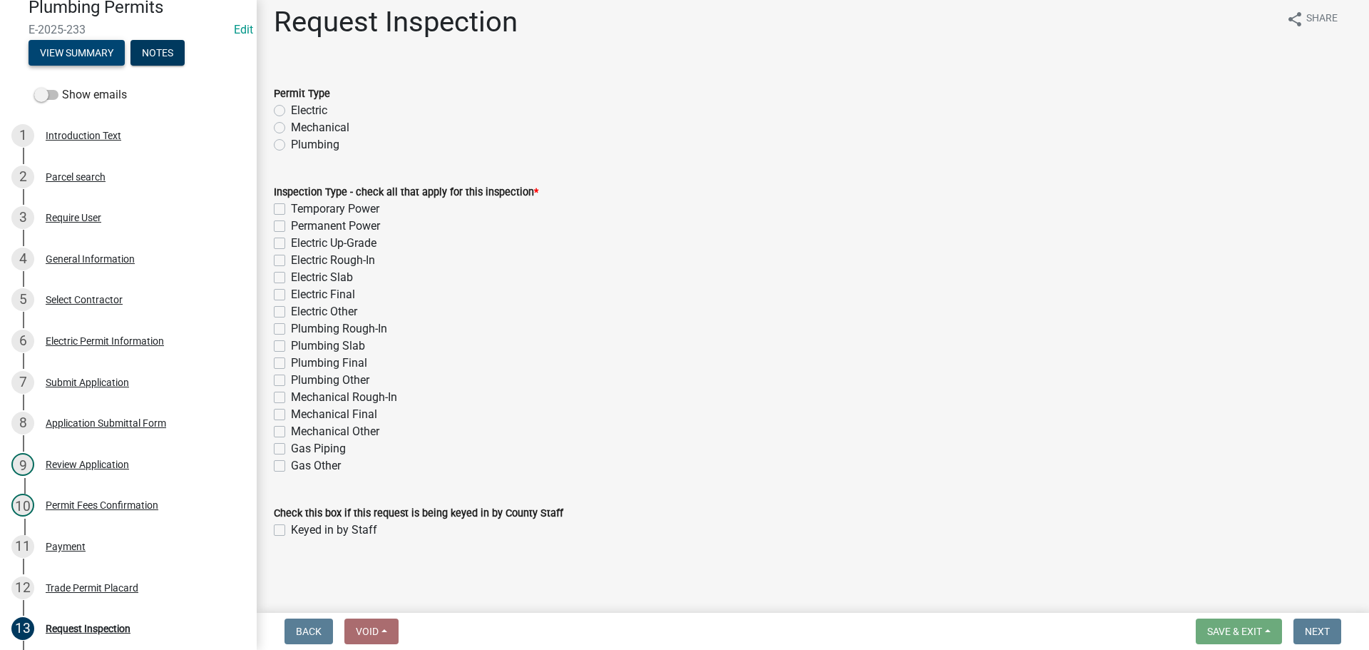
click at [102, 58] on button "View Summary" at bounding box center [77, 53] width 96 height 26
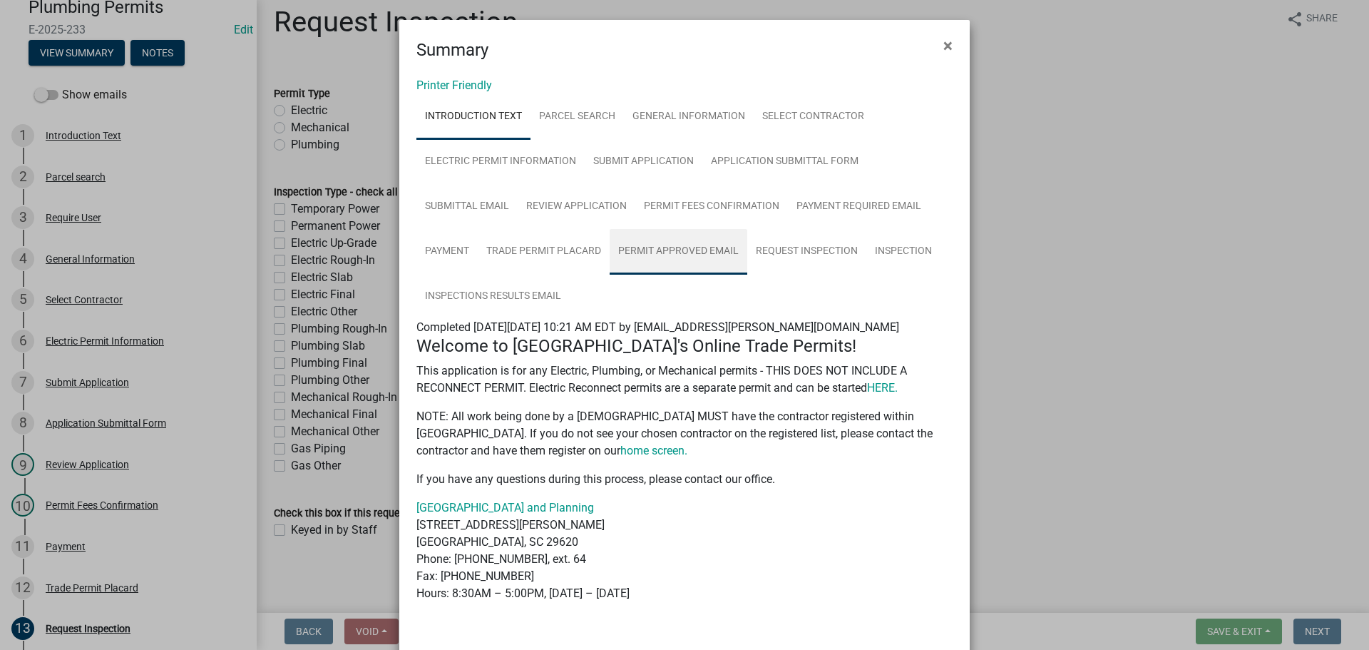
click at [685, 247] on link "Permit Approved Email" at bounding box center [679, 252] width 138 height 46
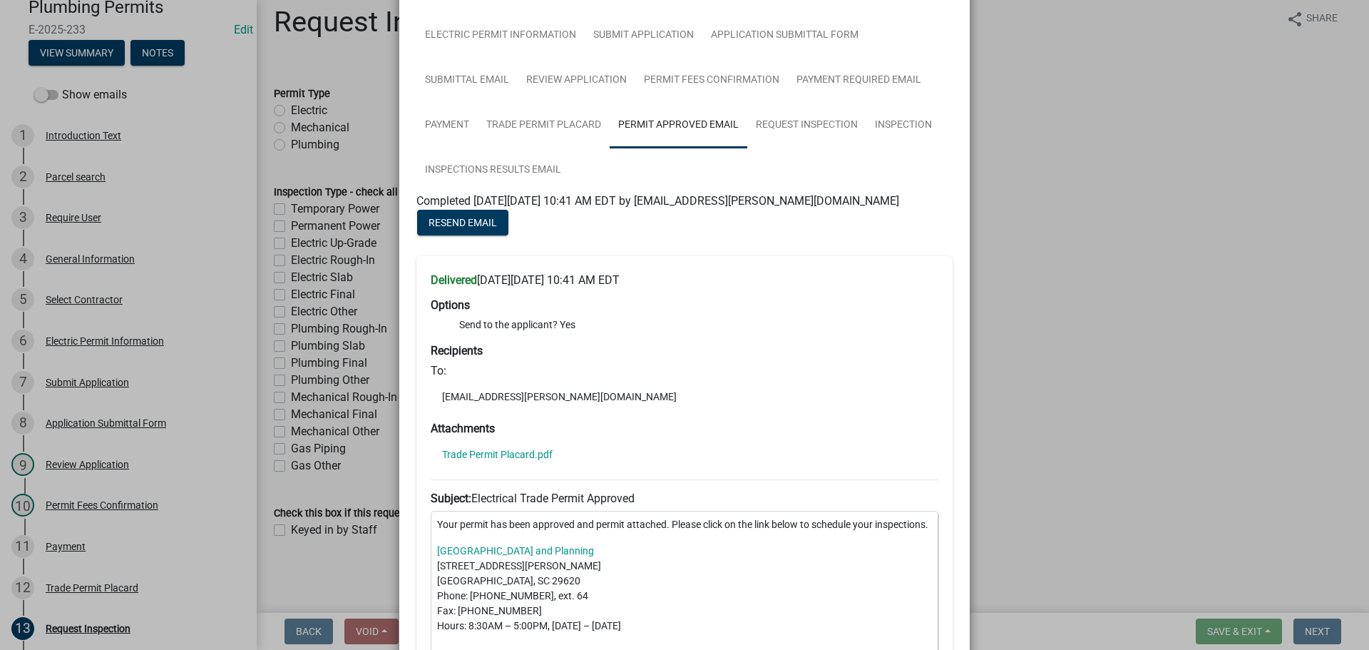
scroll to position [121, 0]
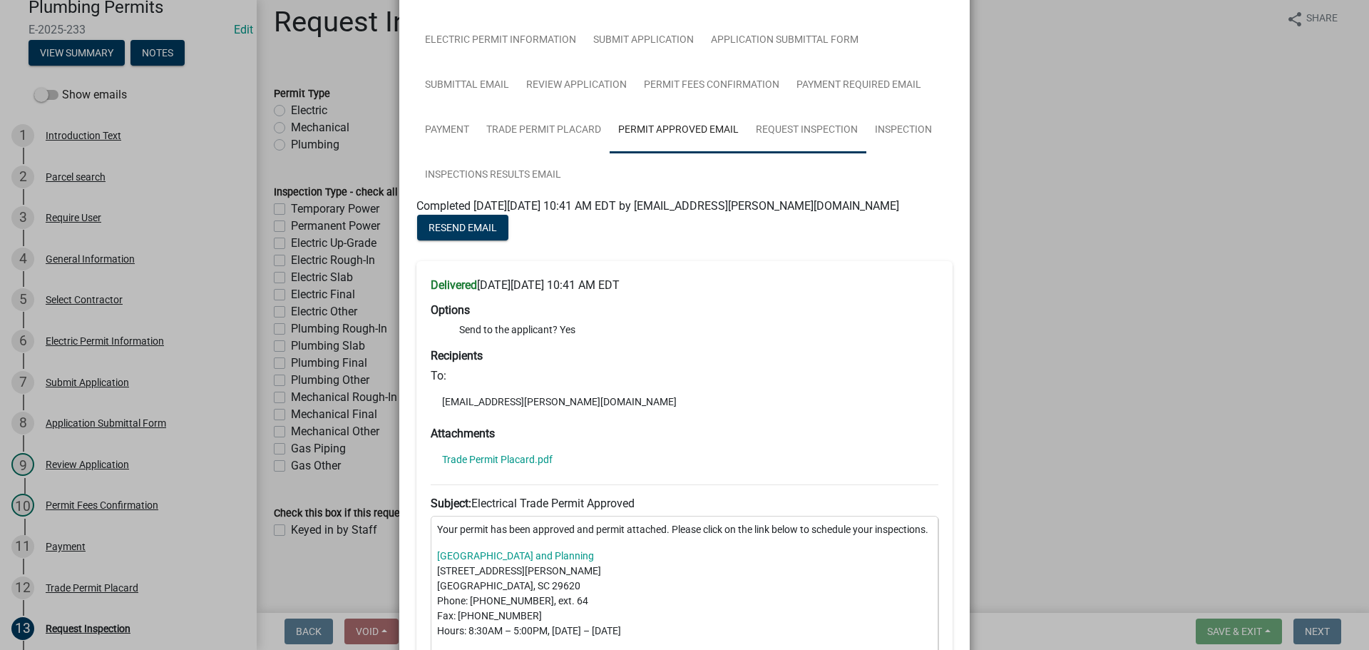
click at [793, 126] on link "Request Inspection" at bounding box center [806, 131] width 119 height 46
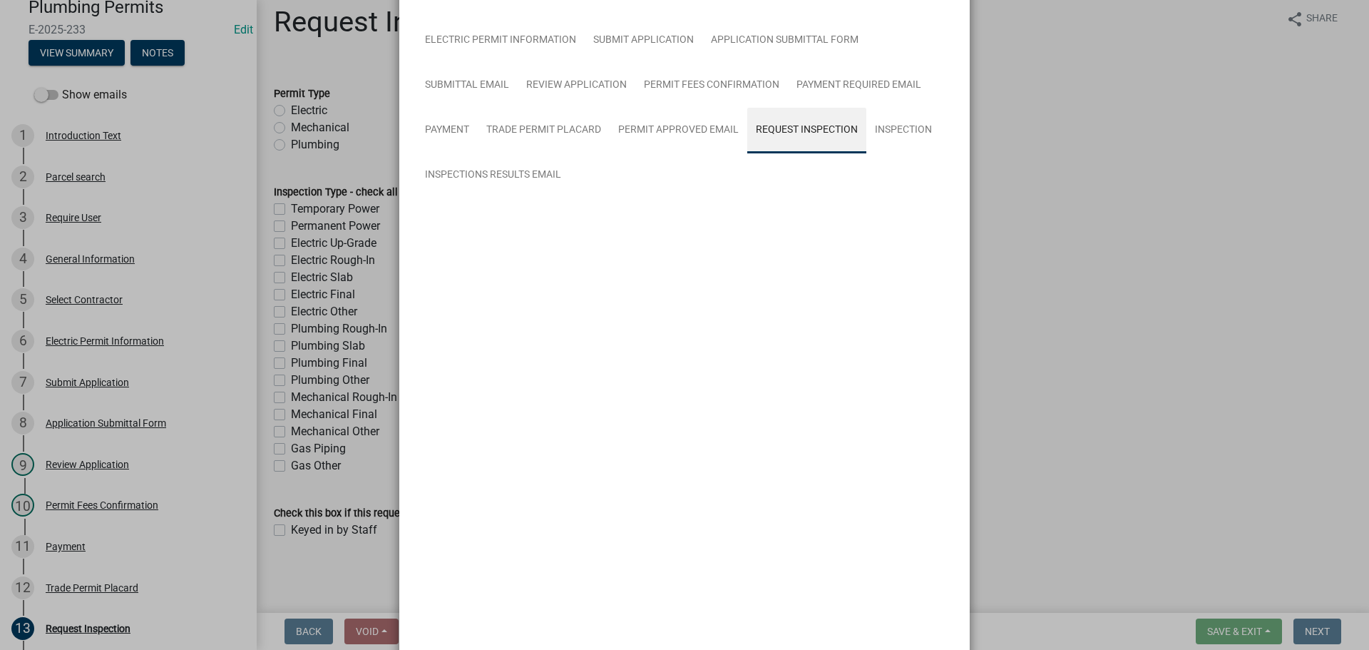
scroll to position [24, 0]
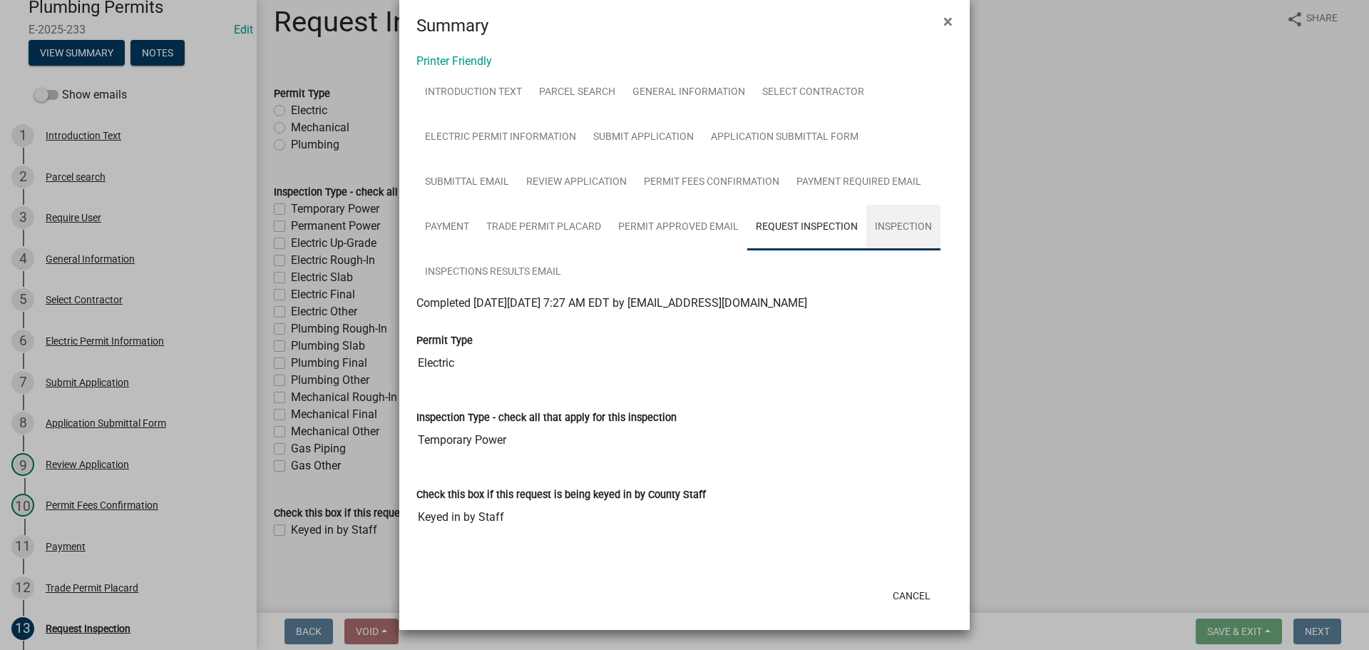
click at [884, 221] on link "Inspection" at bounding box center [903, 228] width 74 height 46
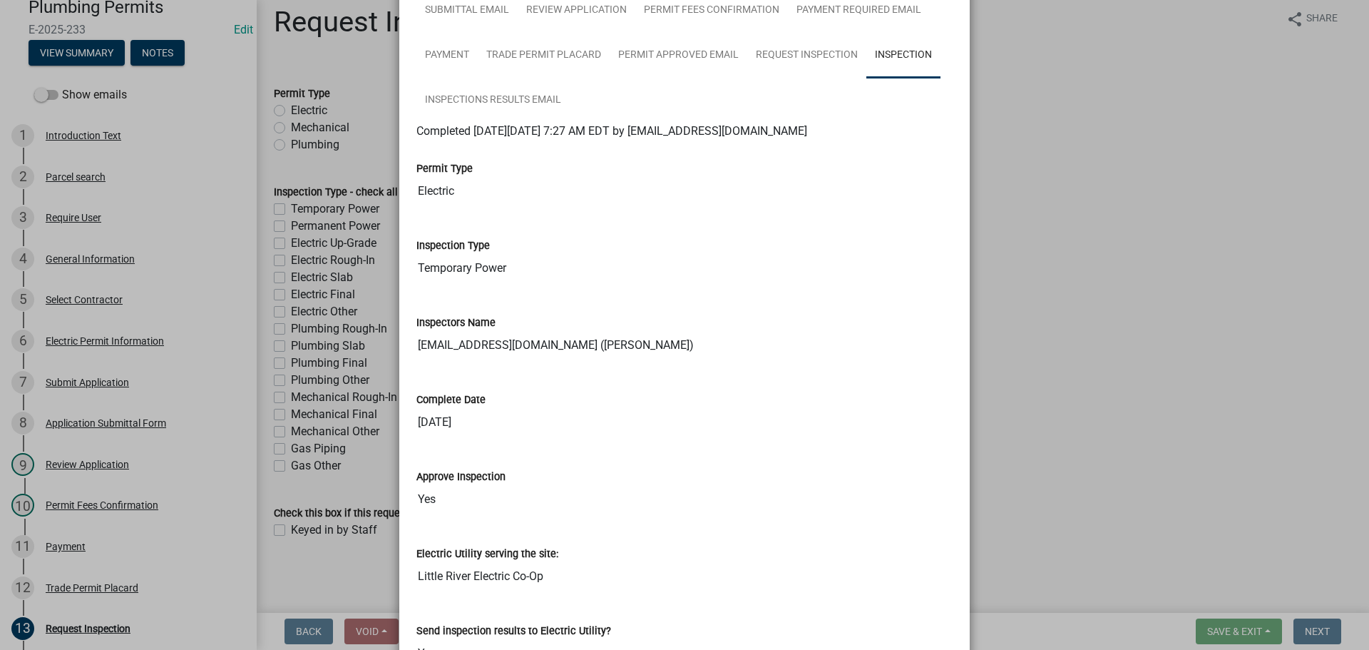
scroll to position [10, 0]
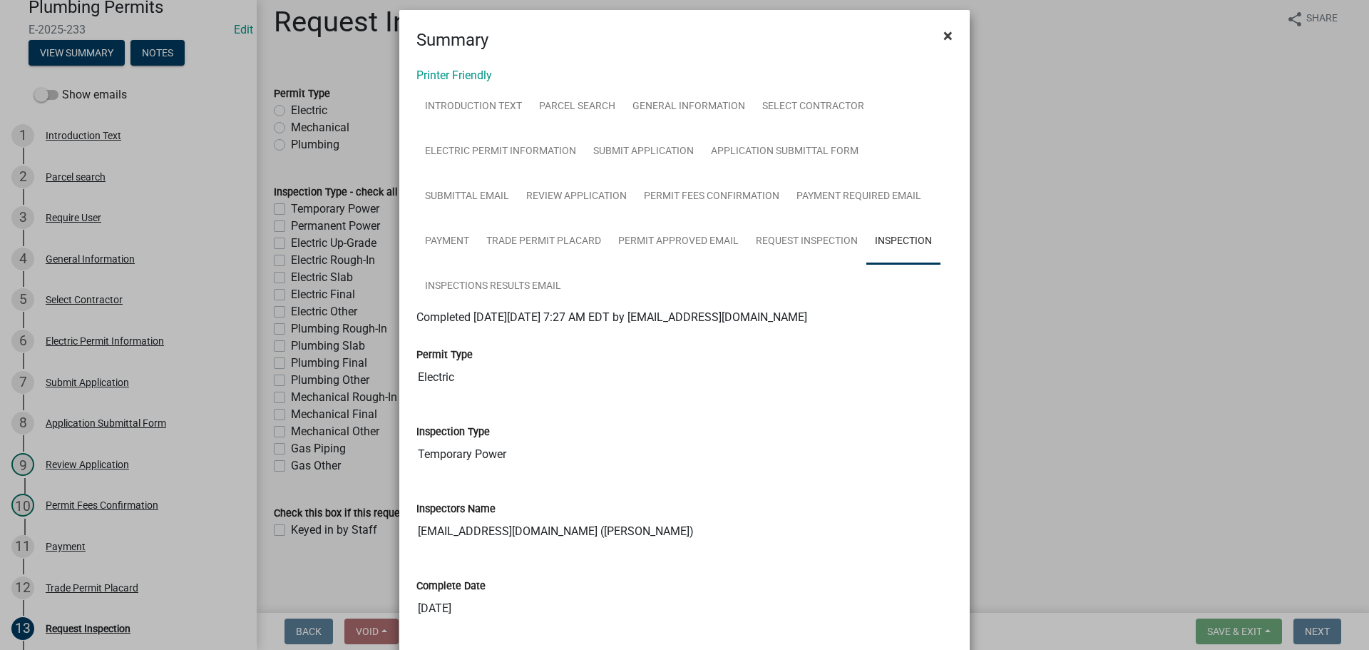
click at [946, 31] on span "×" at bounding box center [948, 36] width 9 height 20
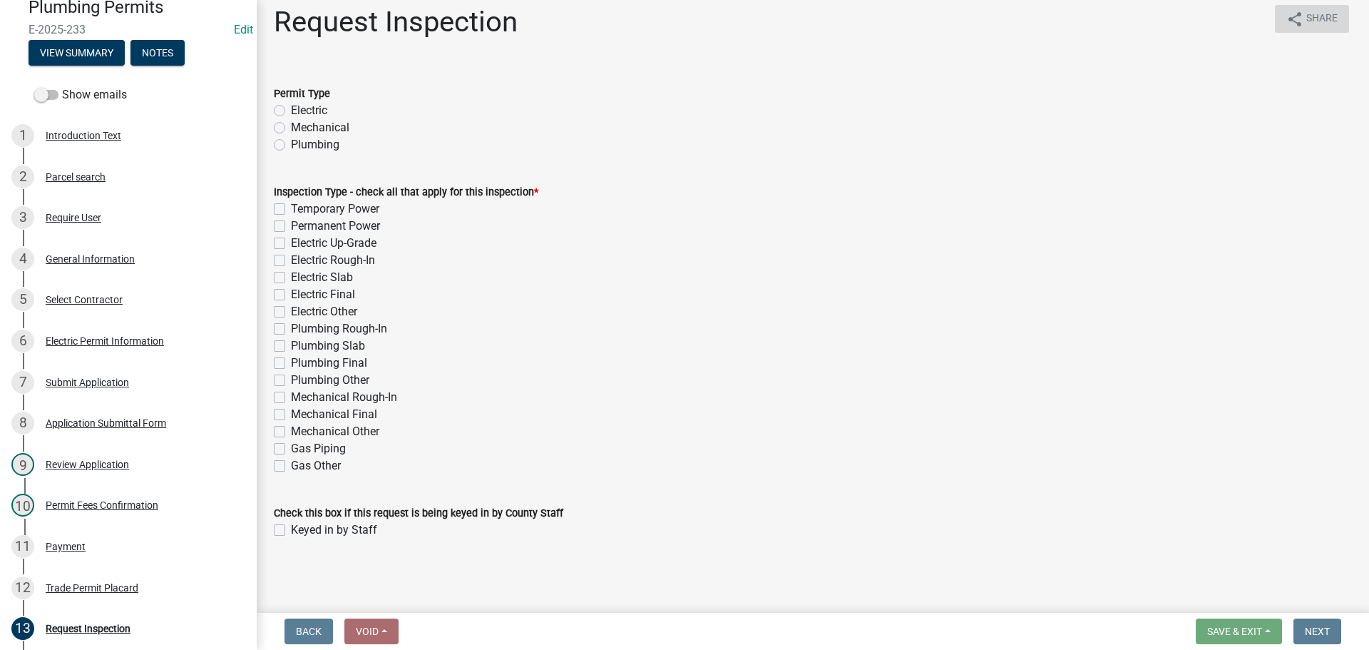
click at [1287, 20] on icon "share" at bounding box center [1295, 19] width 17 height 17
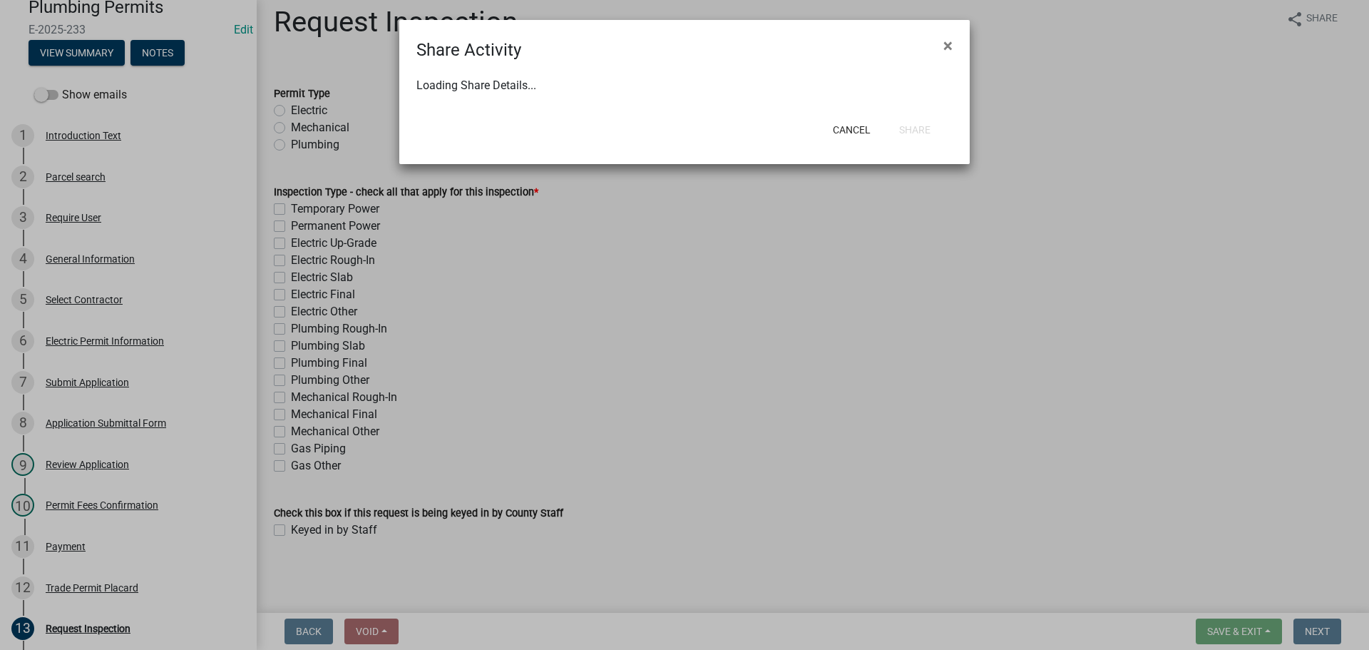
select select "1"
select select "0"
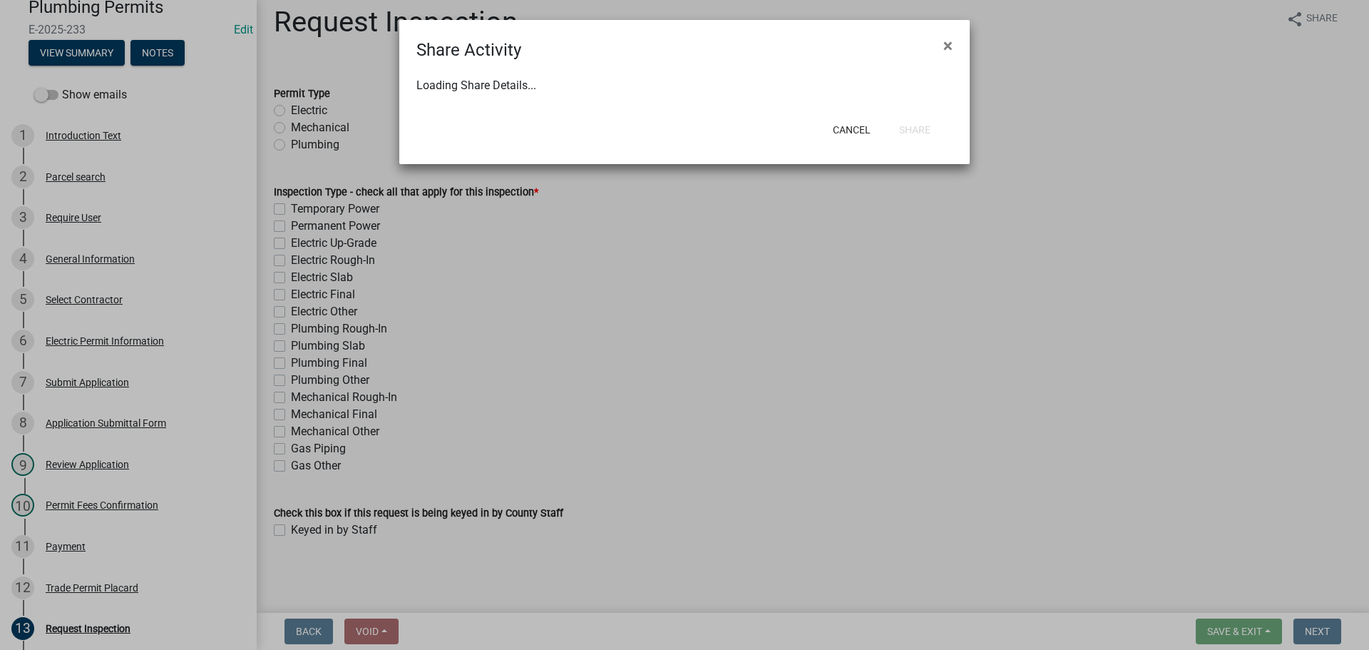
select select "1"
select select "0"
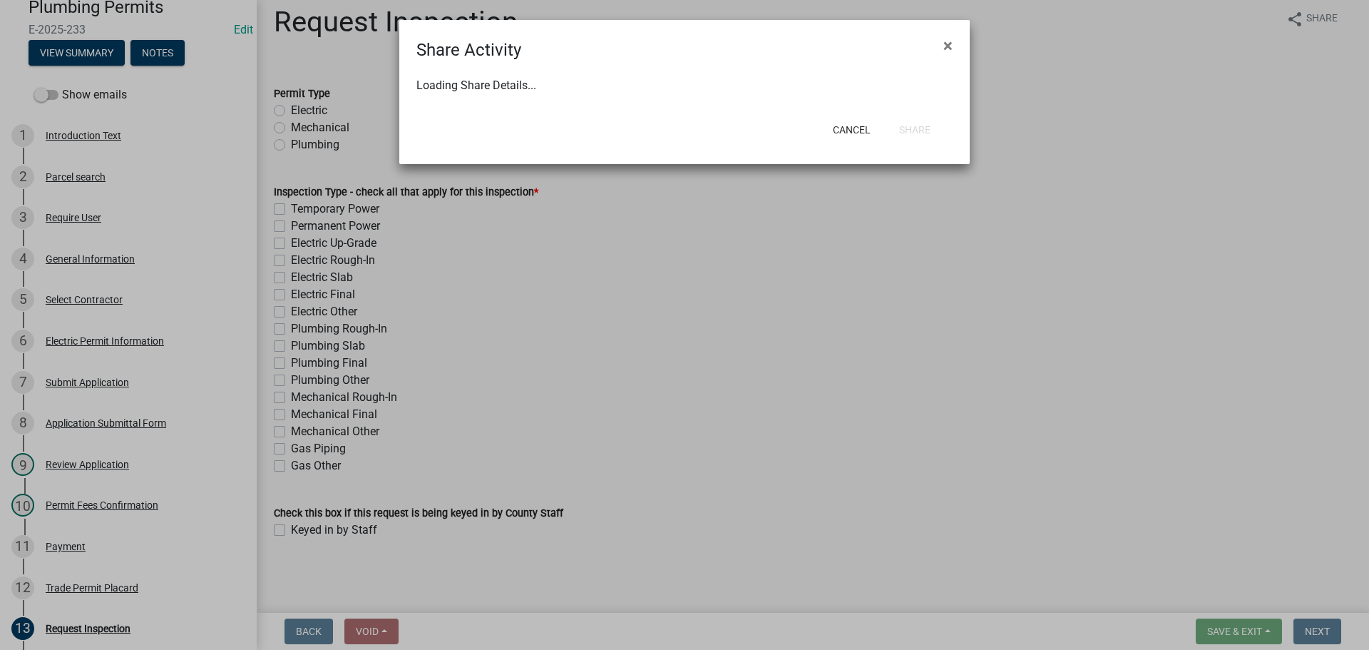
select select "0"
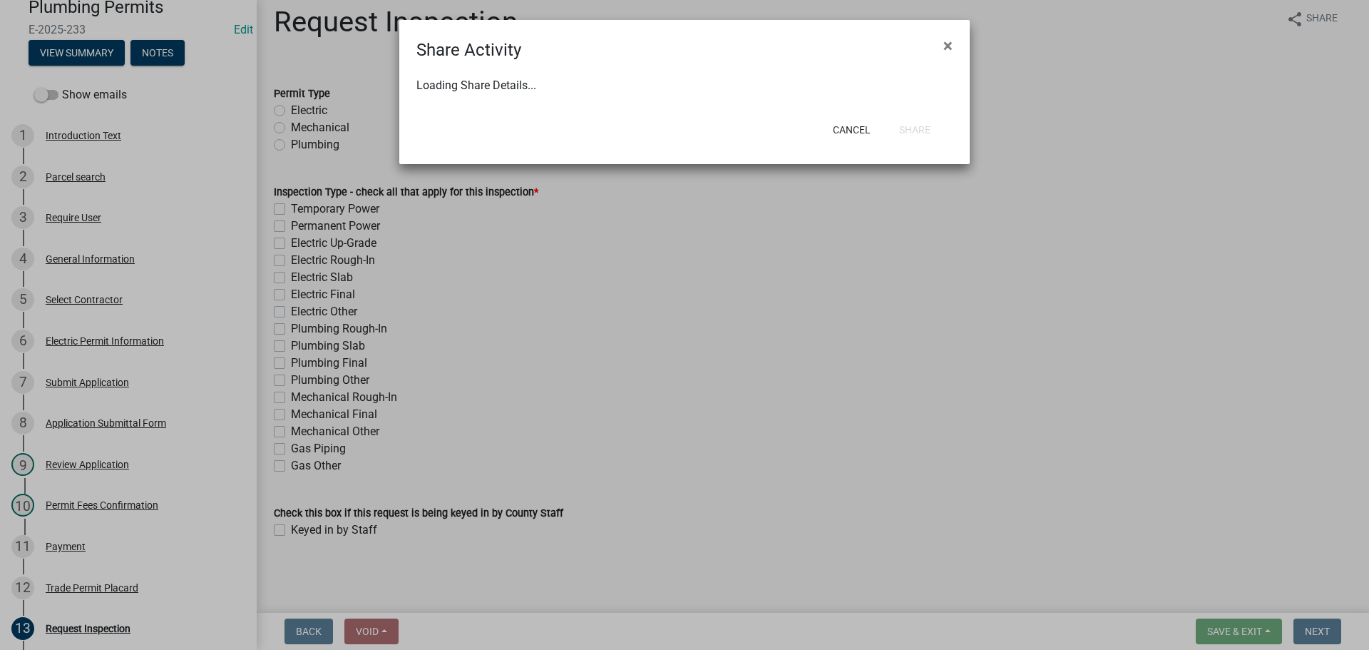
select select "0"
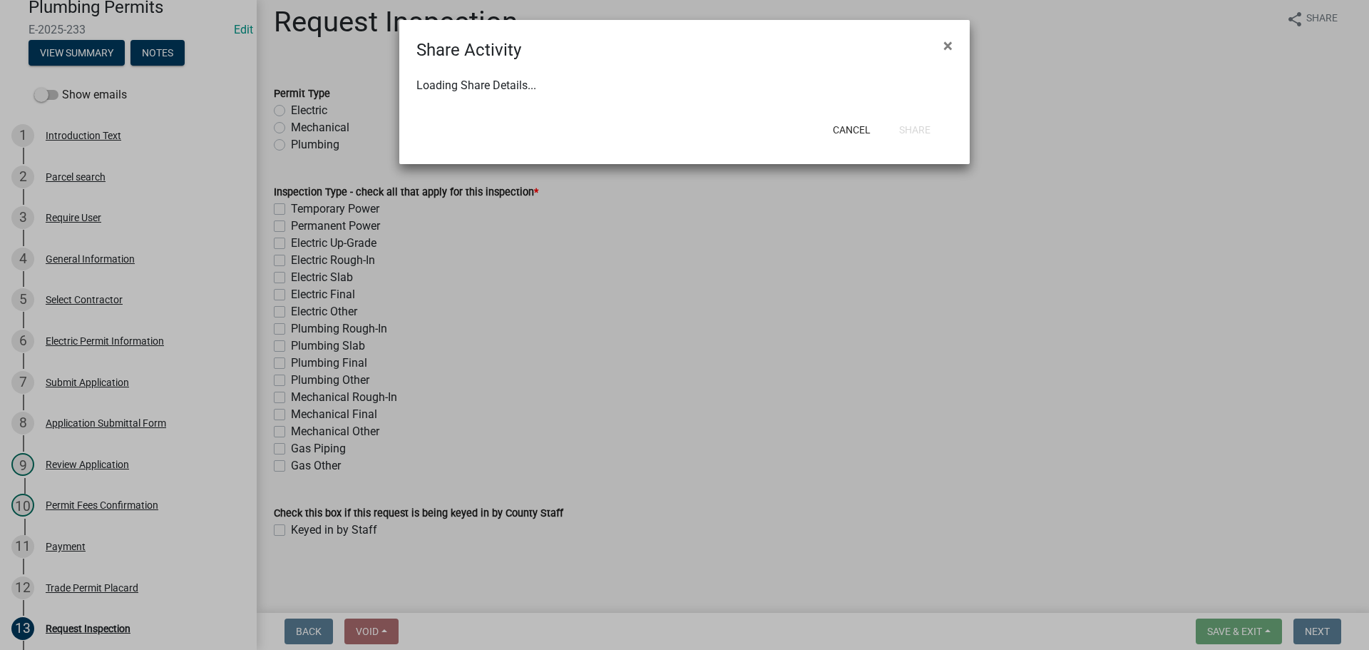
select select "0"
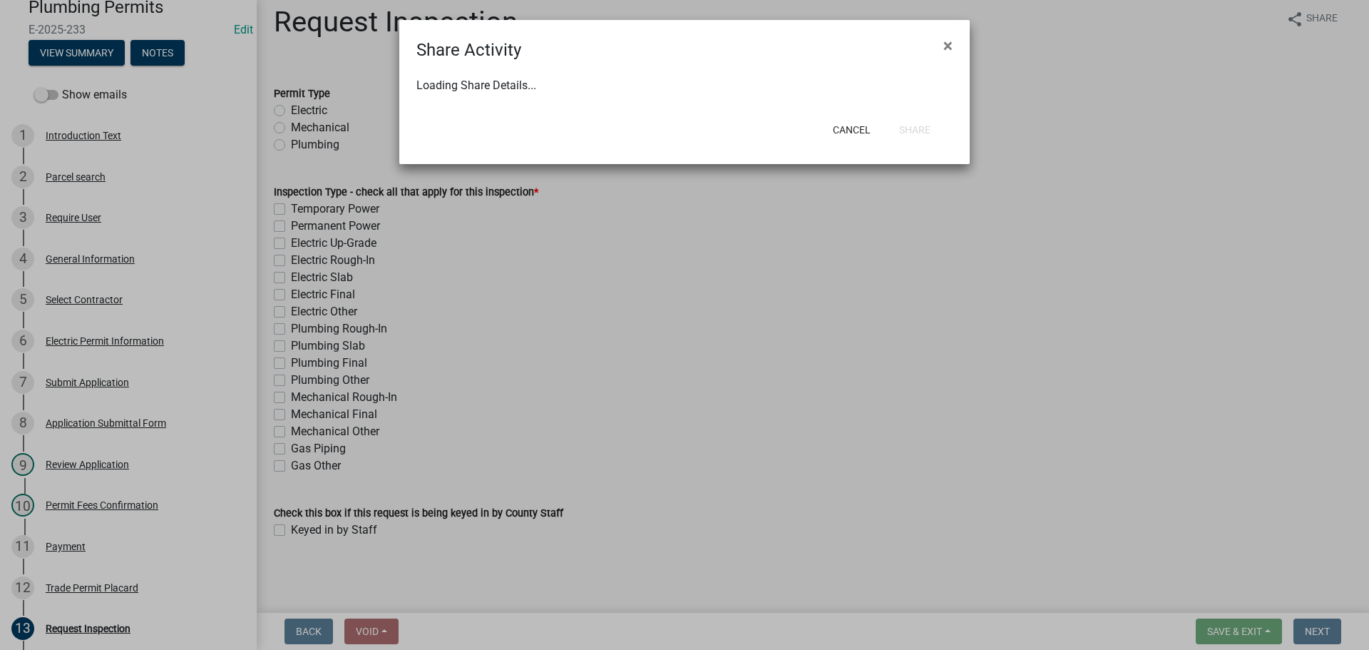
select select "0"
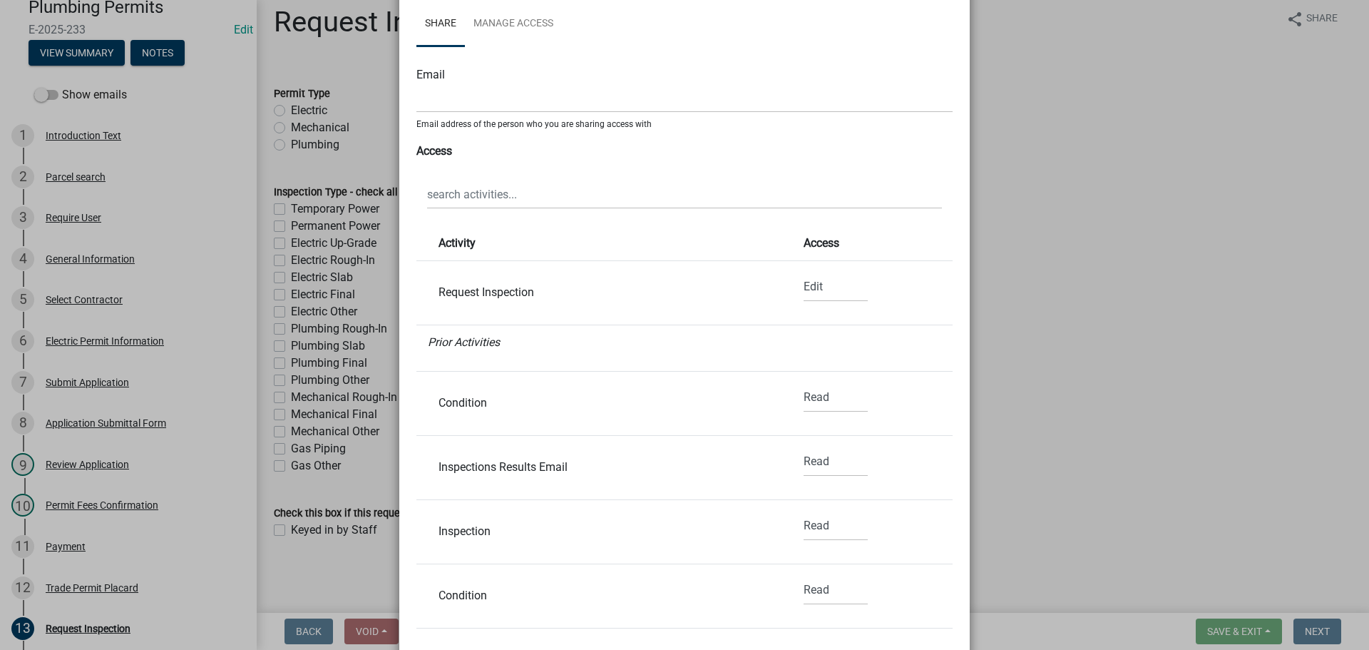
scroll to position [194, 0]
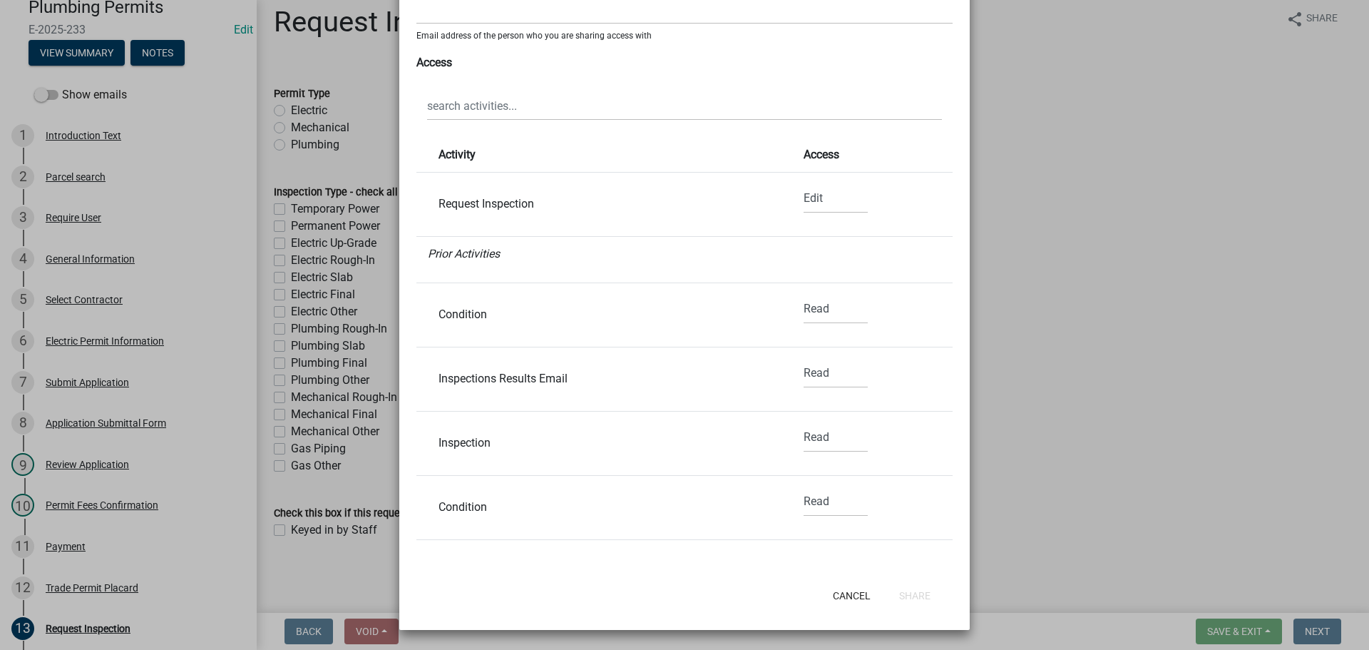
click at [533, 381] on div "Inspections Results Email" at bounding box center [599, 378] width 342 height 11
click at [475, 437] on div "Inspection" at bounding box center [599, 442] width 342 height 11
click at [804, 436] on select "None Read Edit" at bounding box center [836, 437] width 64 height 29
click at [806, 374] on select "None Read Edit" at bounding box center [836, 373] width 64 height 29
click at [804, 359] on select "None Read Edit" at bounding box center [836, 373] width 64 height 29
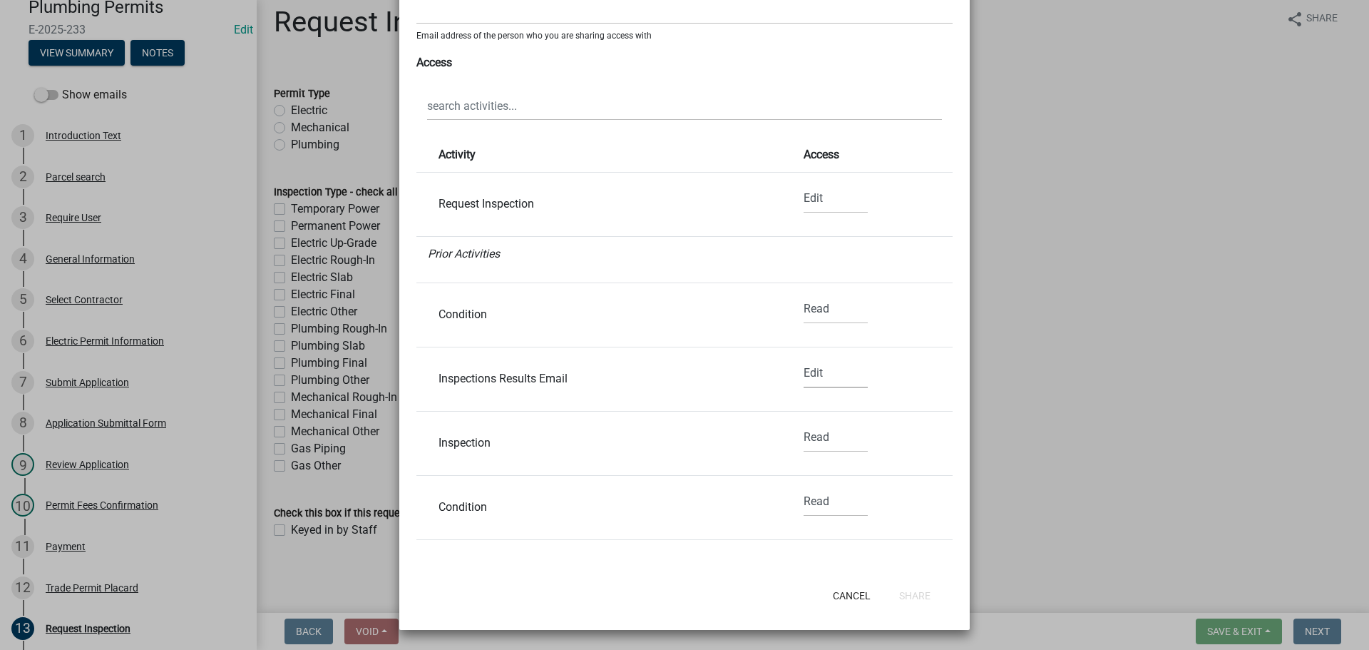
click at [813, 378] on select "None Read Edit" at bounding box center [836, 373] width 64 height 29
select select "0"
click at [804, 359] on select "None Read Edit" at bounding box center [836, 373] width 64 height 29
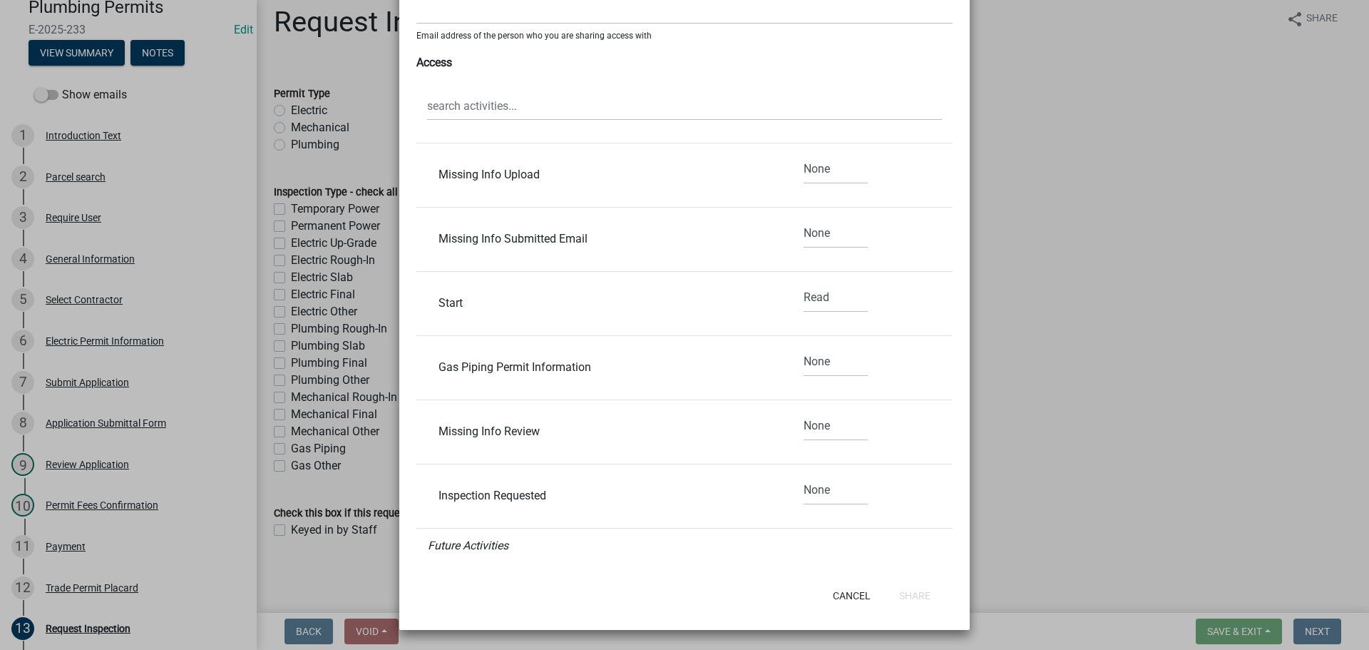
scroll to position [1958, 0]
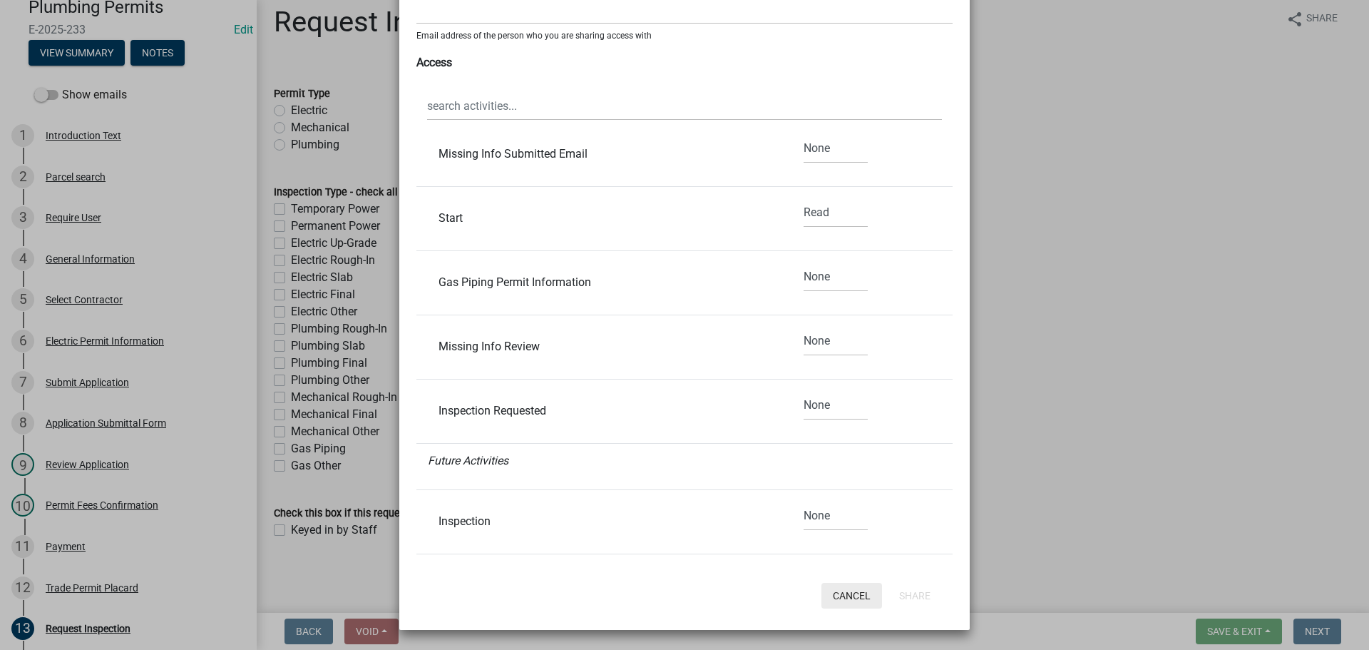
click at [852, 597] on button "Cancel" at bounding box center [852, 596] width 61 height 26
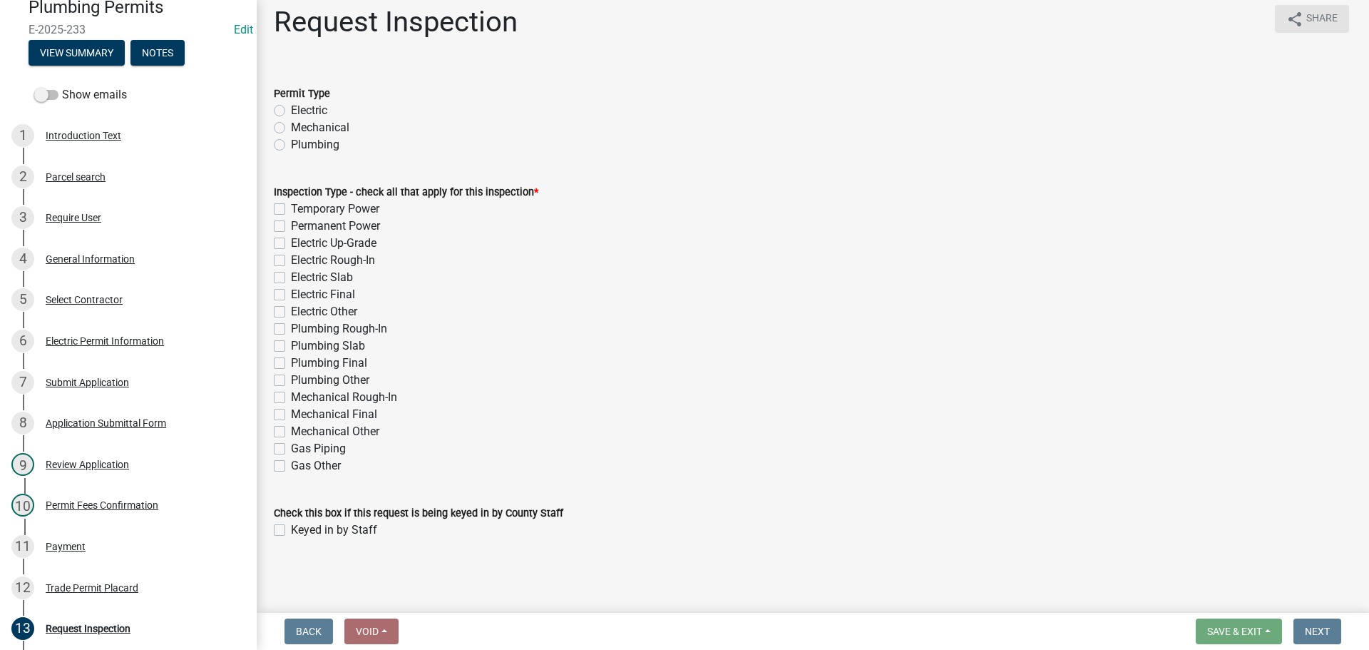
scroll to position [0, 0]
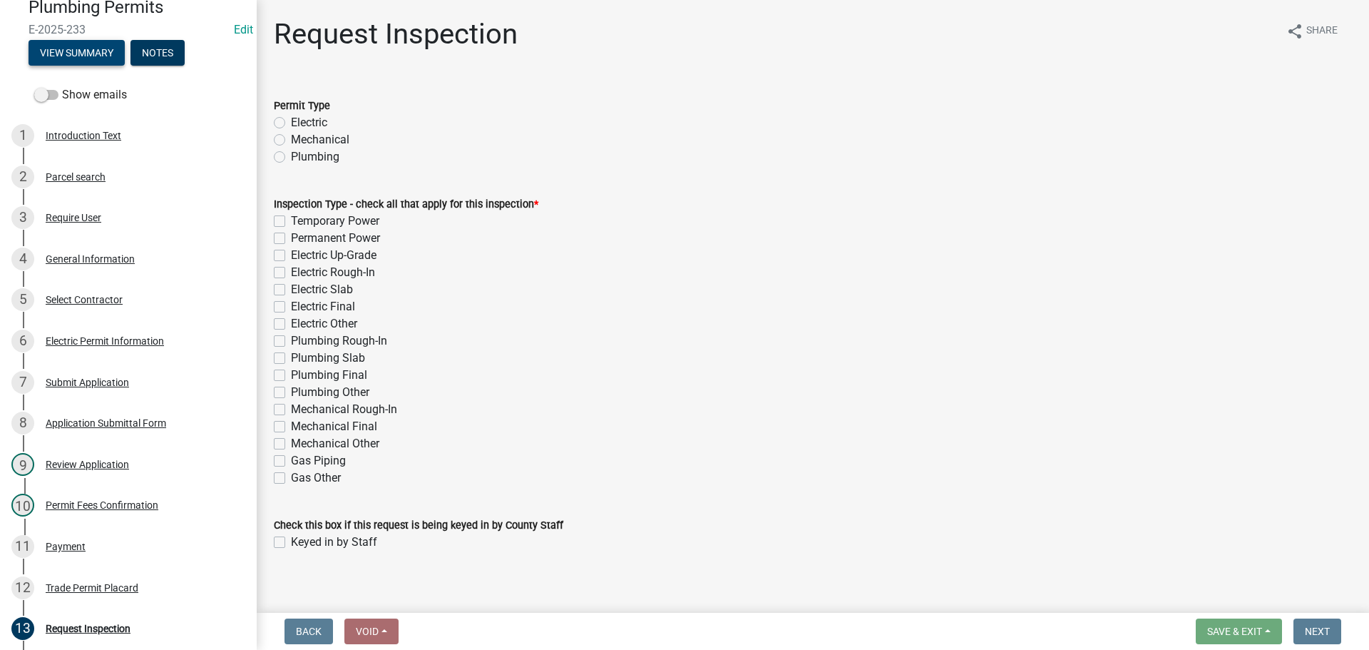
click at [97, 53] on button "View Summary" at bounding box center [77, 53] width 96 height 26
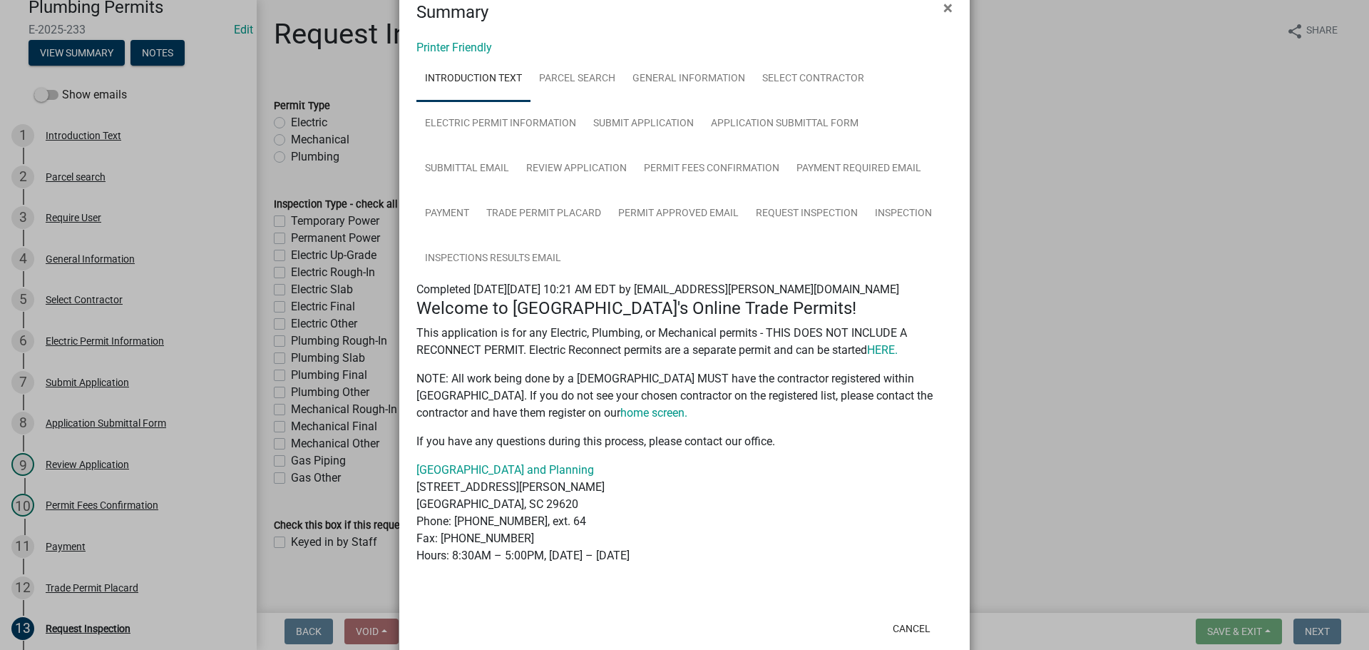
scroll to position [71, 0]
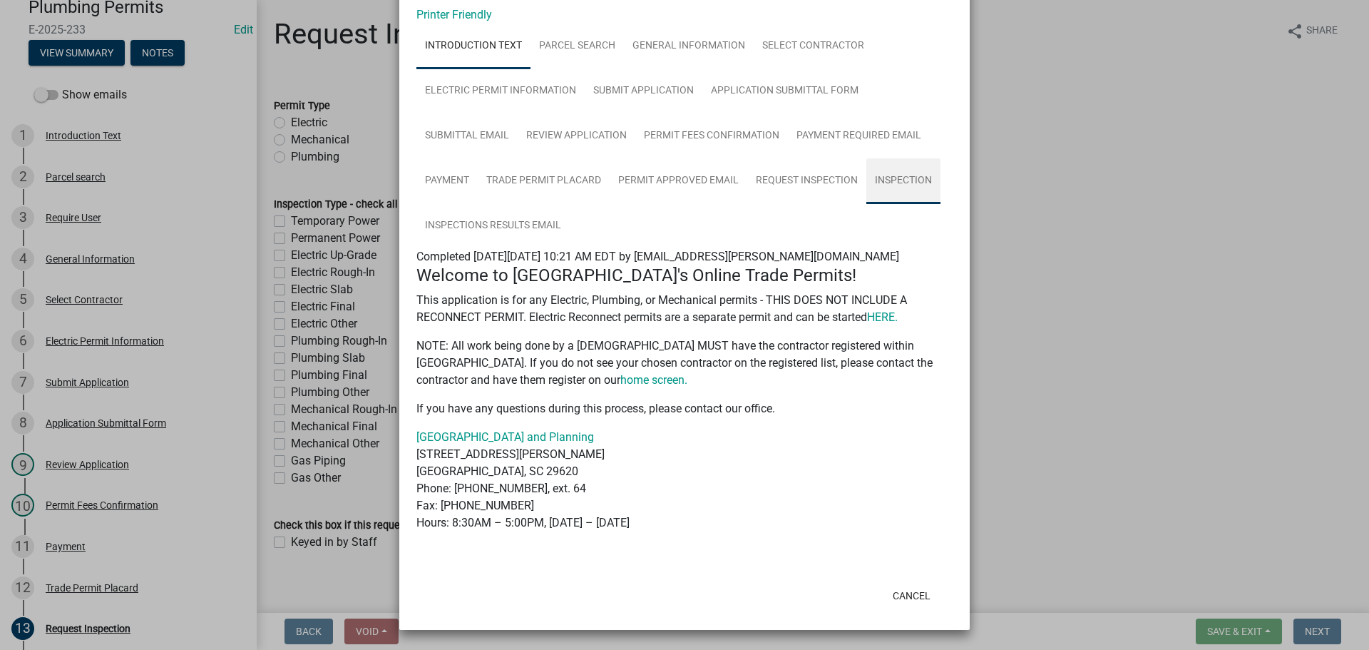
click at [881, 176] on link "Inspection" at bounding box center [903, 181] width 74 height 46
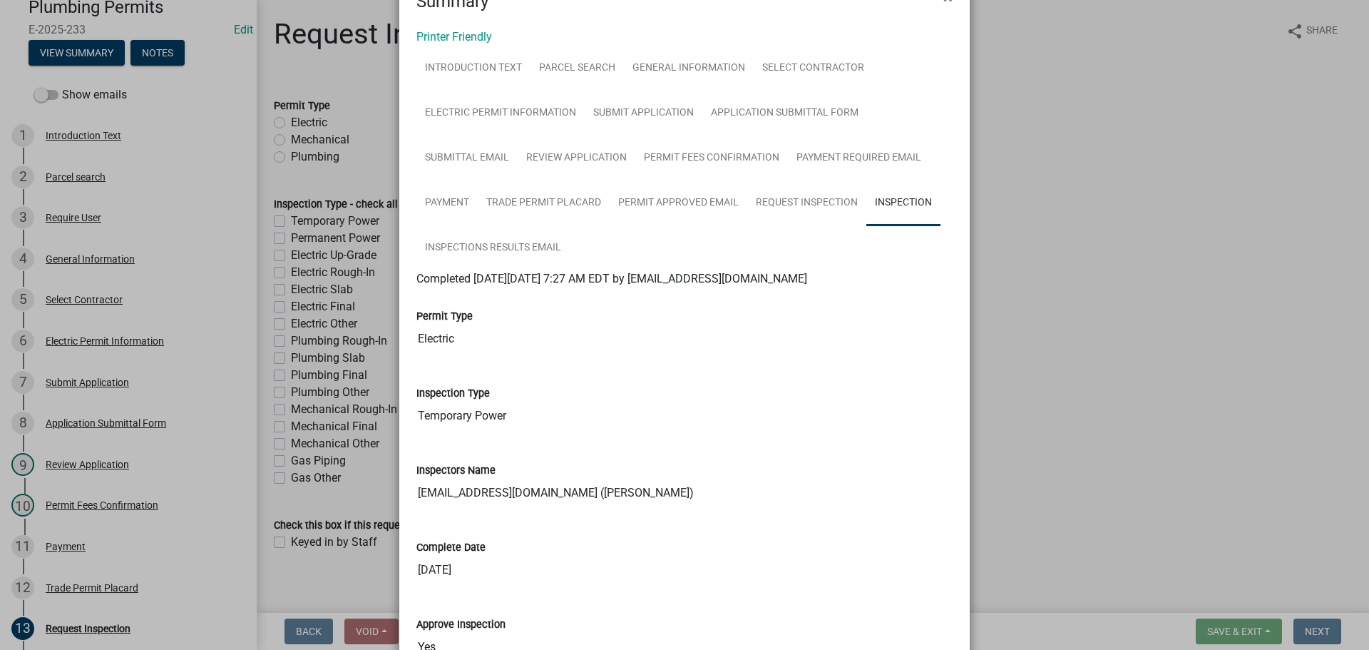
scroll to position [0, 0]
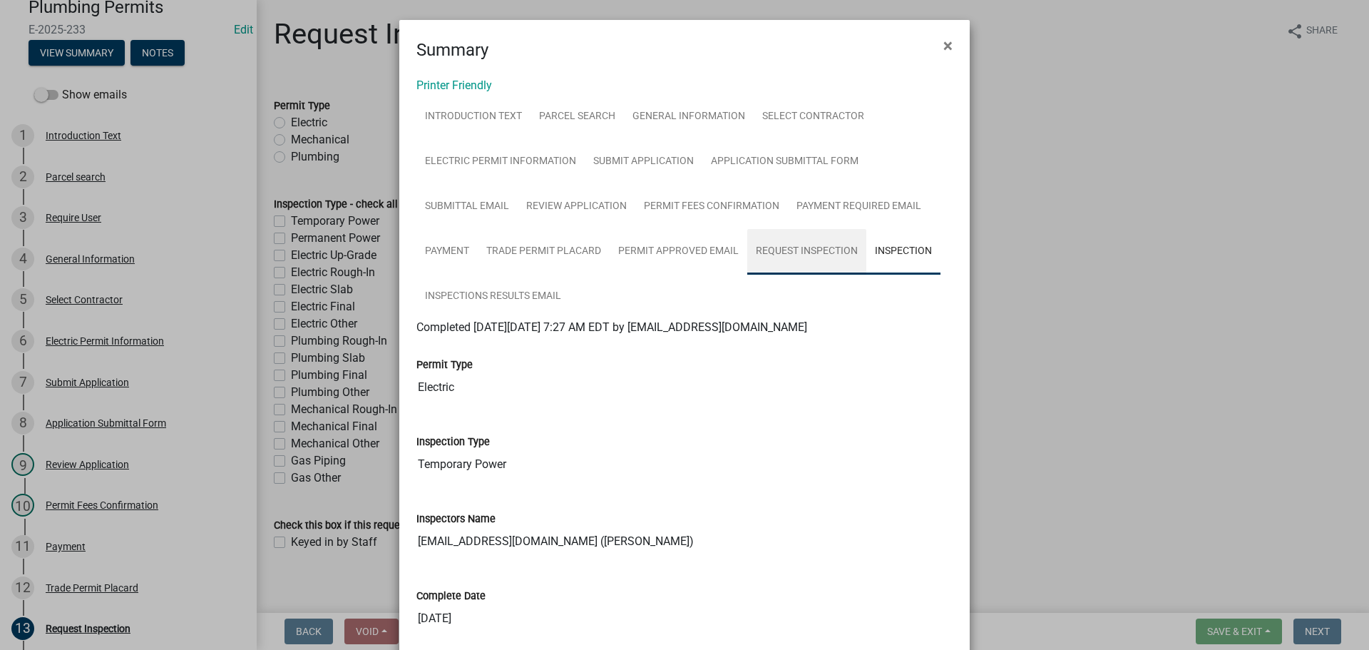
click at [787, 243] on link "Request Inspection" at bounding box center [806, 252] width 119 height 46
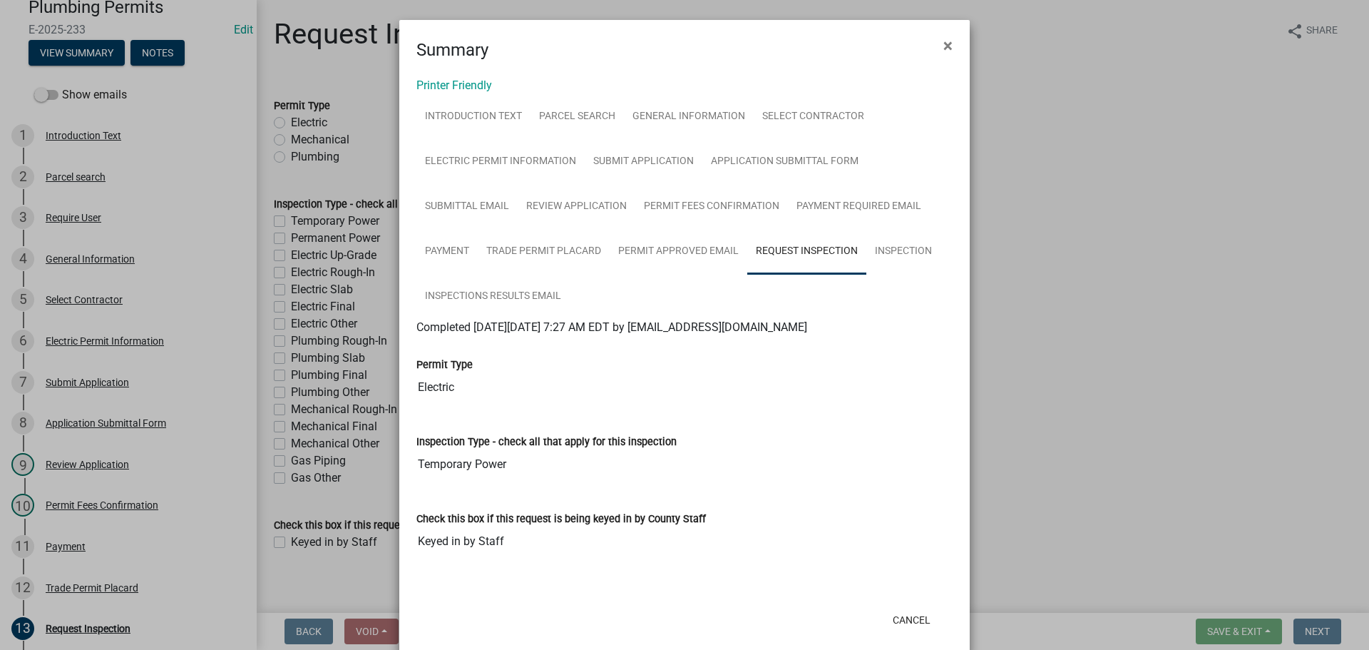
scroll to position [24, 0]
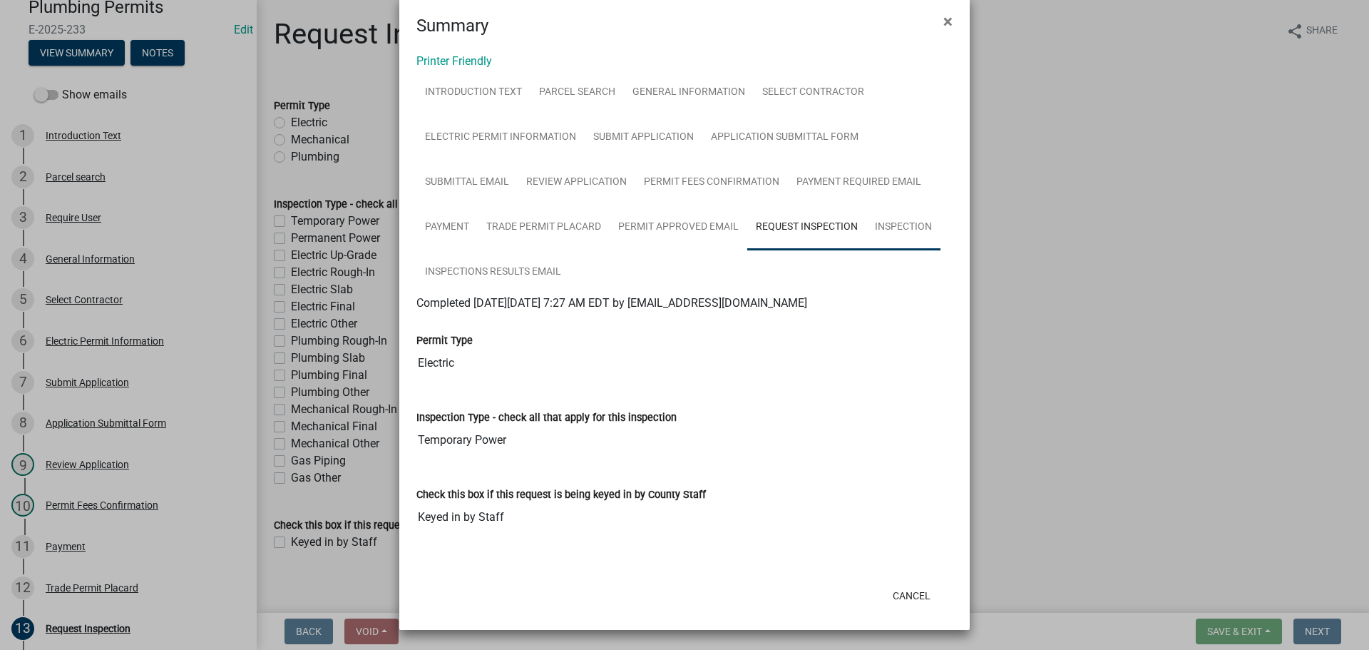
click at [886, 219] on link "Inspection" at bounding box center [903, 228] width 74 height 46
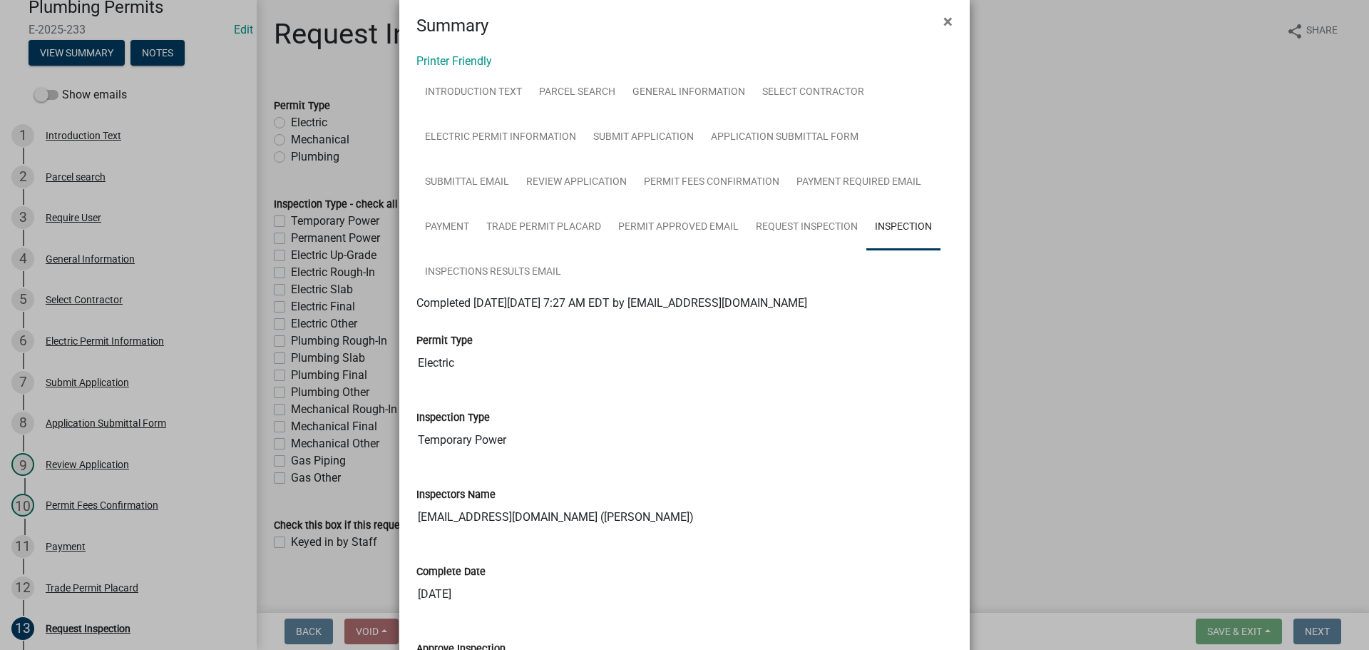
click at [1095, 305] on ngb-modal-window "Summary × Printer Friendly Introduction Text Parcel search General Information …" at bounding box center [684, 325] width 1369 height 650
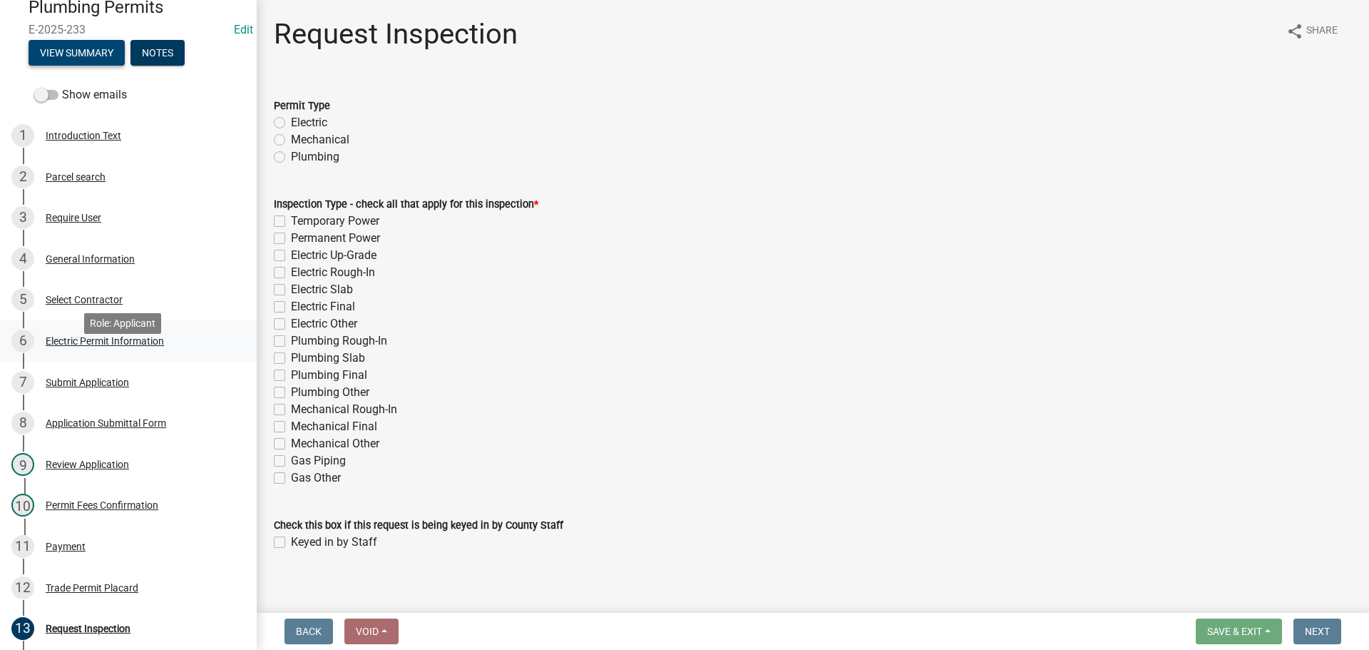
scroll to position [0, 0]
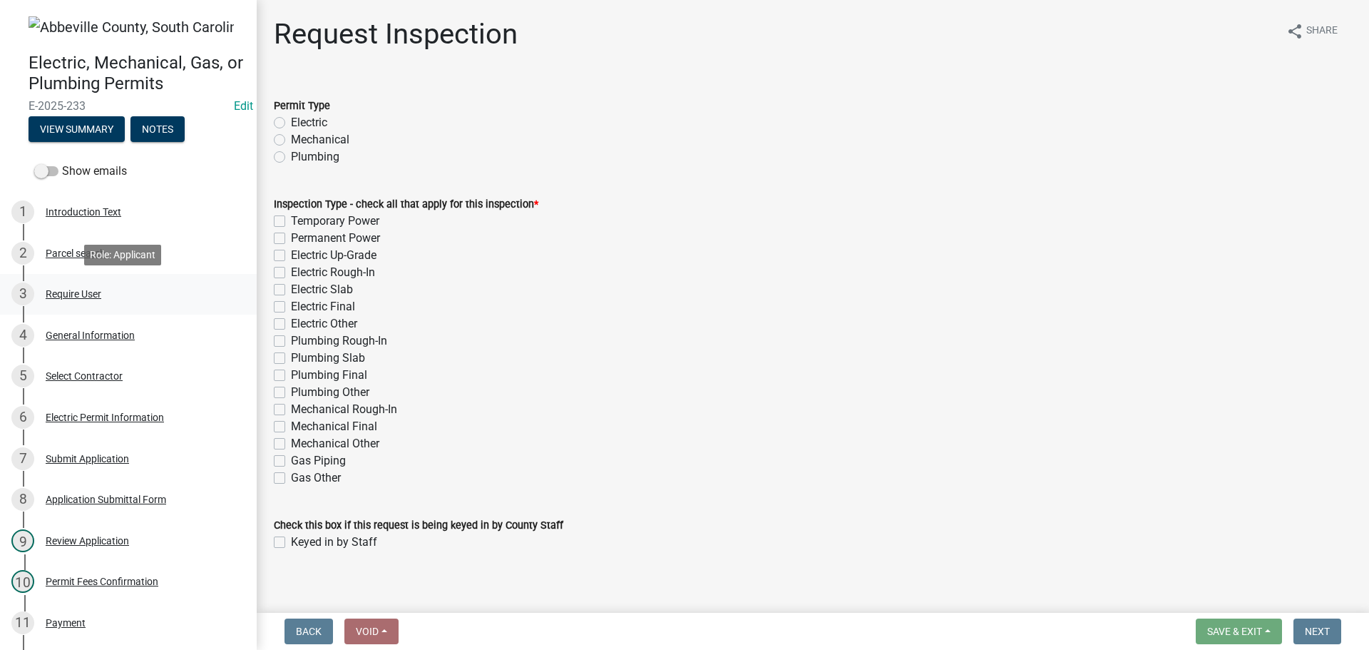
click at [79, 290] on div "Require User" at bounding box center [74, 294] width 56 height 10
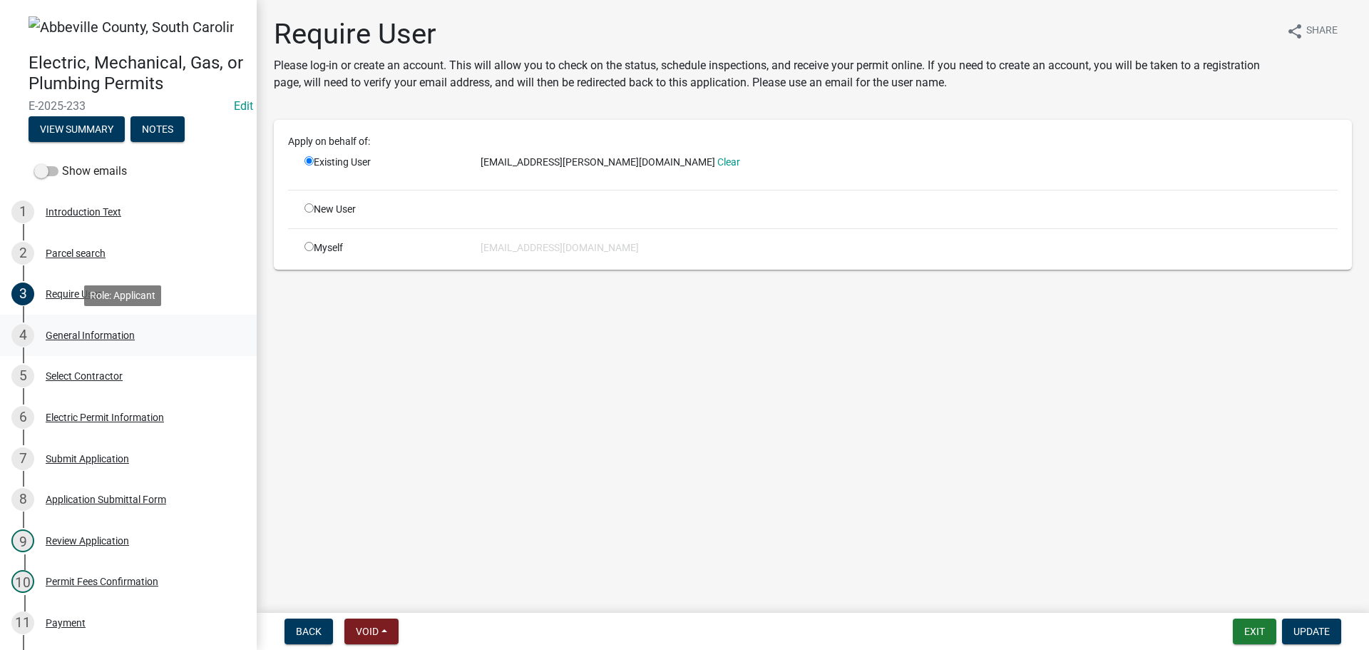
click at [61, 331] on div "General Information" at bounding box center [90, 335] width 89 height 10
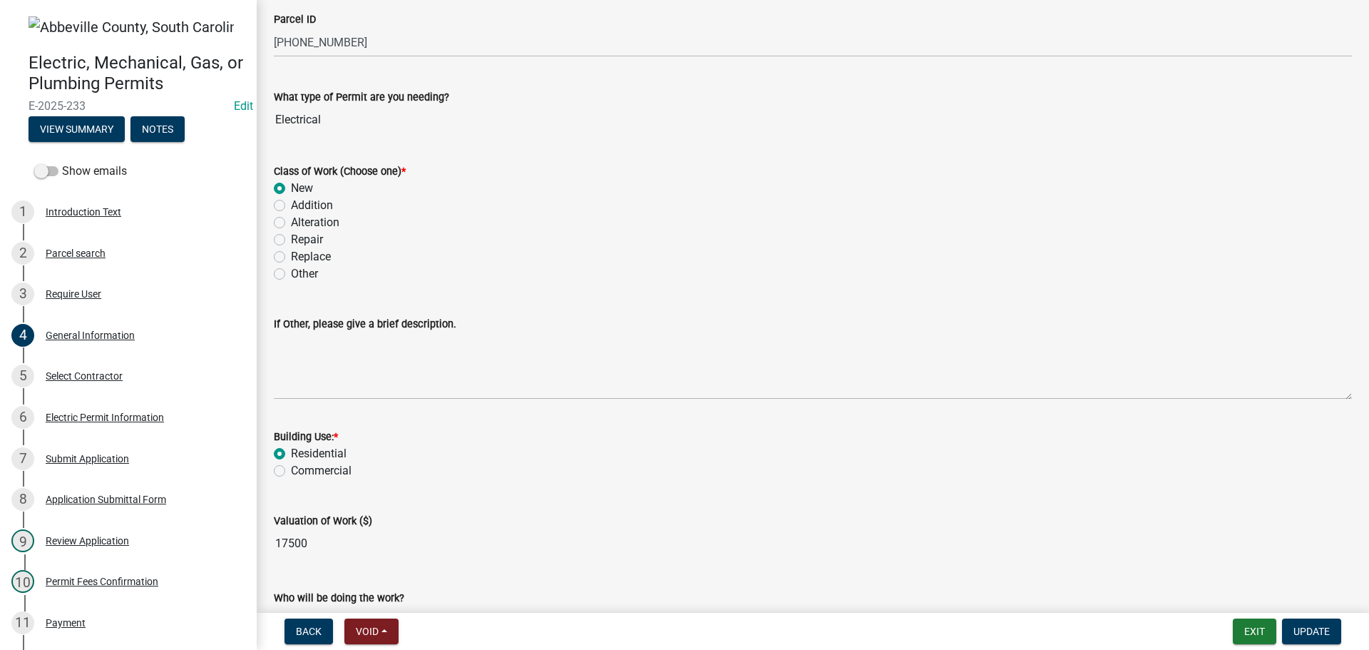
scroll to position [285, 0]
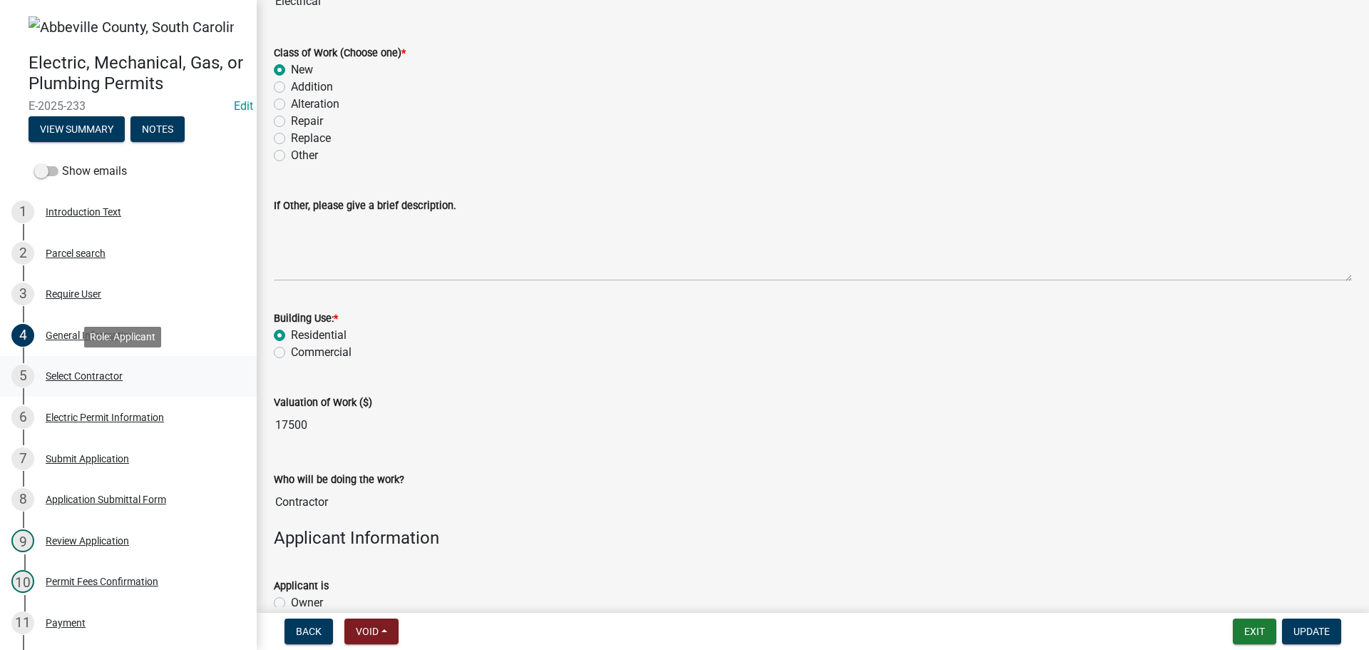
click at [98, 371] on div "Select Contractor" at bounding box center [84, 376] width 77 height 10
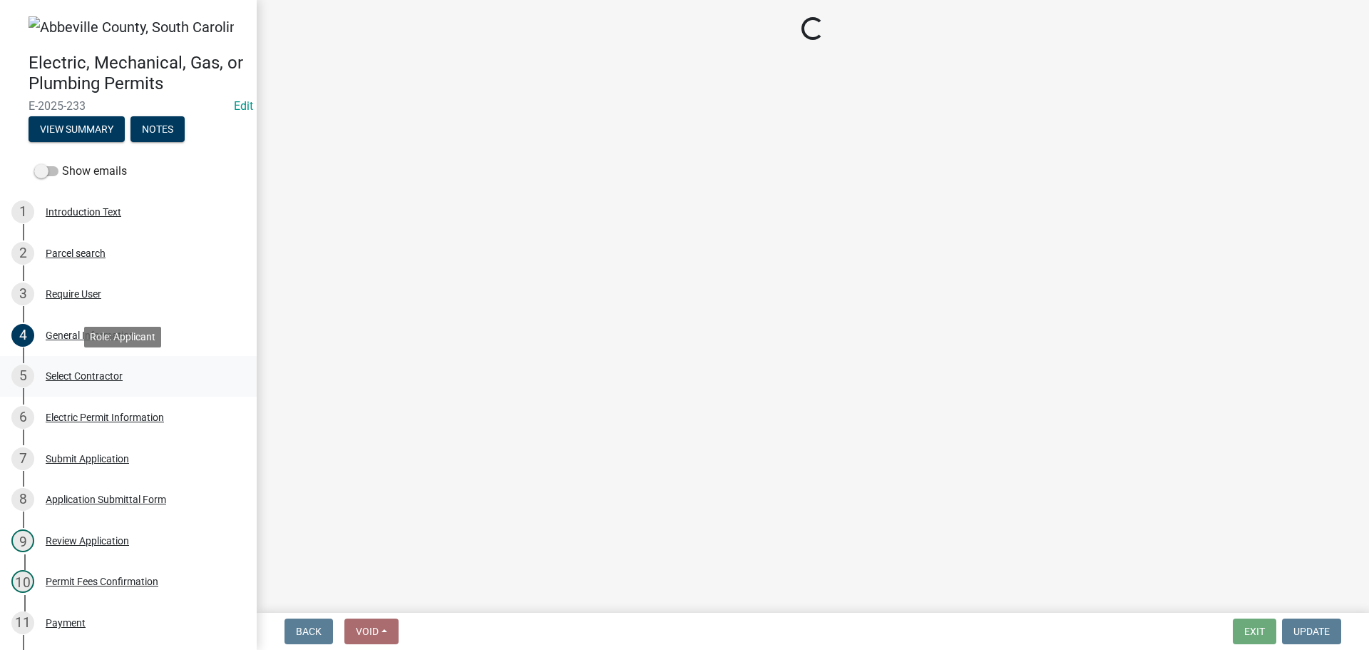
scroll to position [0, 0]
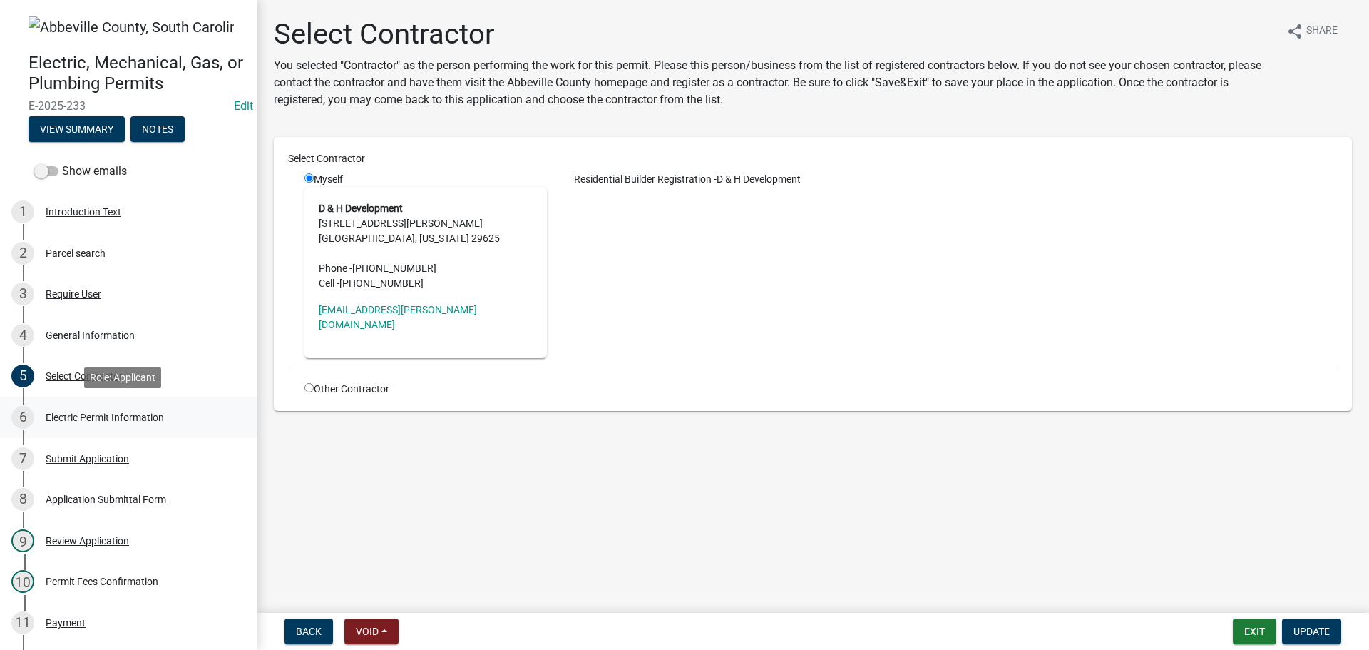
click at [145, 416] on div "Electric Permit Information" at bounding box center [105, 417] width 118 height 10
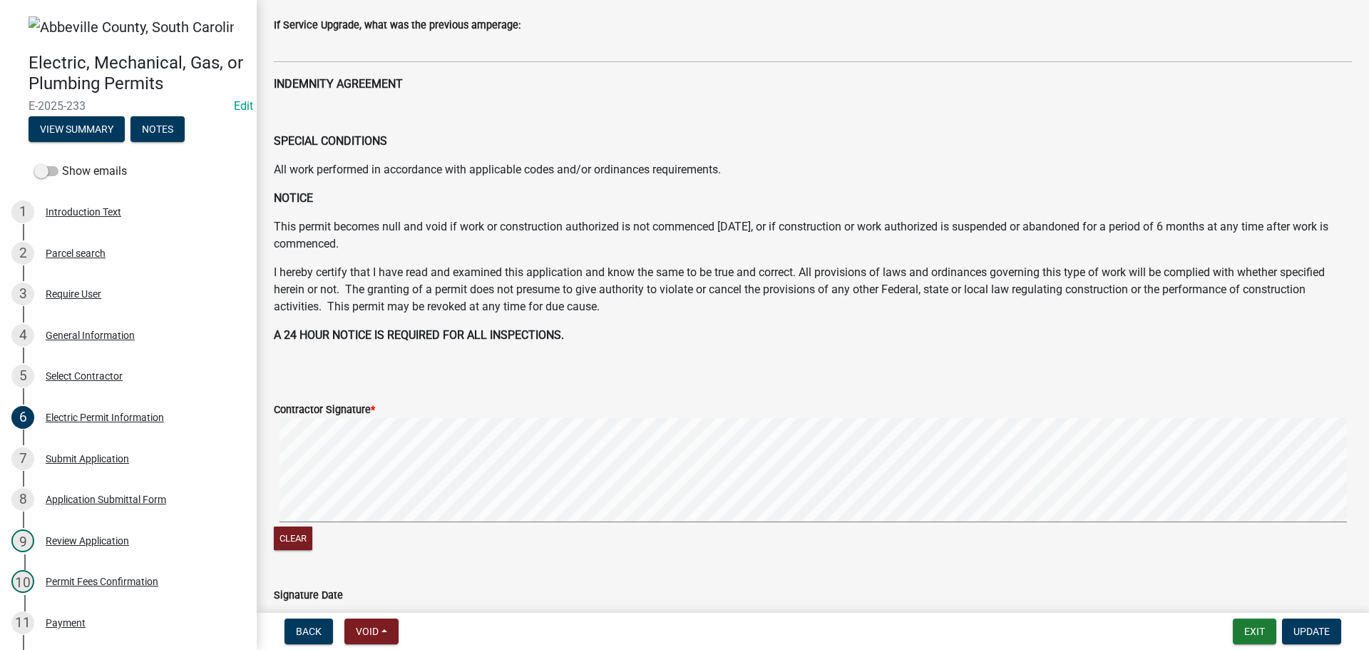
scroll to position [571, 0]
